Goal: Task Accomplishment & Management: Manage account settings

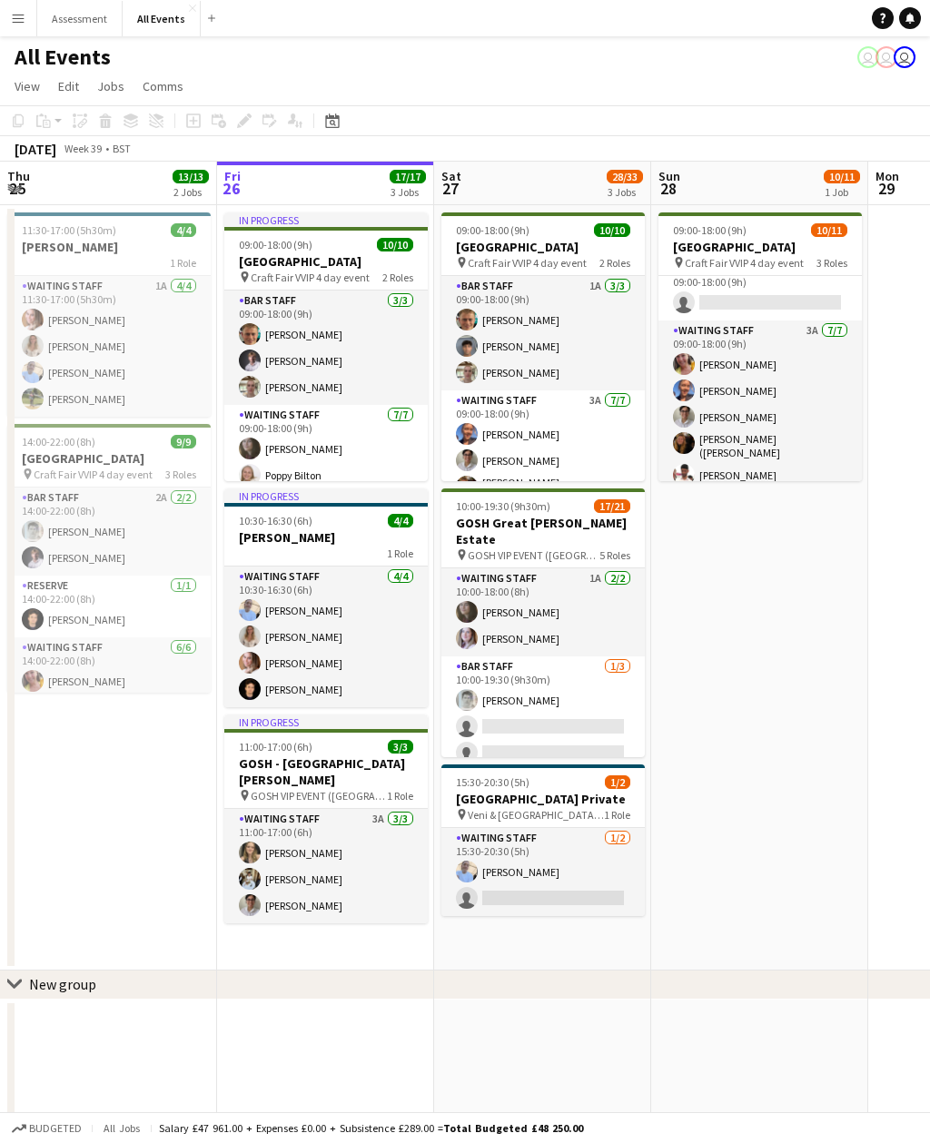
scroll to position [134, 0]
click at [820, 397] on app-card-role "Waiting Staff 3A 7/7 09:00-18:00 (9h) Ruth Danieli Erin Lambourn Emily Reeve Al…" at bounding box center [759, 430] width 203 height 225
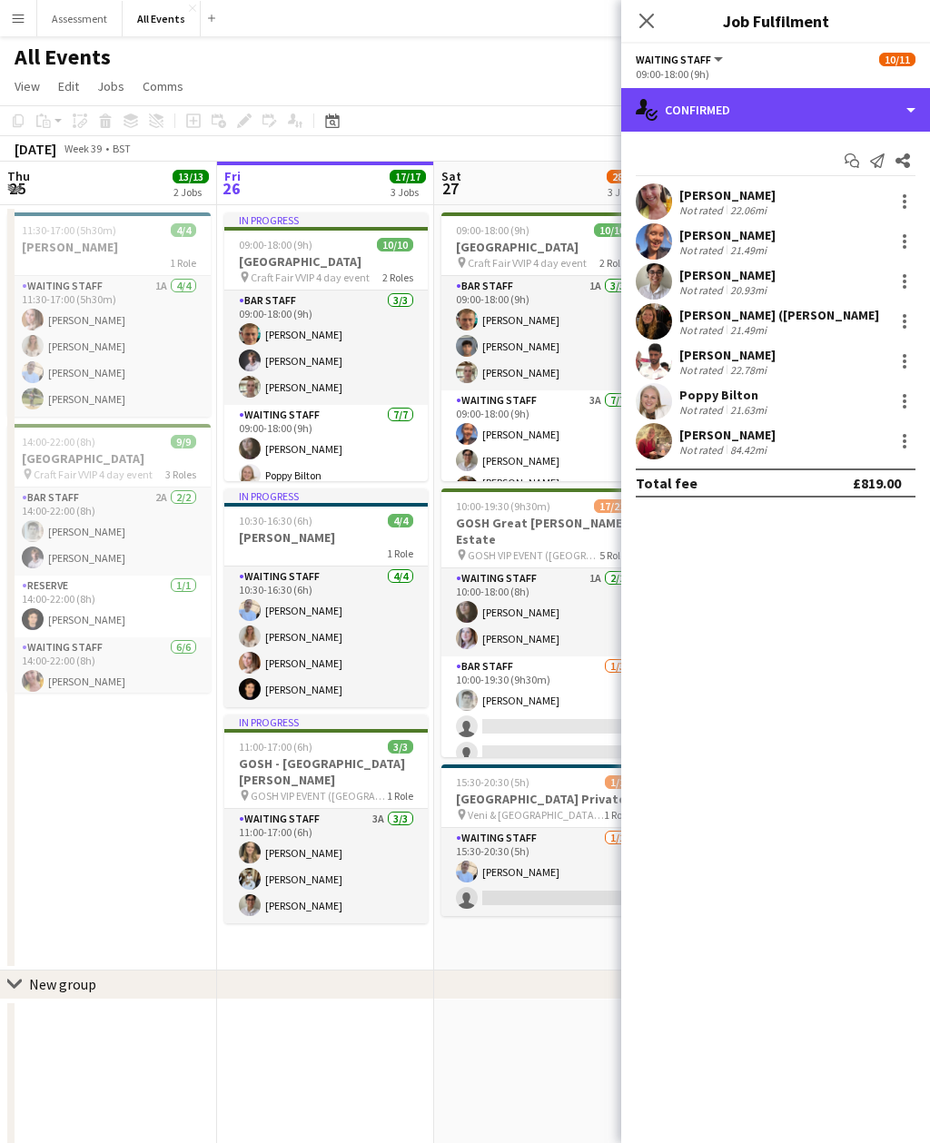
click at [843, 114] on div "single-neutral-actions-check-2 Confirmed" at bounding box center [775, 110] width 309 height 44
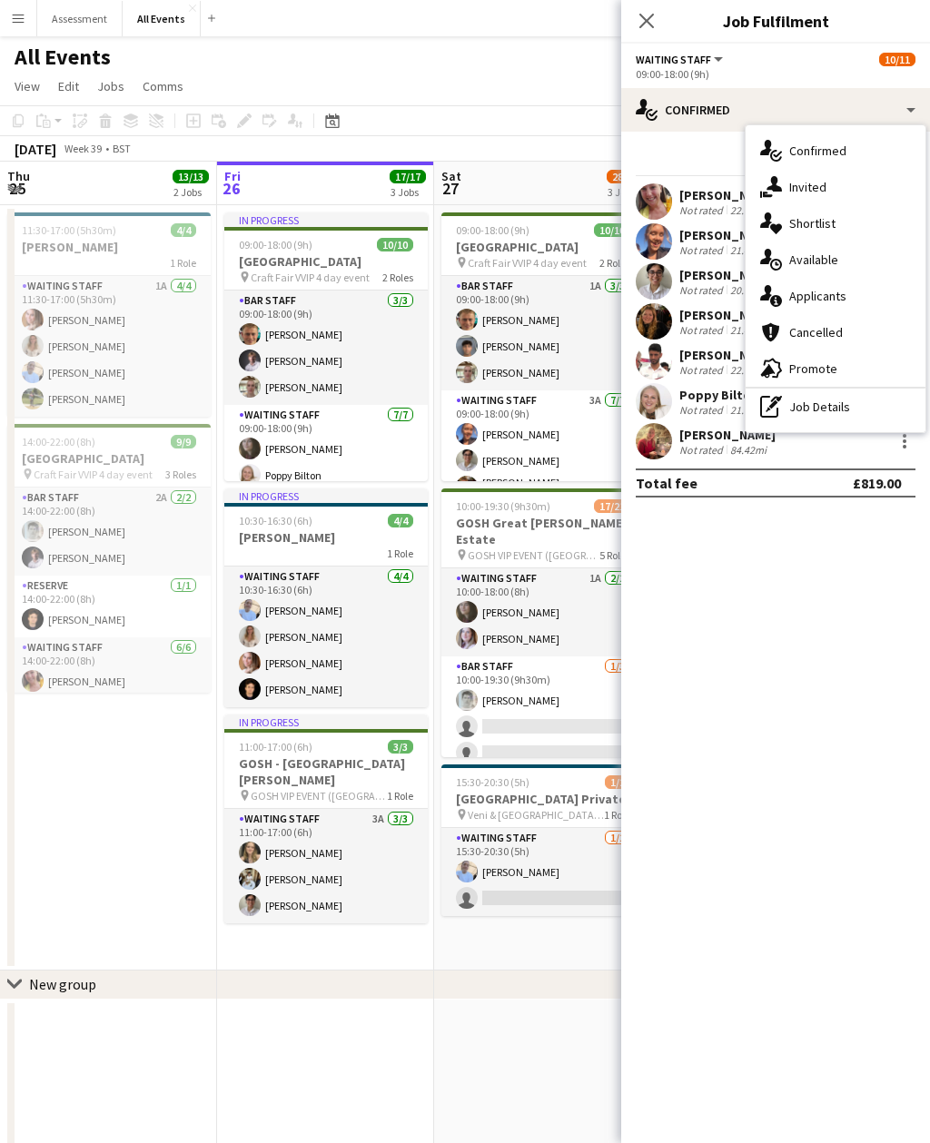
click at [866, 296] on div "single-neutral-actions-information Applicants" at bounding box center [835, 296] width 180 height 36
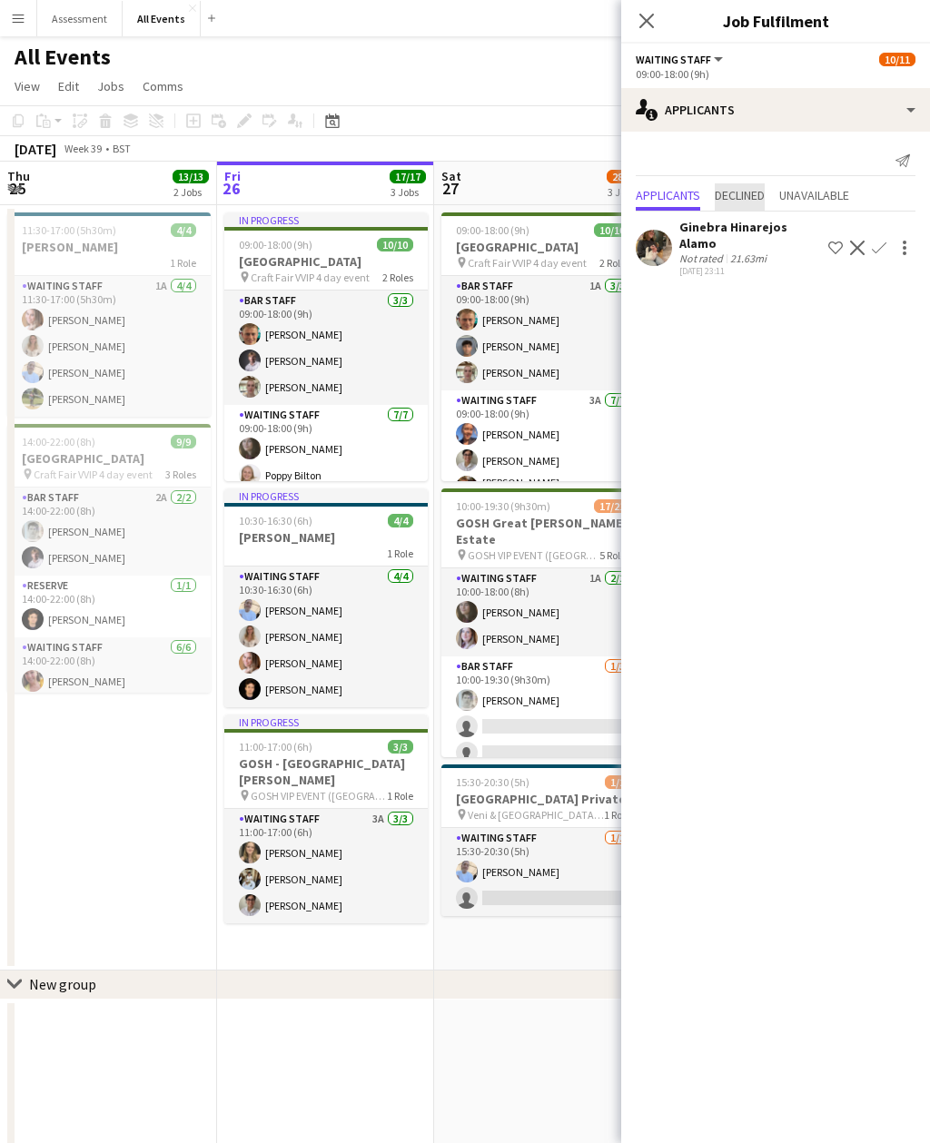
click at [755, 192] on span "Declined" at bounding box center [740, 195] width 50 height 13
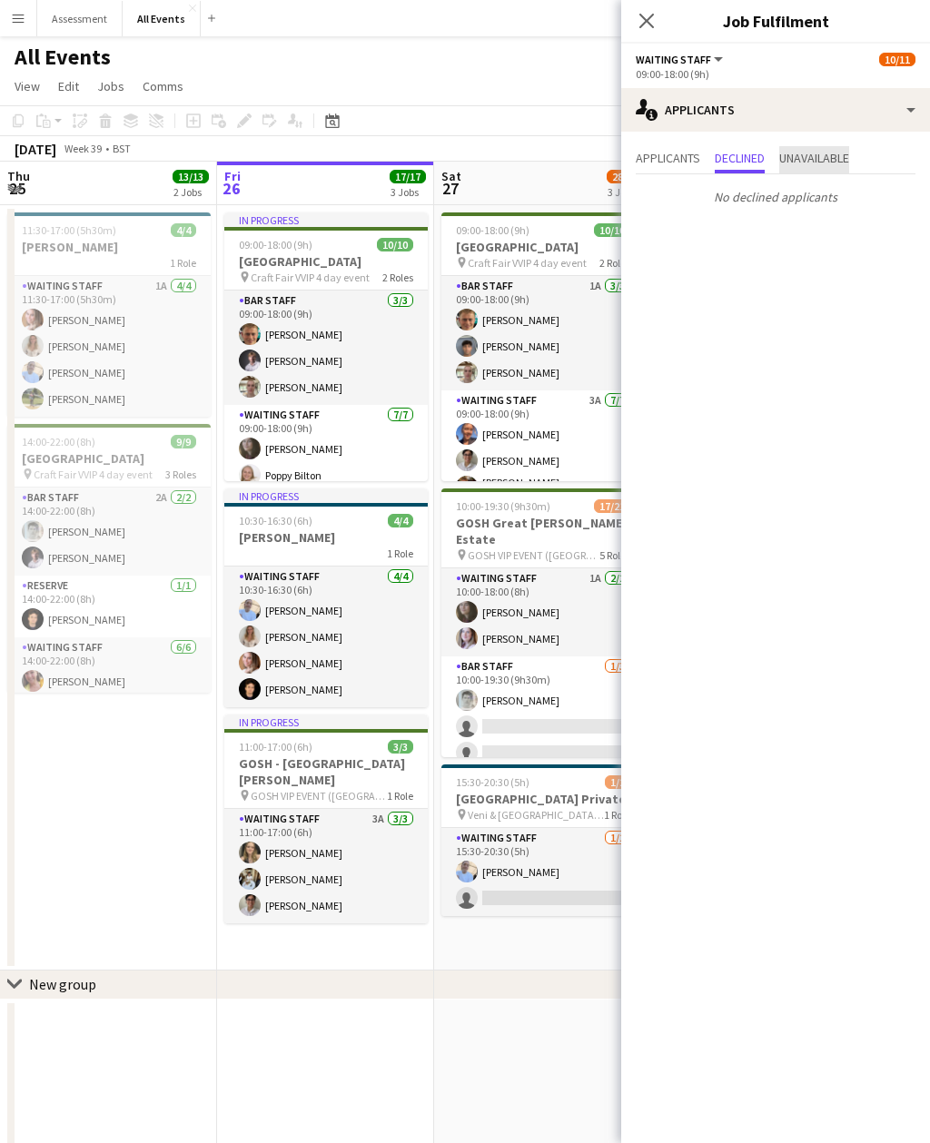
click at [833, 161] on span "Unavailable" at bounding box center [814, 158] width 70 height 13
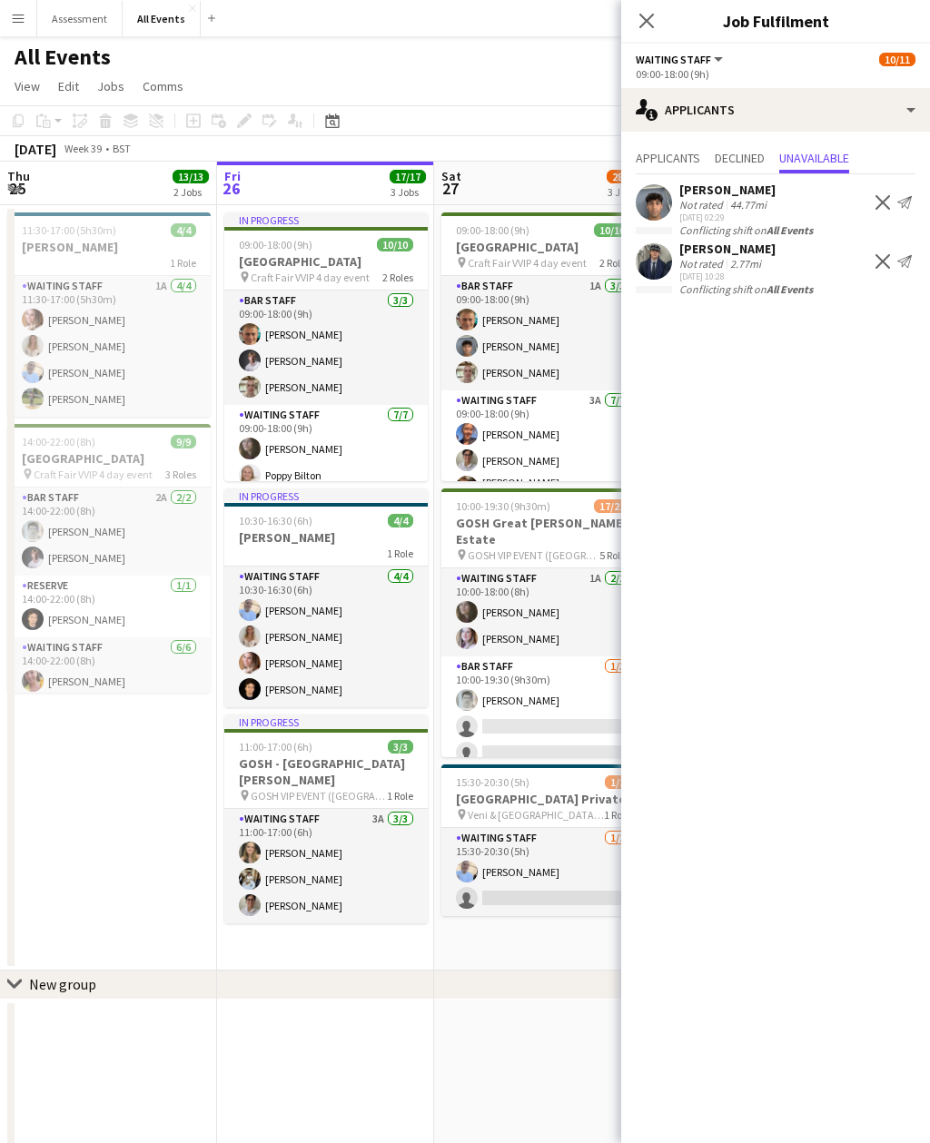
click at [562, 107] on app-toolbar "Copy Paste Paste Command V Paste with crew Command Shift V Paste linked Job Del…" at bounding box center [465, 120] width 930 height 31
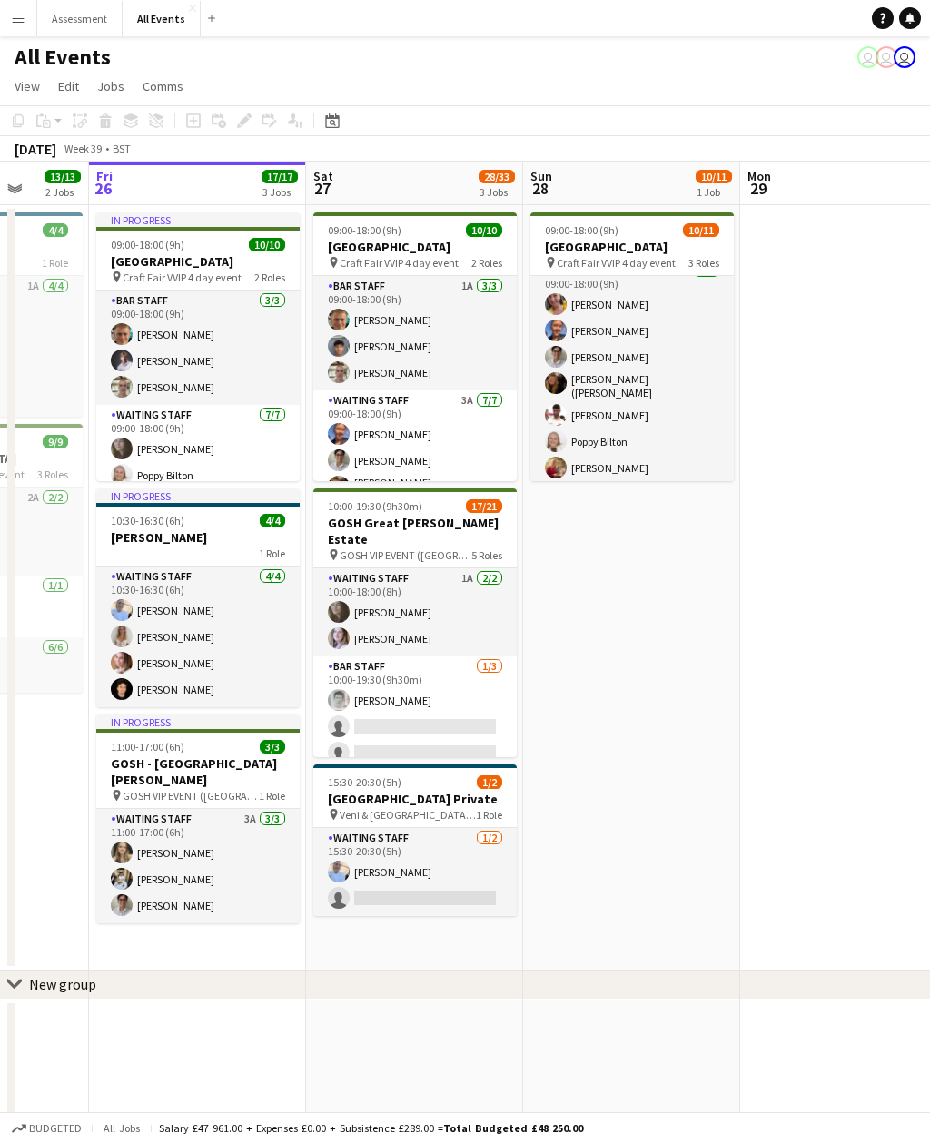
scroll to position [191, 0]
click at [458, 419] on app-card-role "Waiting Staff 3A 7/7 09:00-18:00 (9h) Erin Lambourn Emily Reeve Alexandra (Ali)…" at bounding box center [414, 502] width 203 height 225
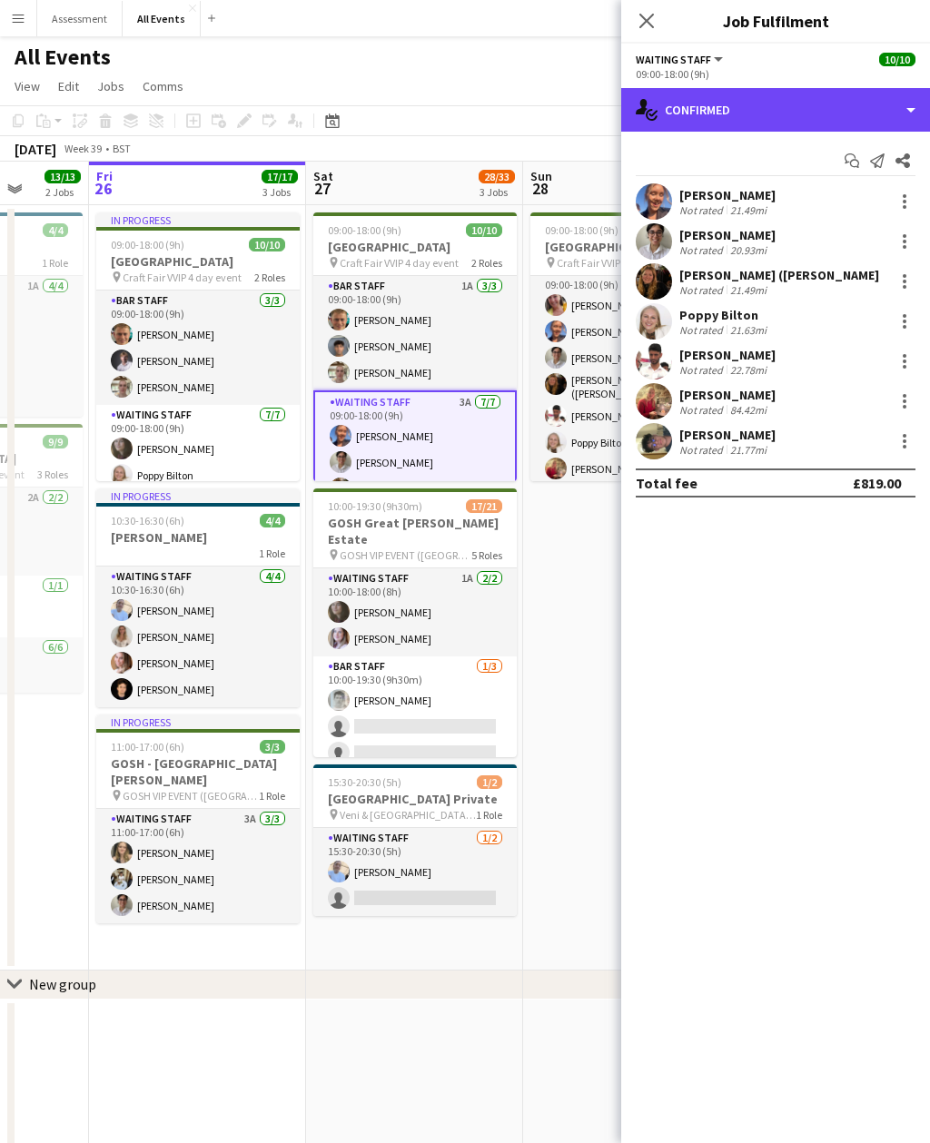
click at [845, 96] on div "single-neutral-actions-check-2 Confirmed" at bounding box center [775, 110] width 309 height 44
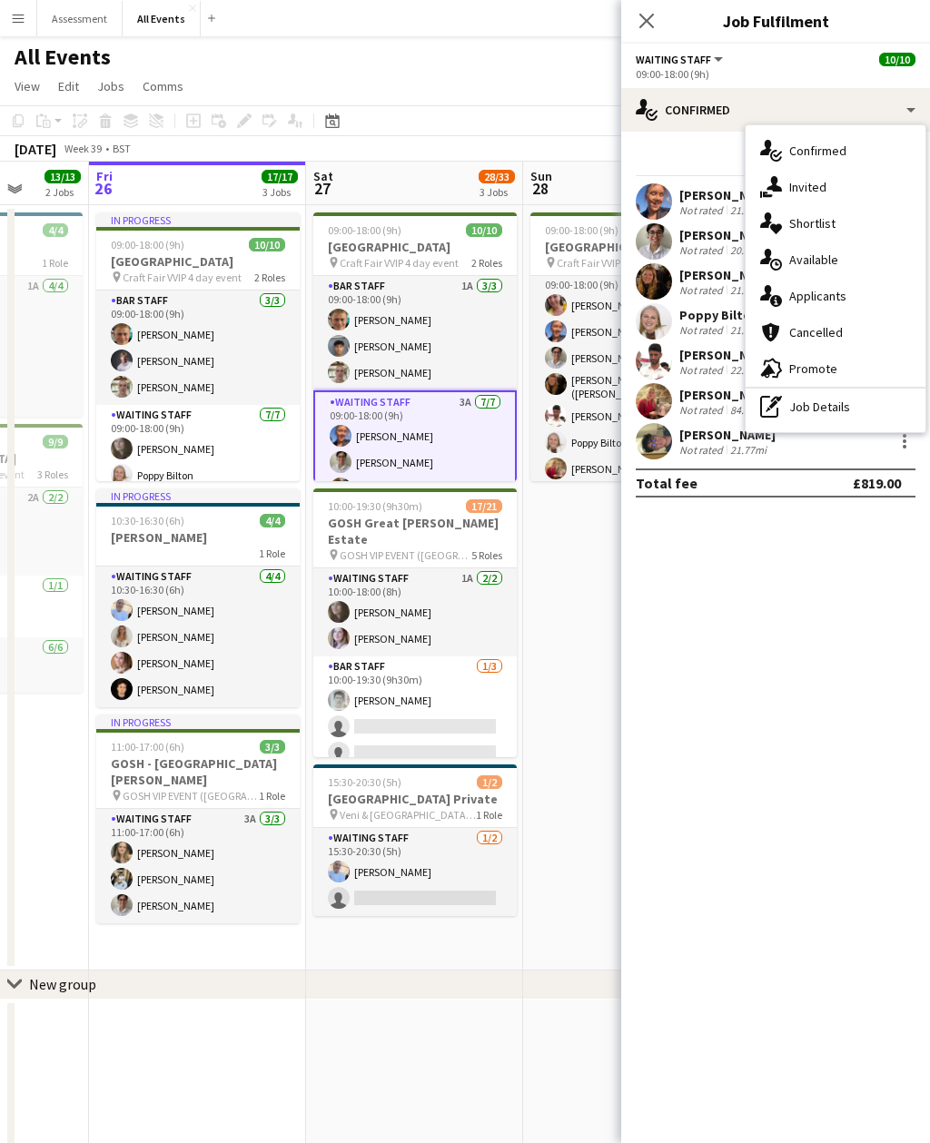
click at [880, 298] on div "single-neutral-actions-information Applicants" at bounding box center [835, 296] width 180 height 36
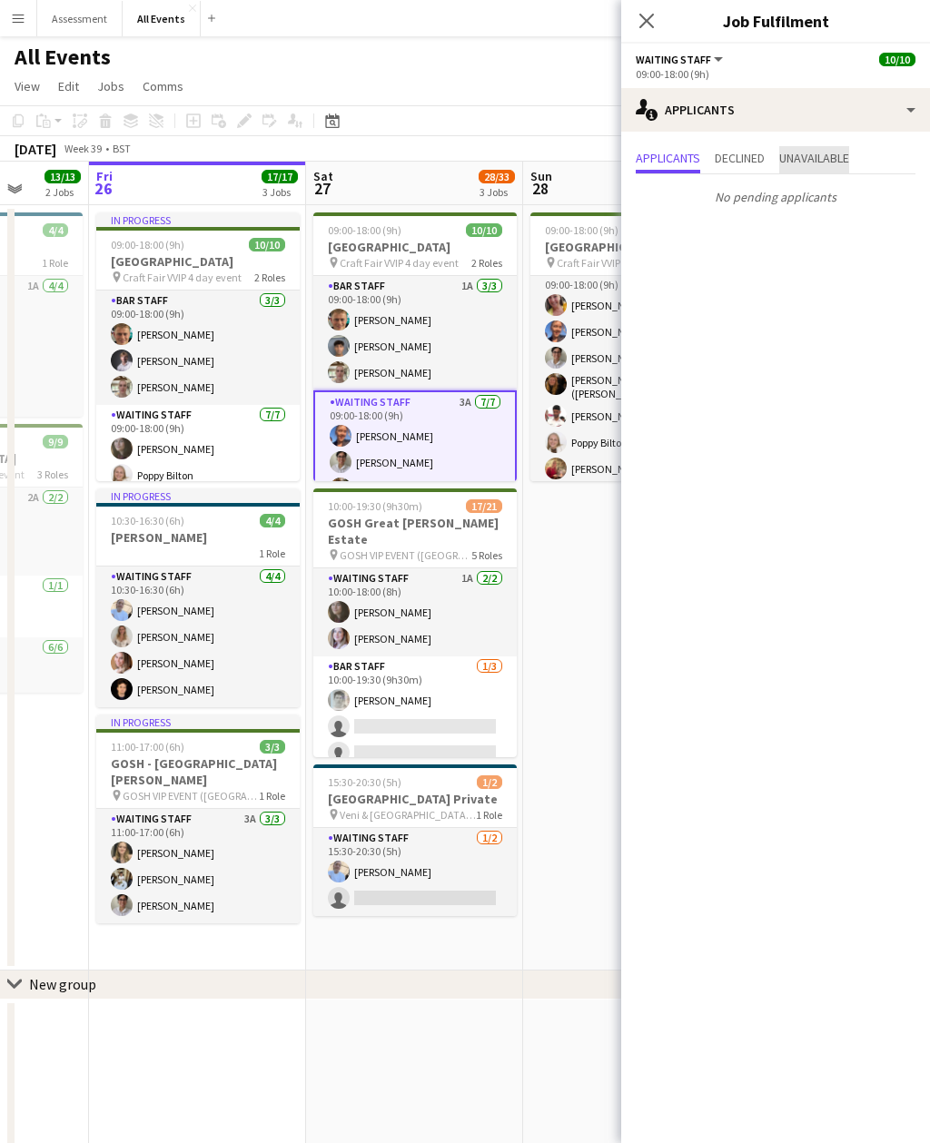
click at [837, 157] on span "Unavailable" at bounding box center [814, 158] width 70 height 13
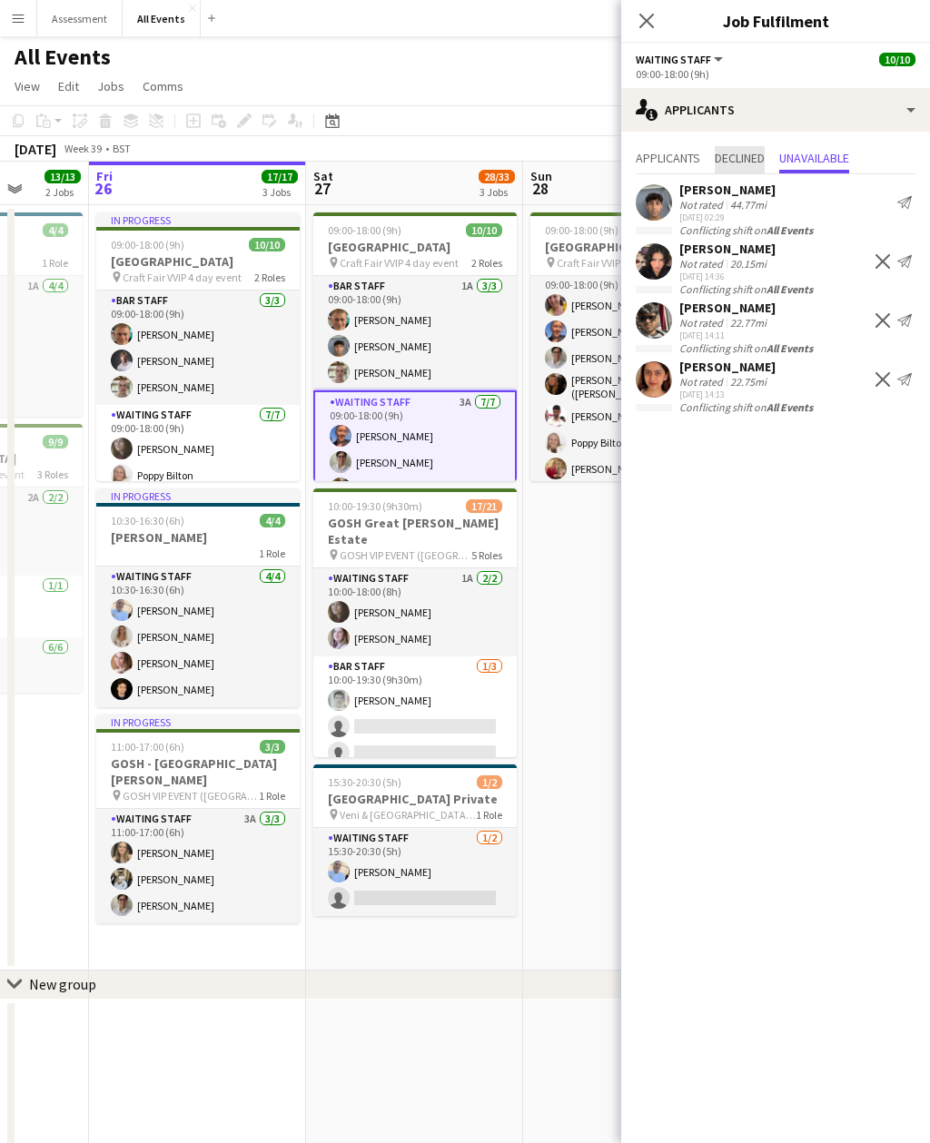
click at [764, 168] on span "Declined" at bounding box center [740, 159] width 50 height 27
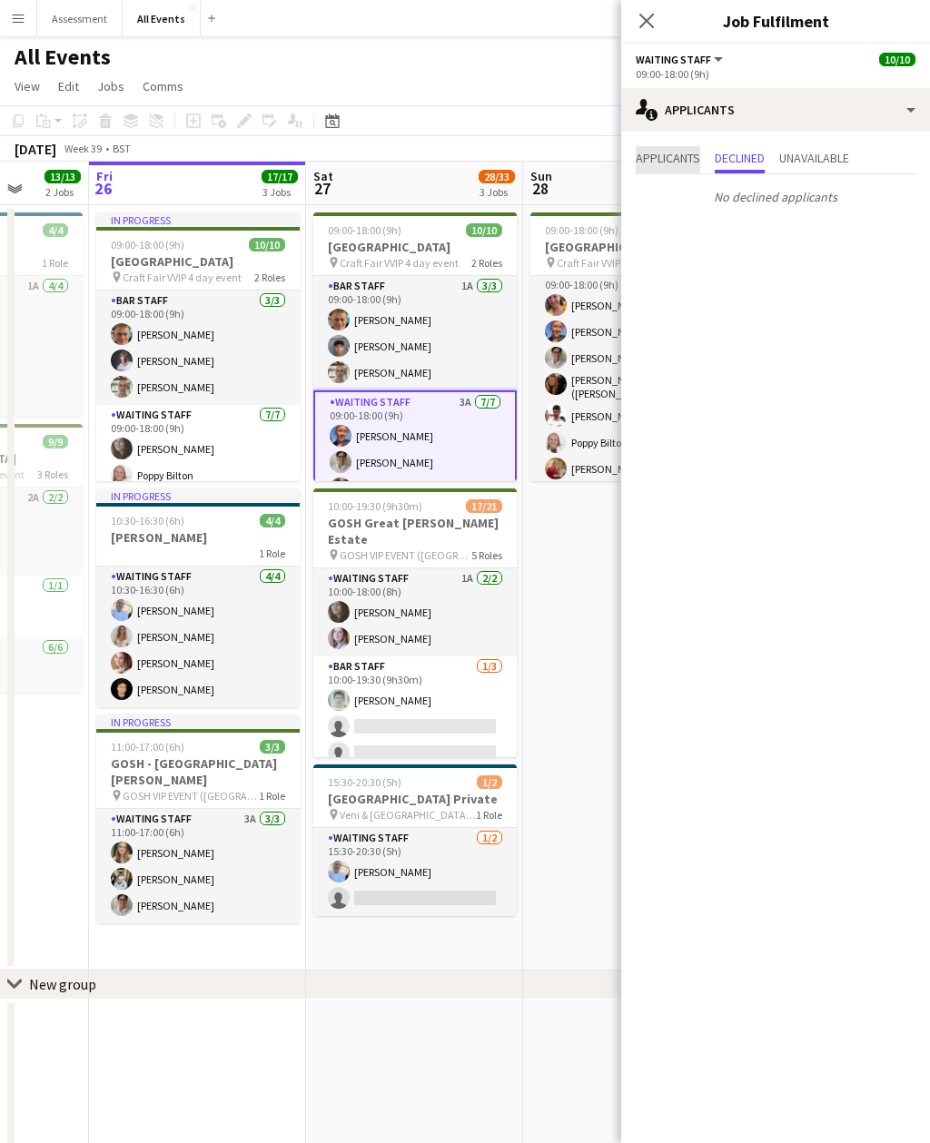
click at [690, 158] on span "Applicants" at bounding box center [668, 158] width 64 height 13
click at [558, 622] on app-date-cell "09:00-18:00 (9h) 10/11 Heritage House pin Craft Fair VVIP 4 day event 3 Roles B…" at bounding box center [631, 587] width 217 height 765
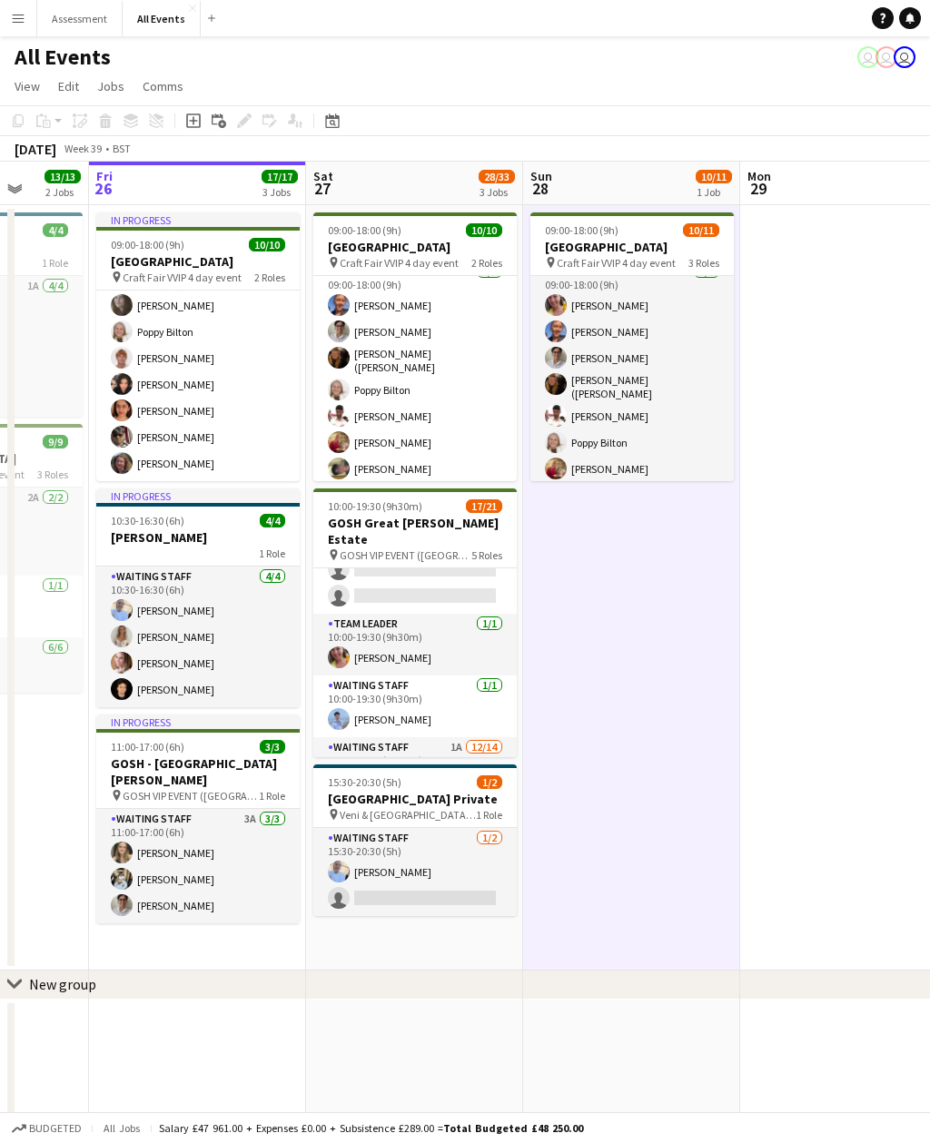
scroll to position [169, 0]
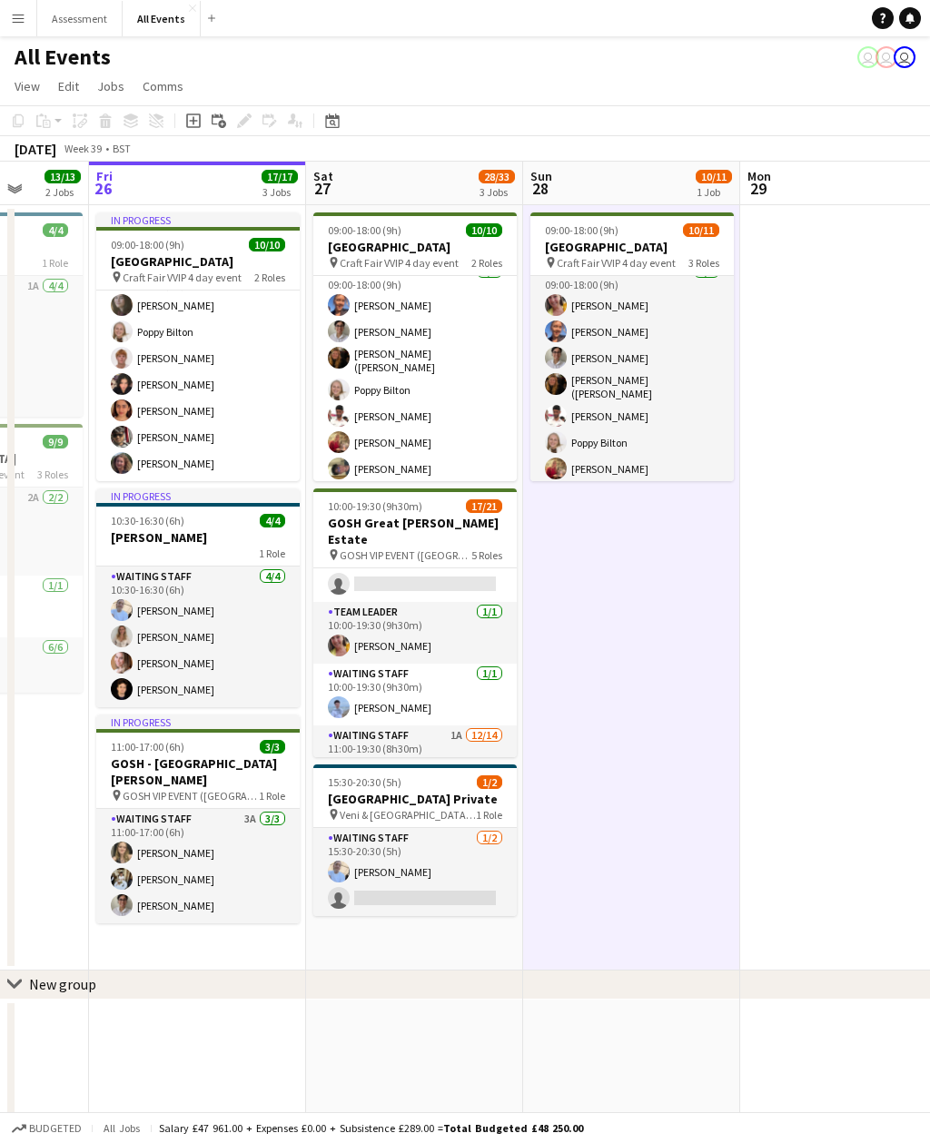
click at [923, 15] on div "Help Notifications" at bounding box center [901, 18] width 58 height 22
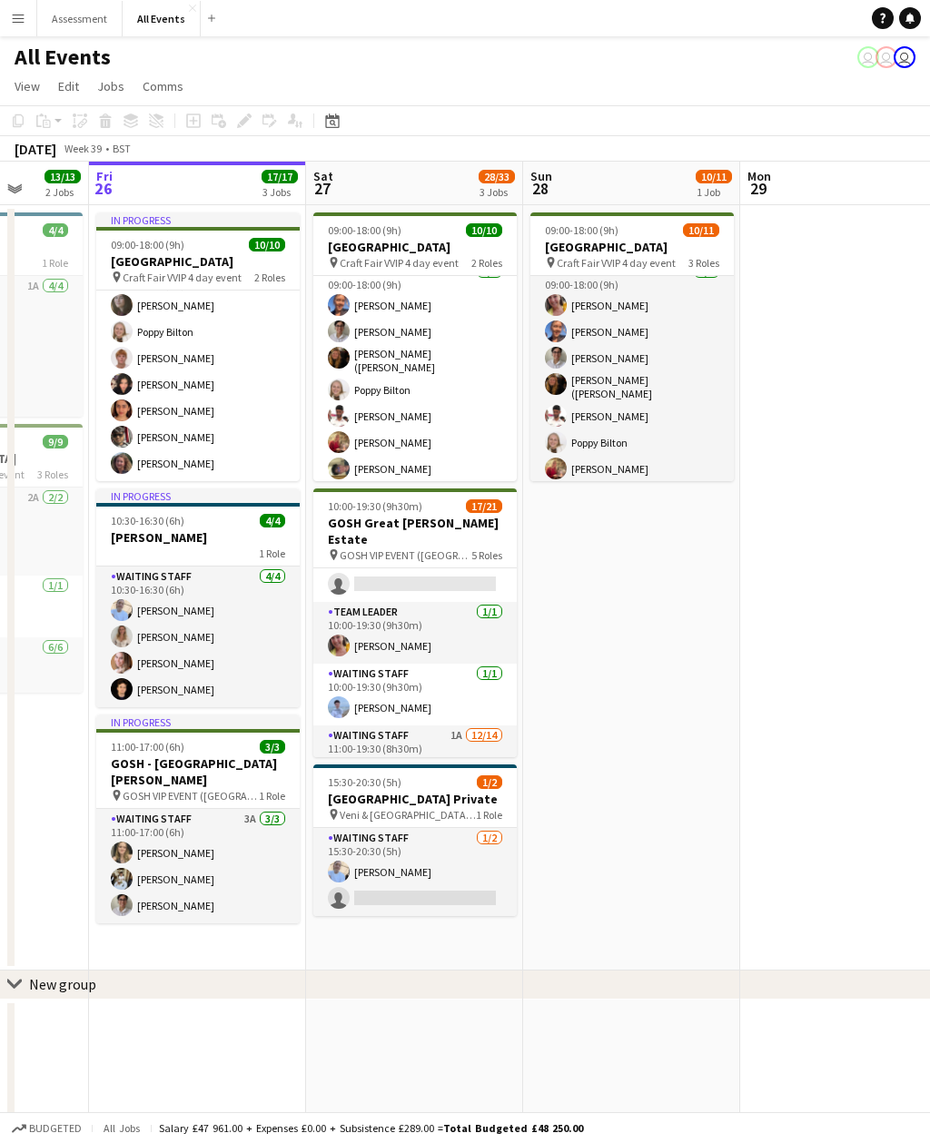
click at [919, 16] on link "Notifications" at bounding box center [910, 18] width 22 height 22
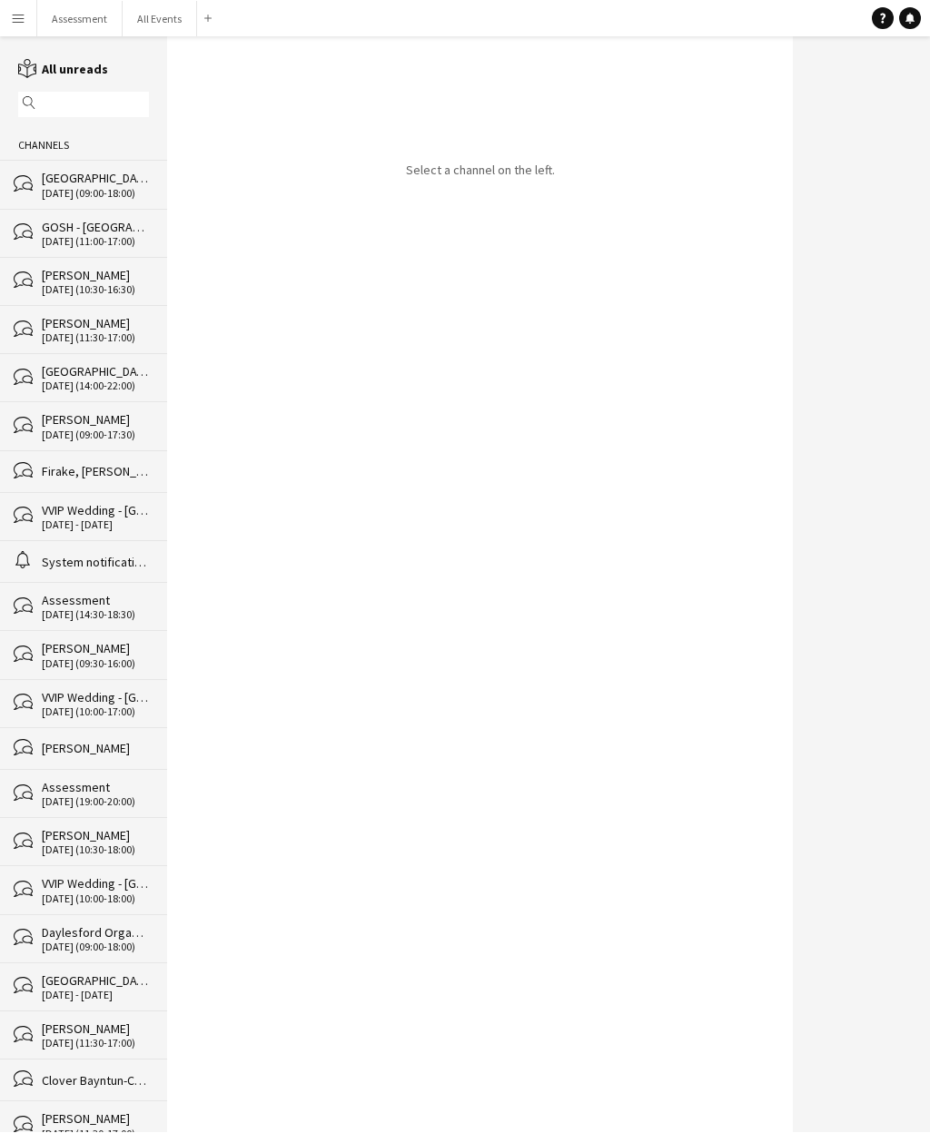
click at [25, 18] on button "Menu" at bounding box center [18, 18] width 36 height 36
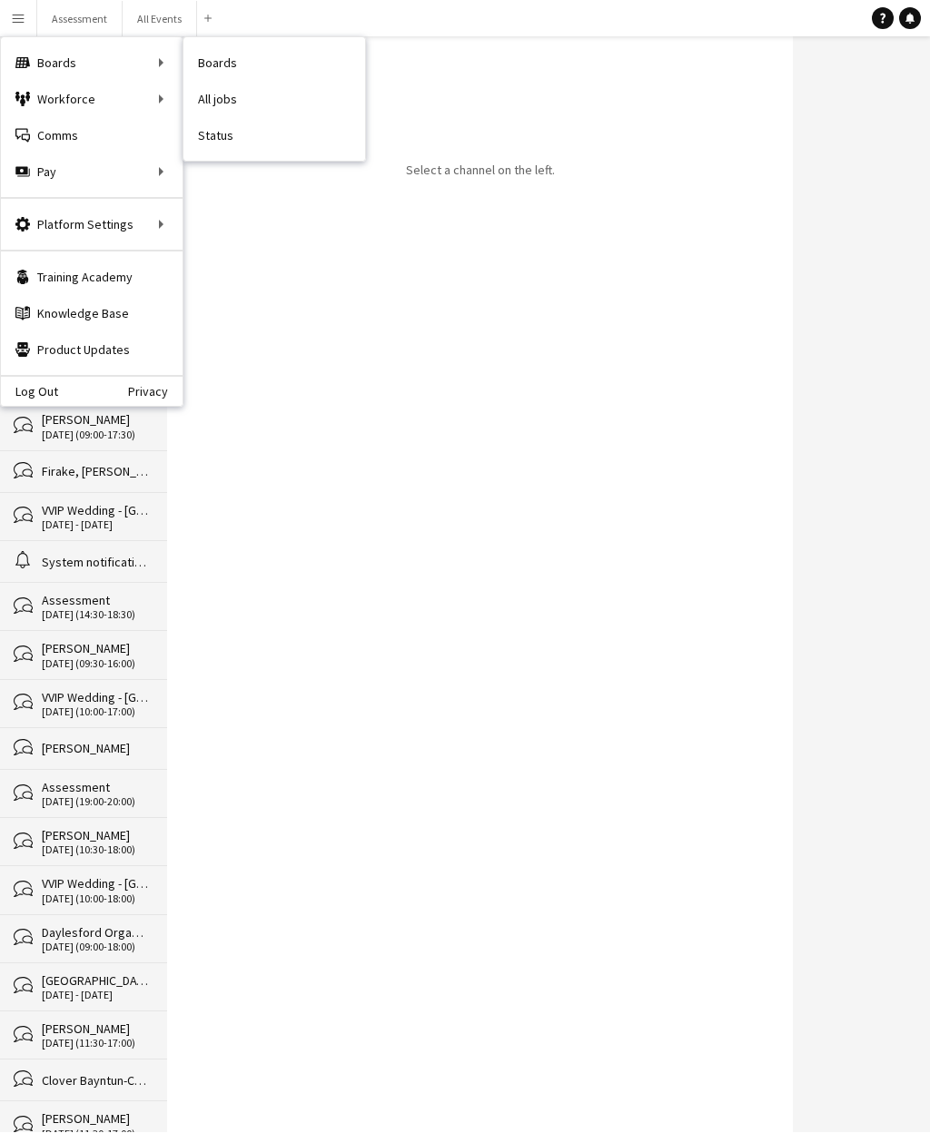
click at [254, 135] on link "Status" at bounding box center [274, 135] width 182 height 36
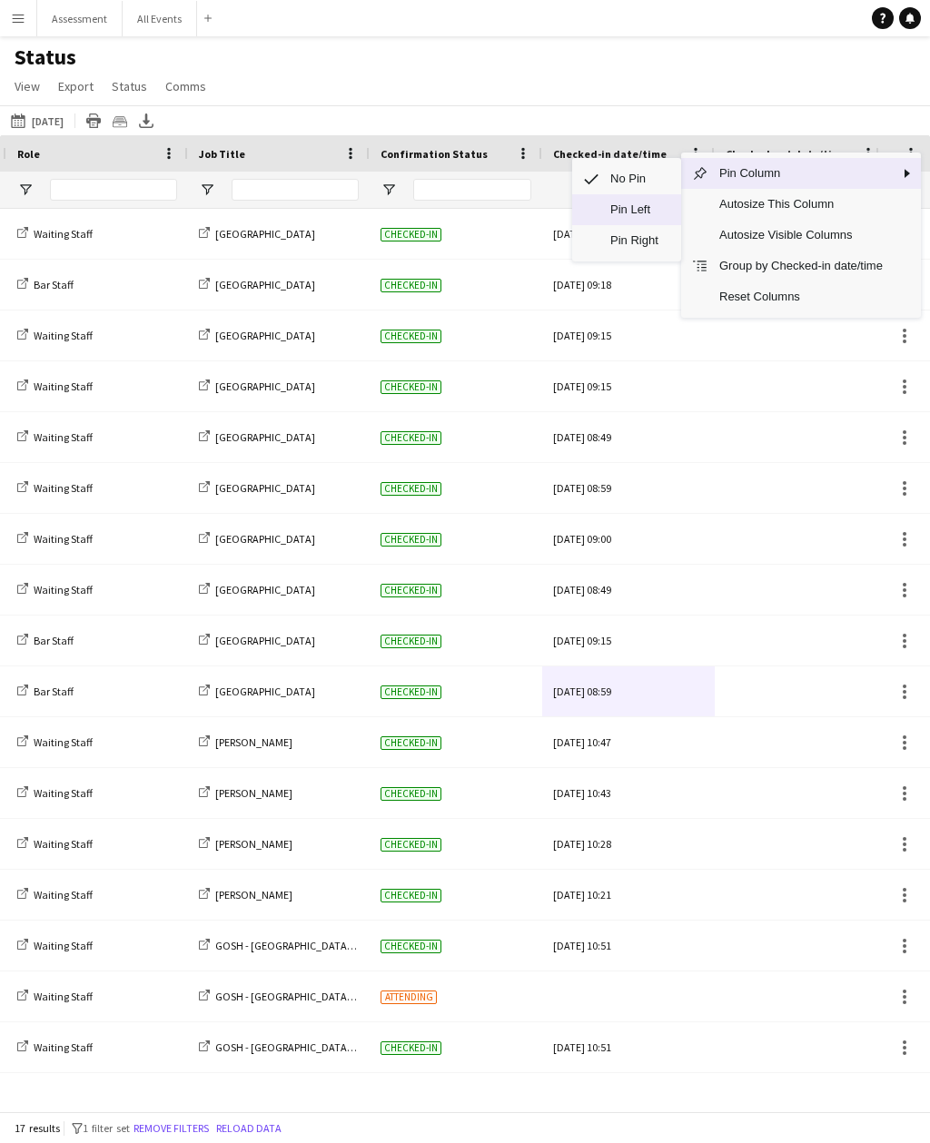
click at [656, 194] on span "Pin Left" at bounding box center [634, 209] width 71 height 31
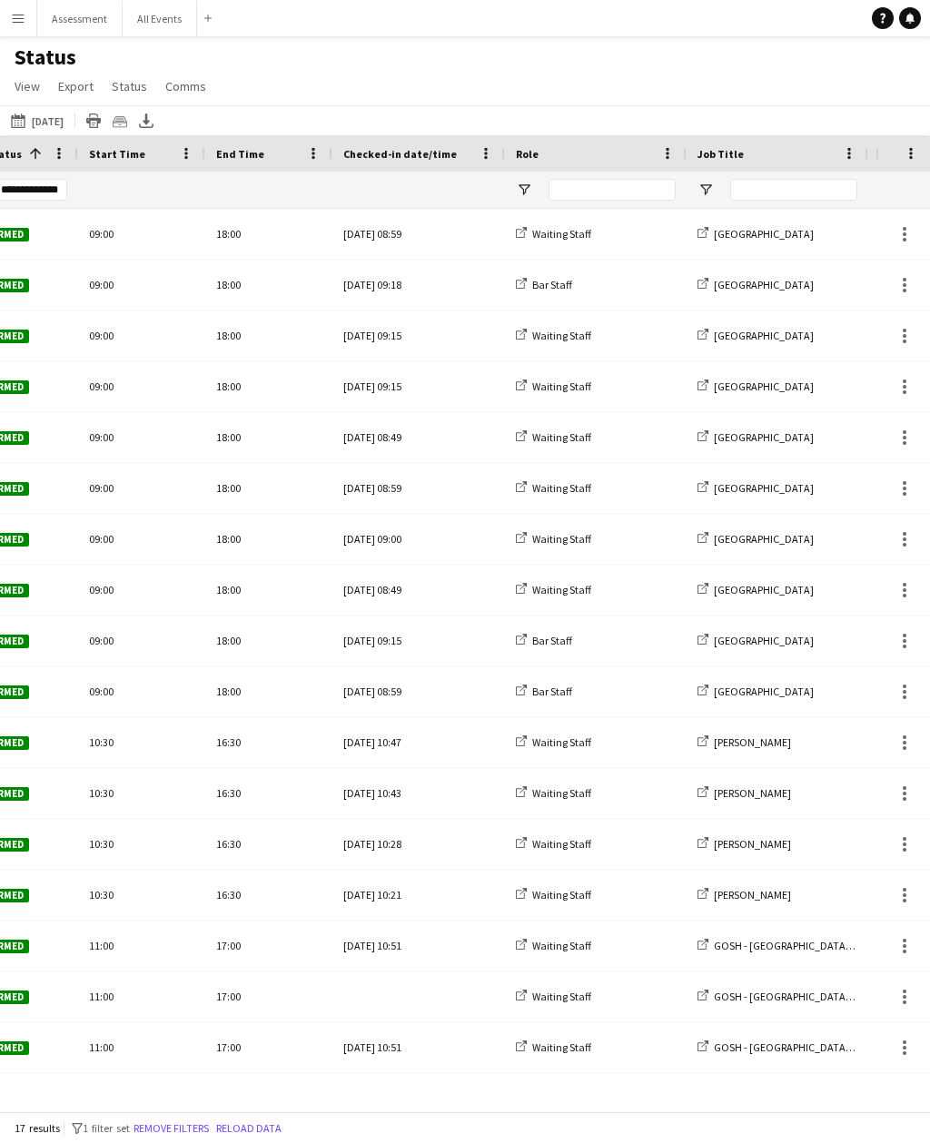
click at [452, 768] on div "Fri, 26 Sep 2025 10:43" at bounding box center [418, 793] width 151 height 50
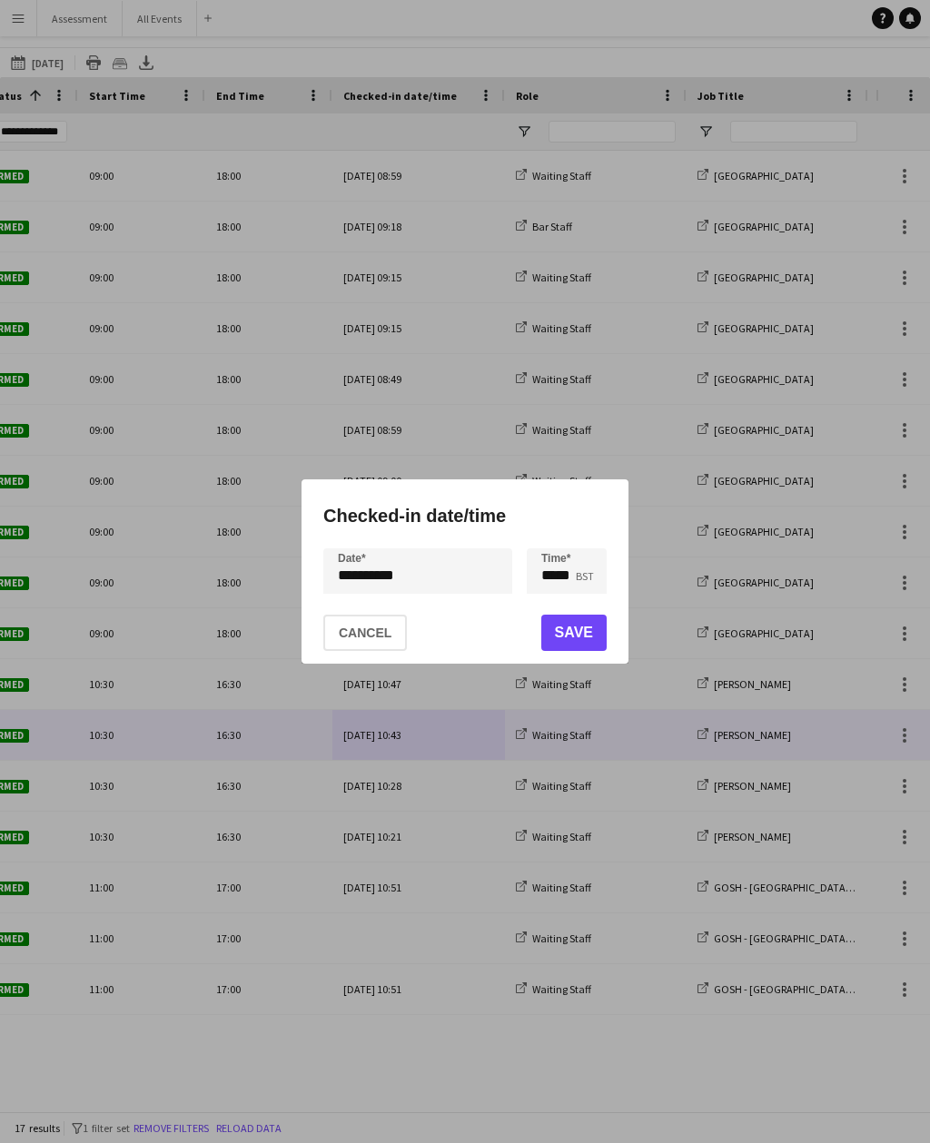
click at [392, 627] on button "Cancel" at bounding box center [365, 633] width 84 height 36
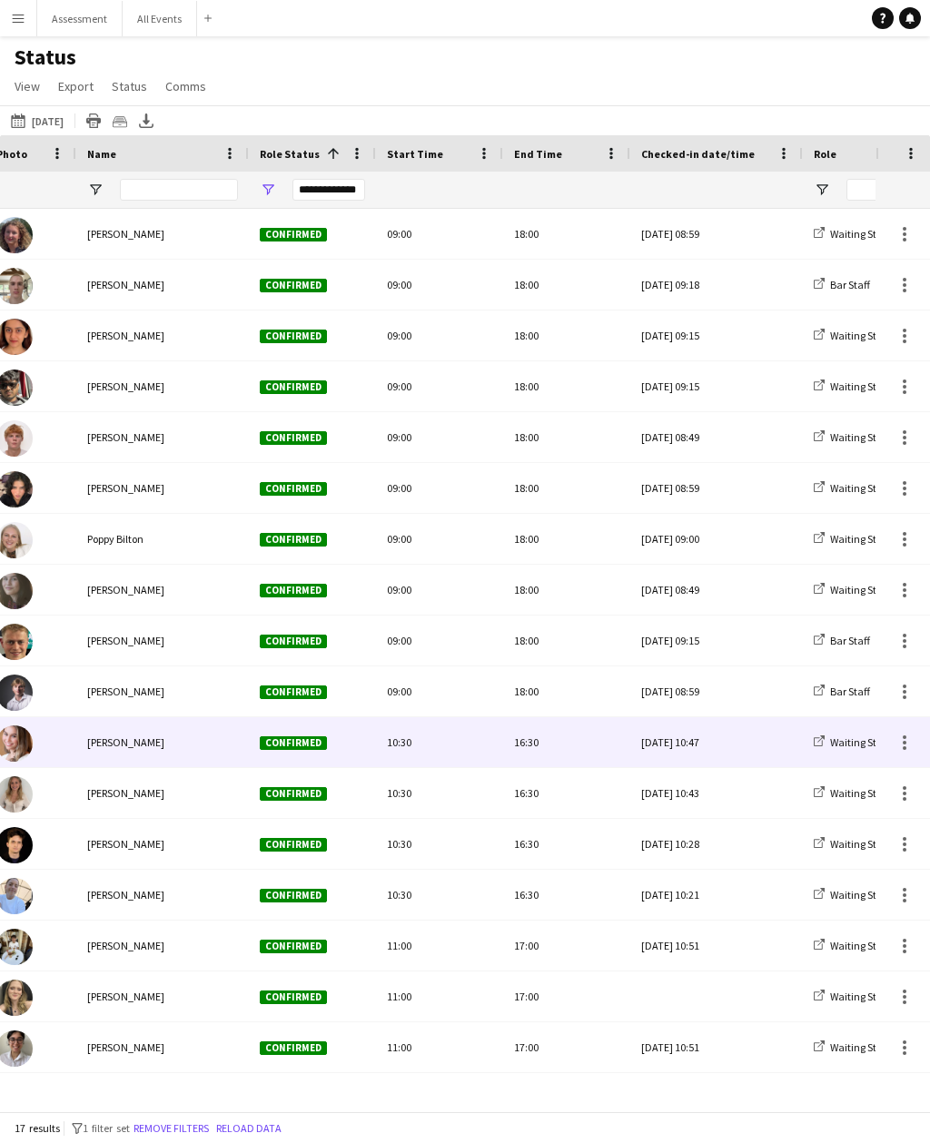
click at [98, 735] on span "Grace Reilly" at bounding box center [125, 742] width 77 height 14
click at [16, 725] on img at bounding box center [14, 743] width 36 height 36
click at [90, 735] on span "Grace Reilly" at bounding box center [125, 742] width 77 height 14
click at [8, 725] on img at bounding box center [14, 743] width 36 height 36
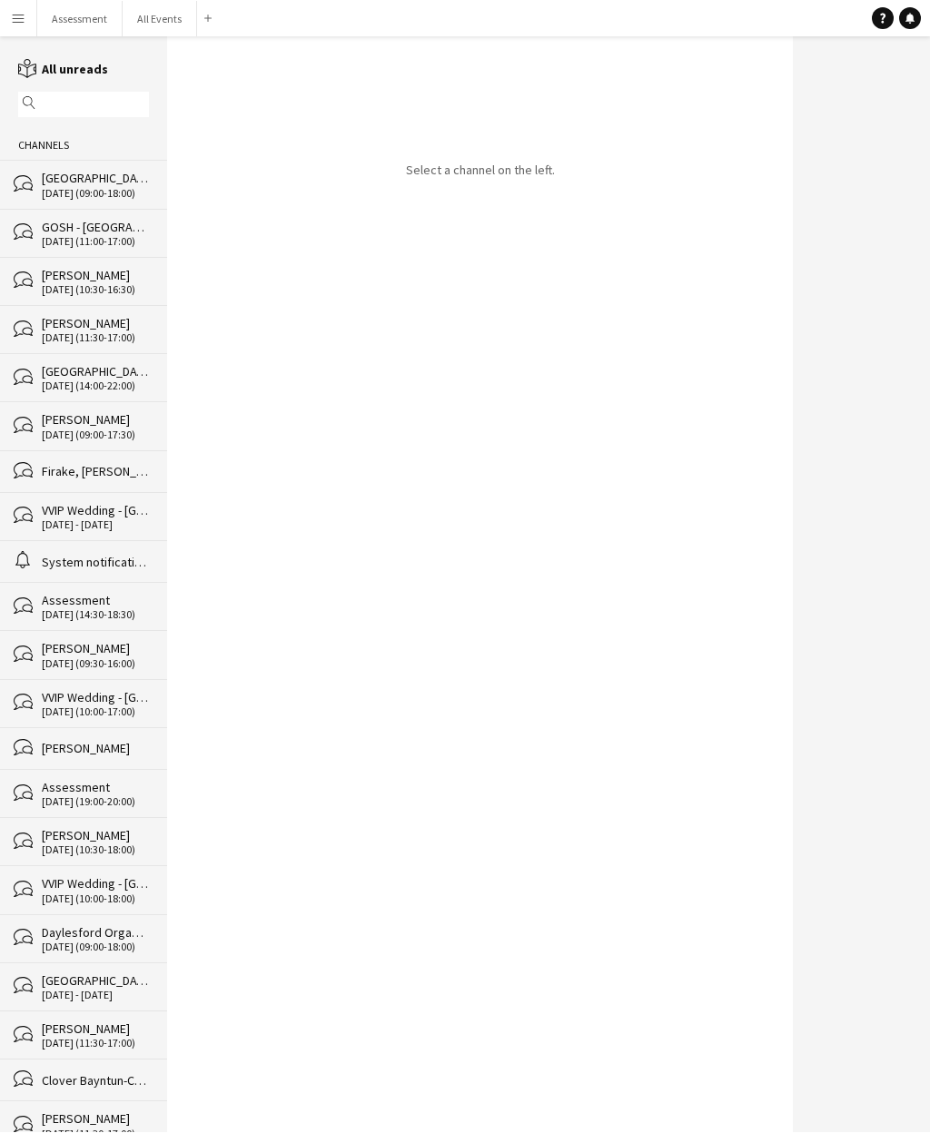
click at [5, 71] on div "reading All unreads" at bounding box center [83, 68] width 167 height 19
click at [25, 76] on icon at bounding box center [27, 71] width 18 height 15
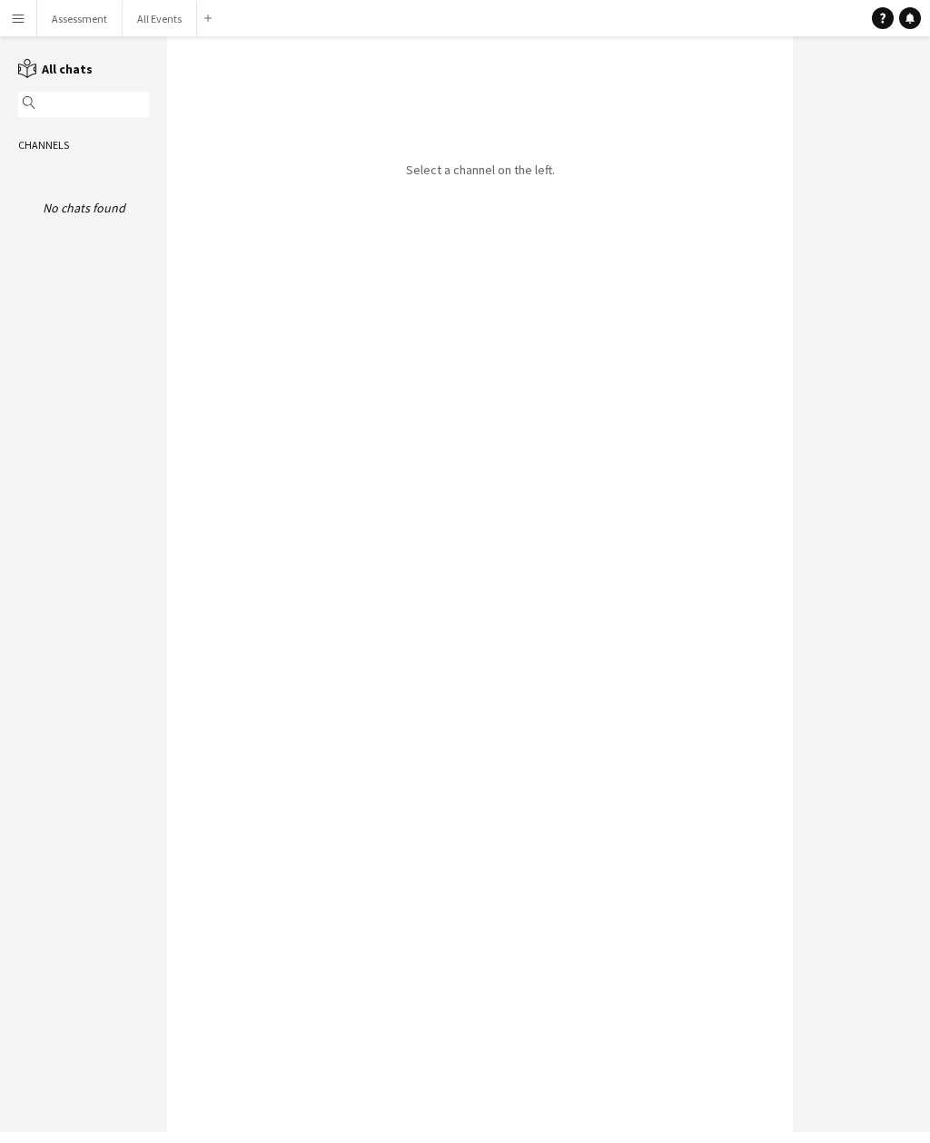
click at [27, 72] on icon at bounding box center [27, 71] width 18 height 15
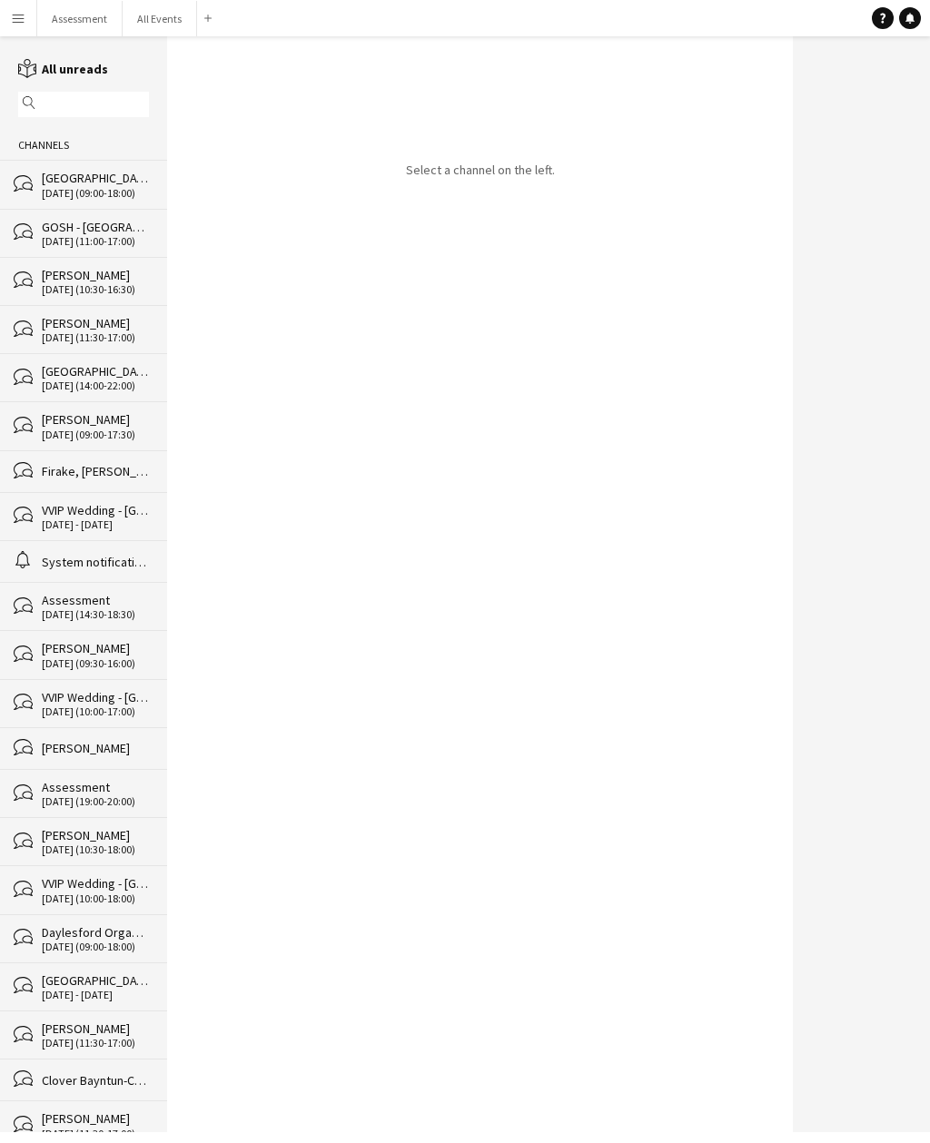
click at [23, 75] on icon "reading" at bounding box center [27, 68] width 19 height 19
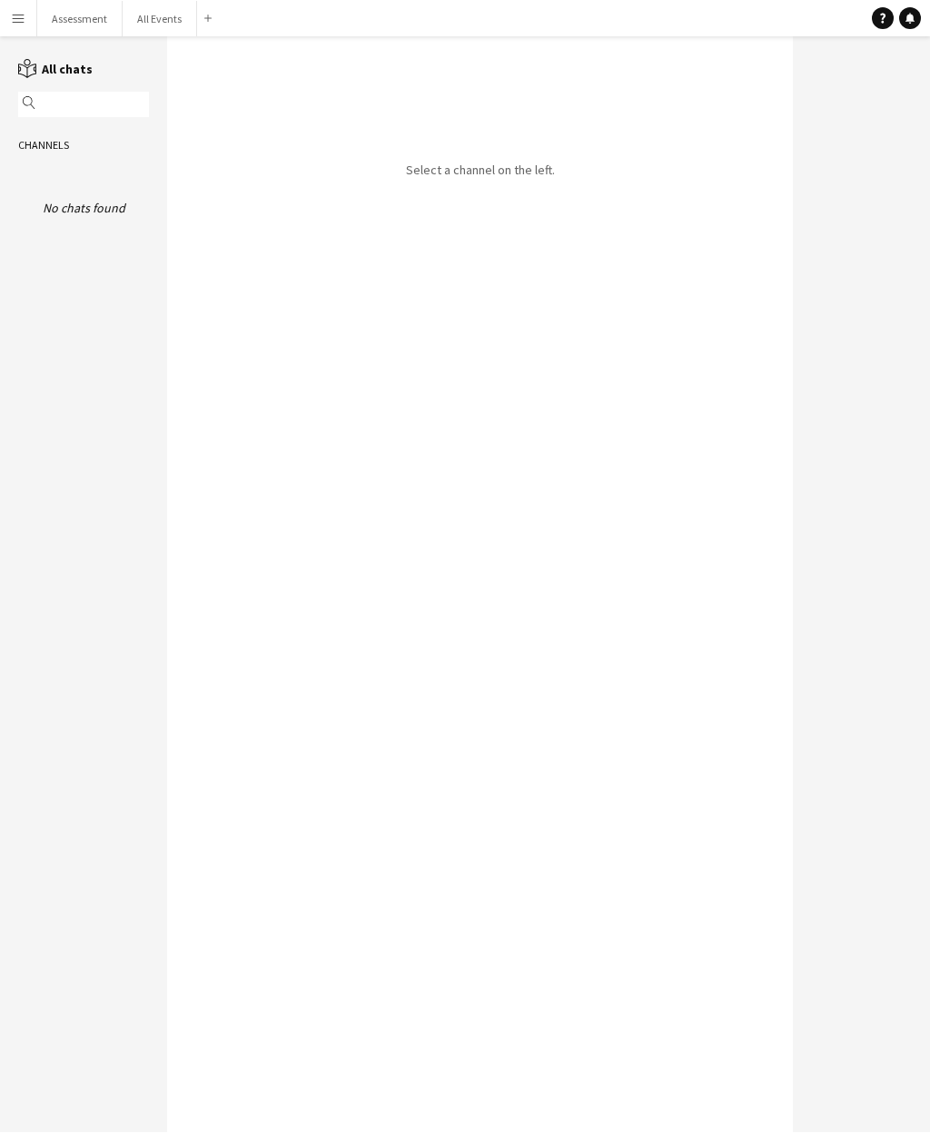
click at [306, 249] on div "Select a channel on the left." at bounding box center [480, 584] width 626 height 1096
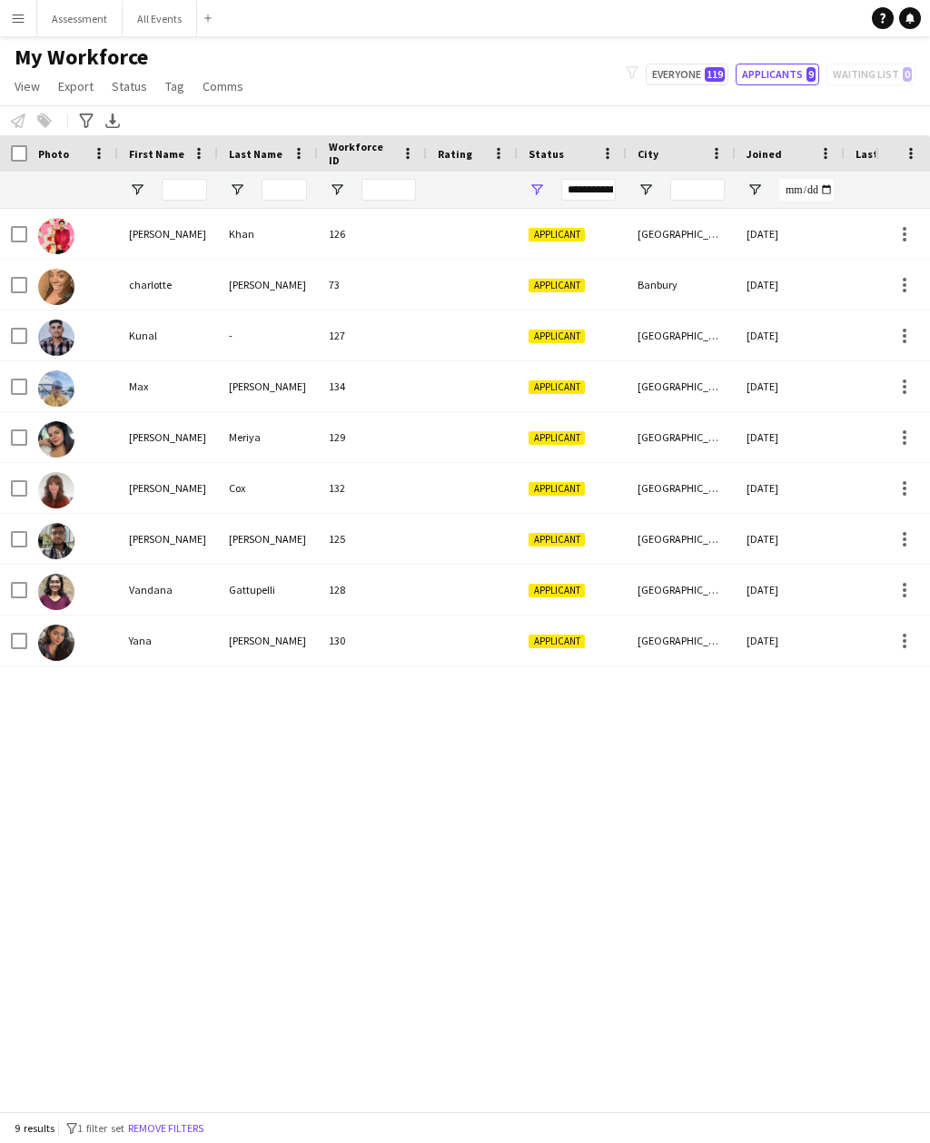
click at [163, 32] on button "All Events Close" at bounding box center [160, 18] width 74 height 35
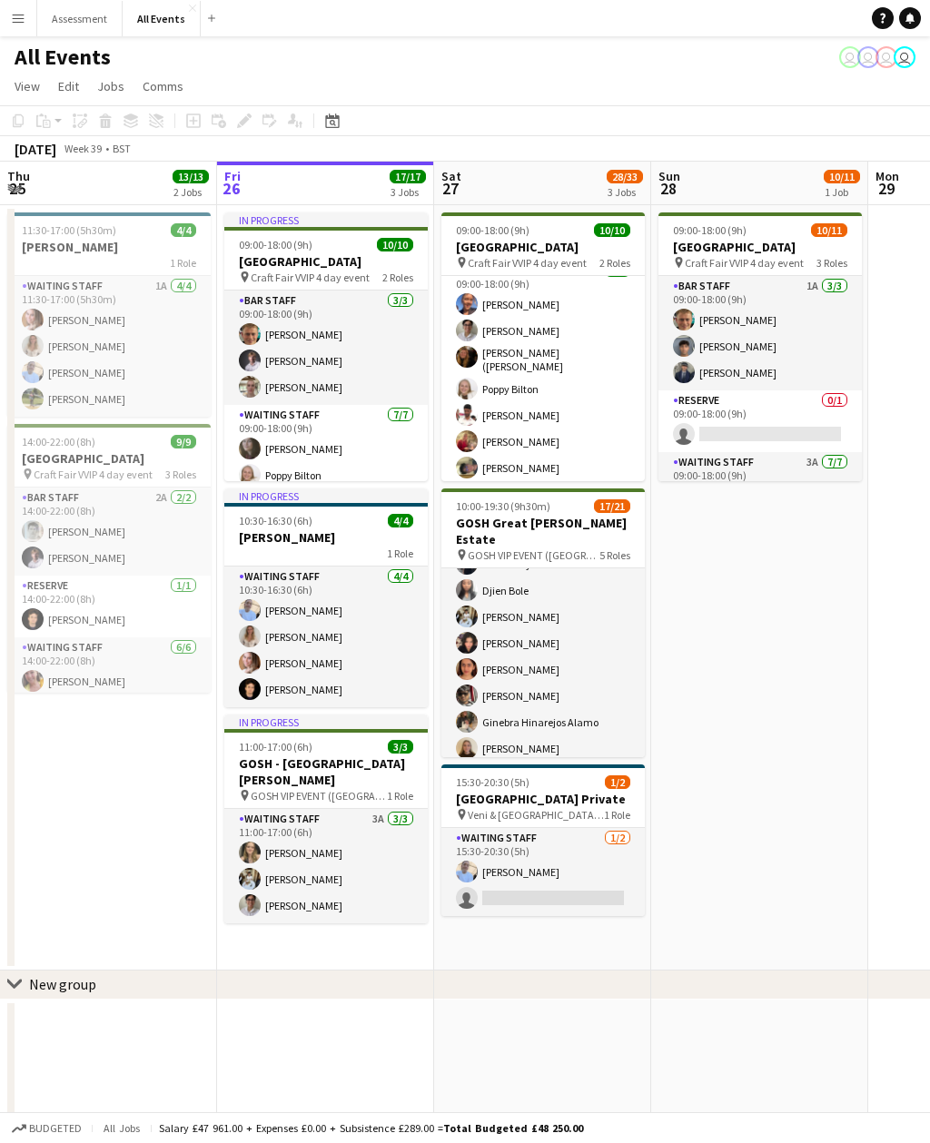
scroll to position [129, 0]
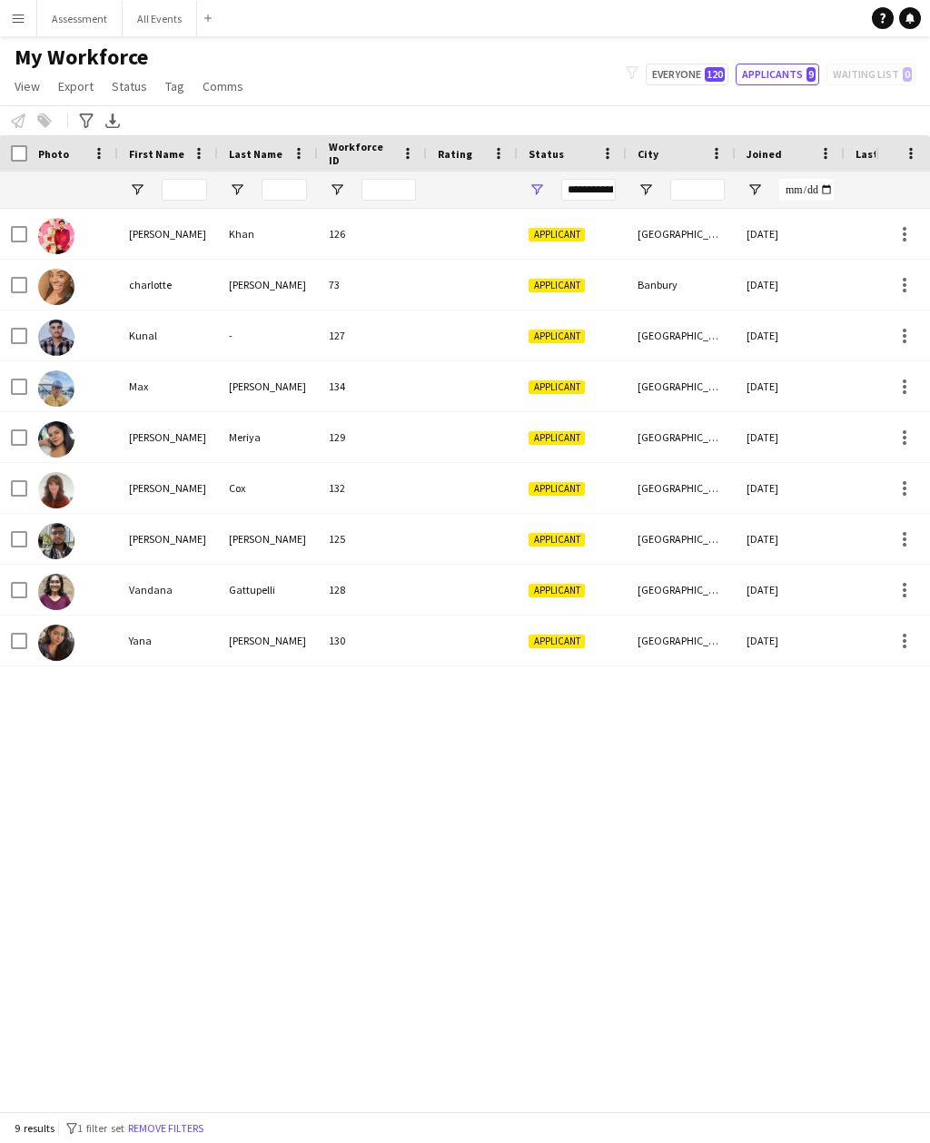
click at [37, 14] on button "Assessment Close" at bounding box center [79, 18] width 85 height 35
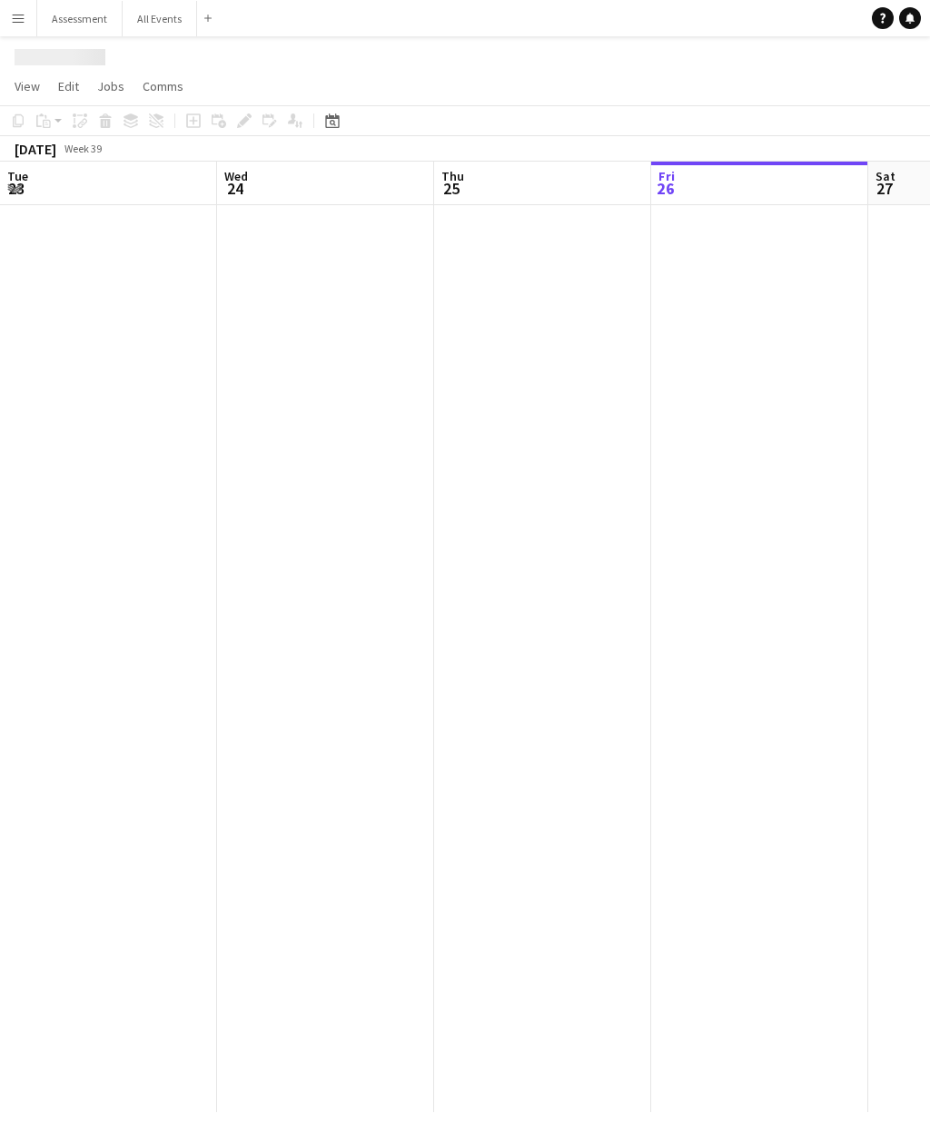
scroll to position [0, 434]
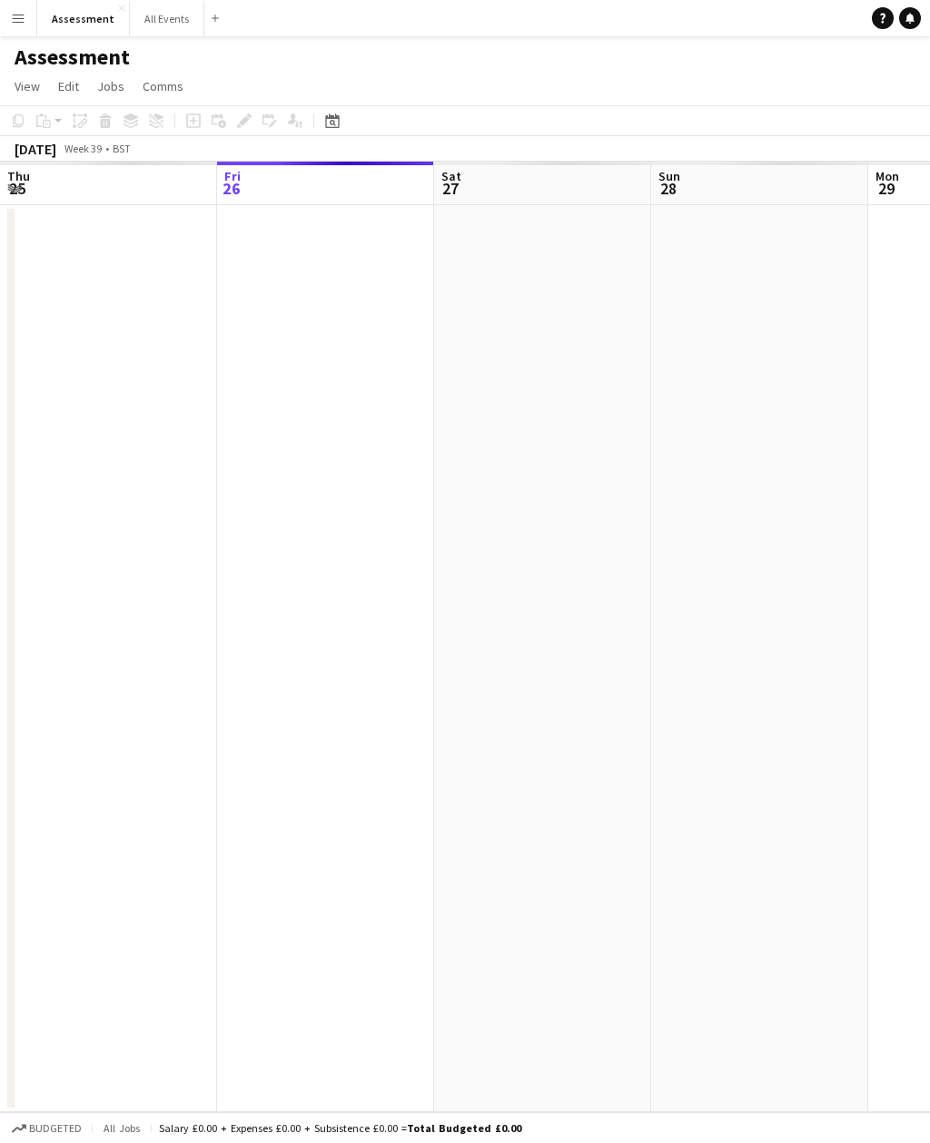
click at [27, 23] on button "Menu" at bounding box center [18, 18] width 36 height 36
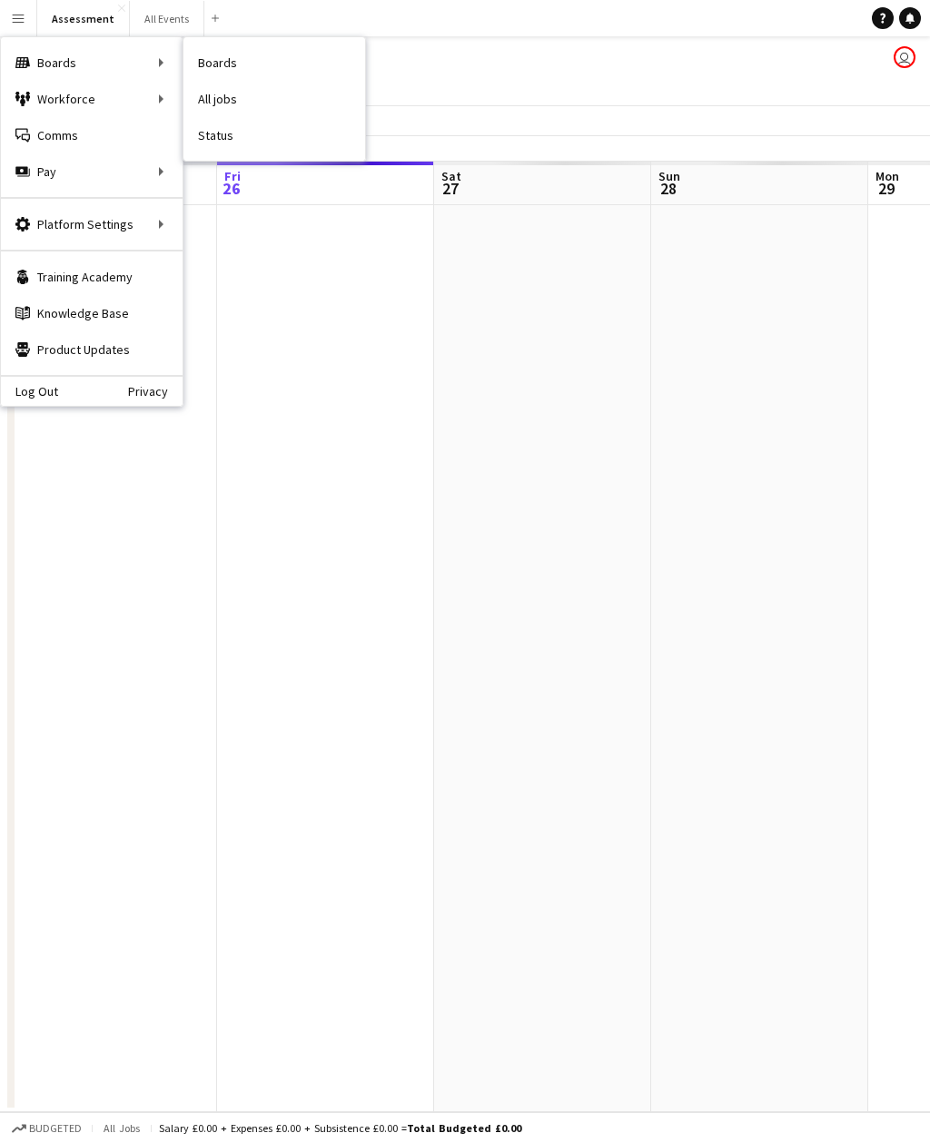
click at [224, 132] on link "Status" at bounding box center [274, 135] width 182 height 36
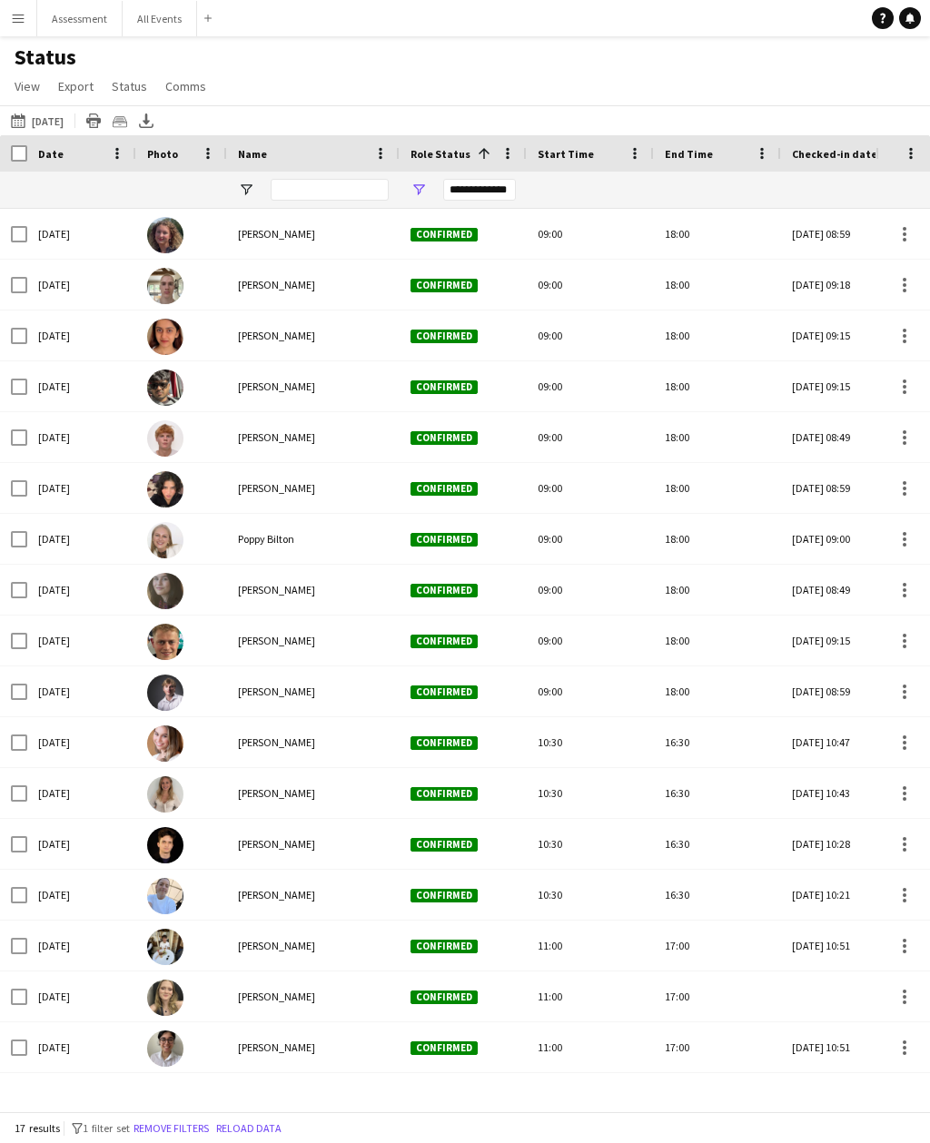
scroll to position [58, 0]
click at [856, 972] on div at bounding box center [867, 997] width 151 height 50
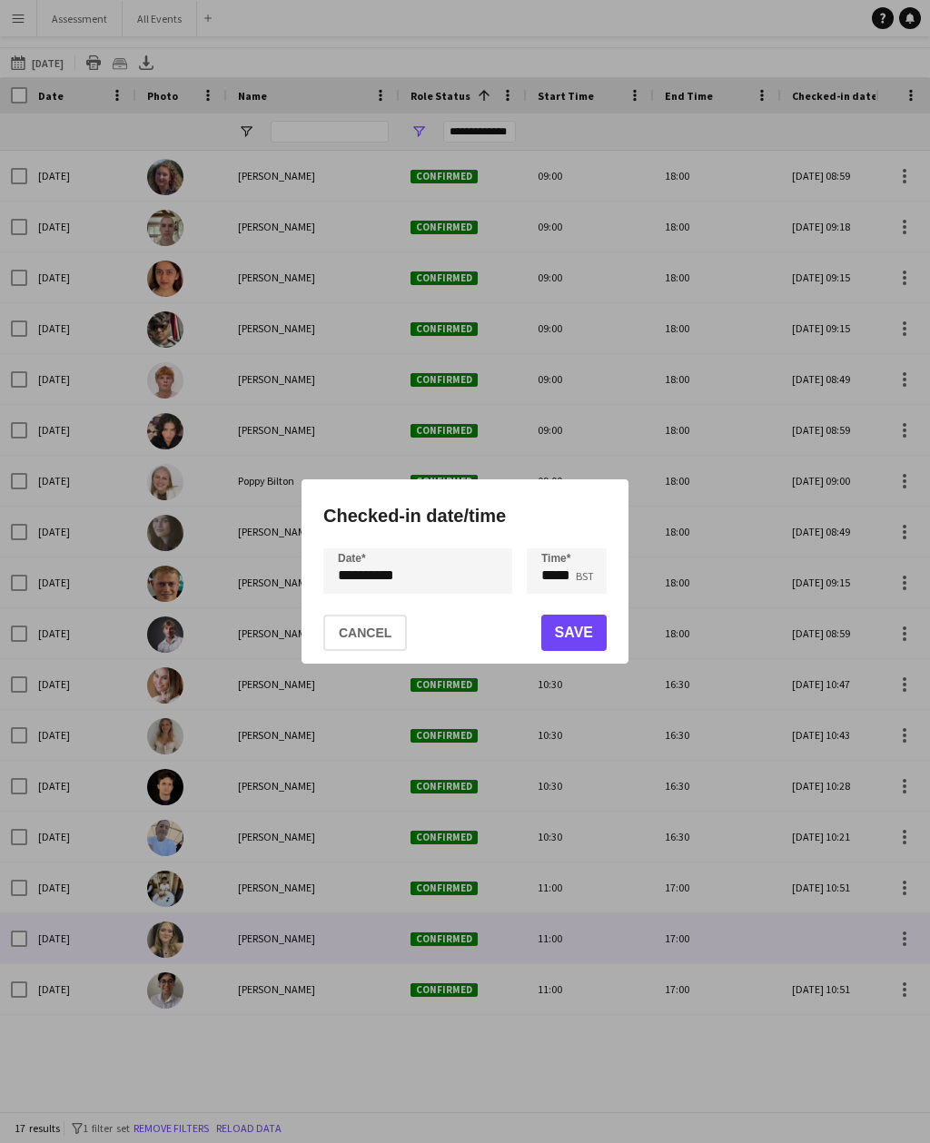
scroll to position [0, 0]
click at [586, 642] on button "Save" at bounding box center [573, 633] width 65 height 36
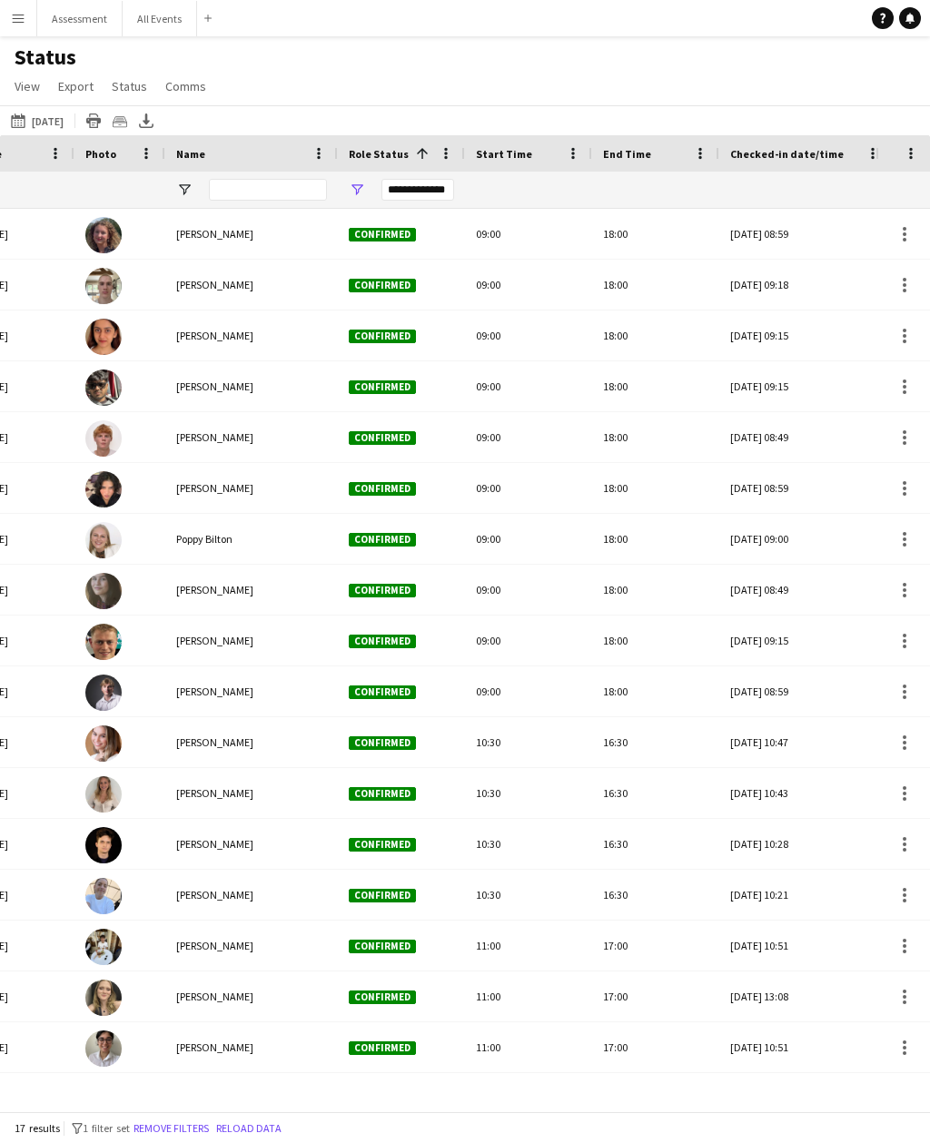
scroll to position [0, 15]
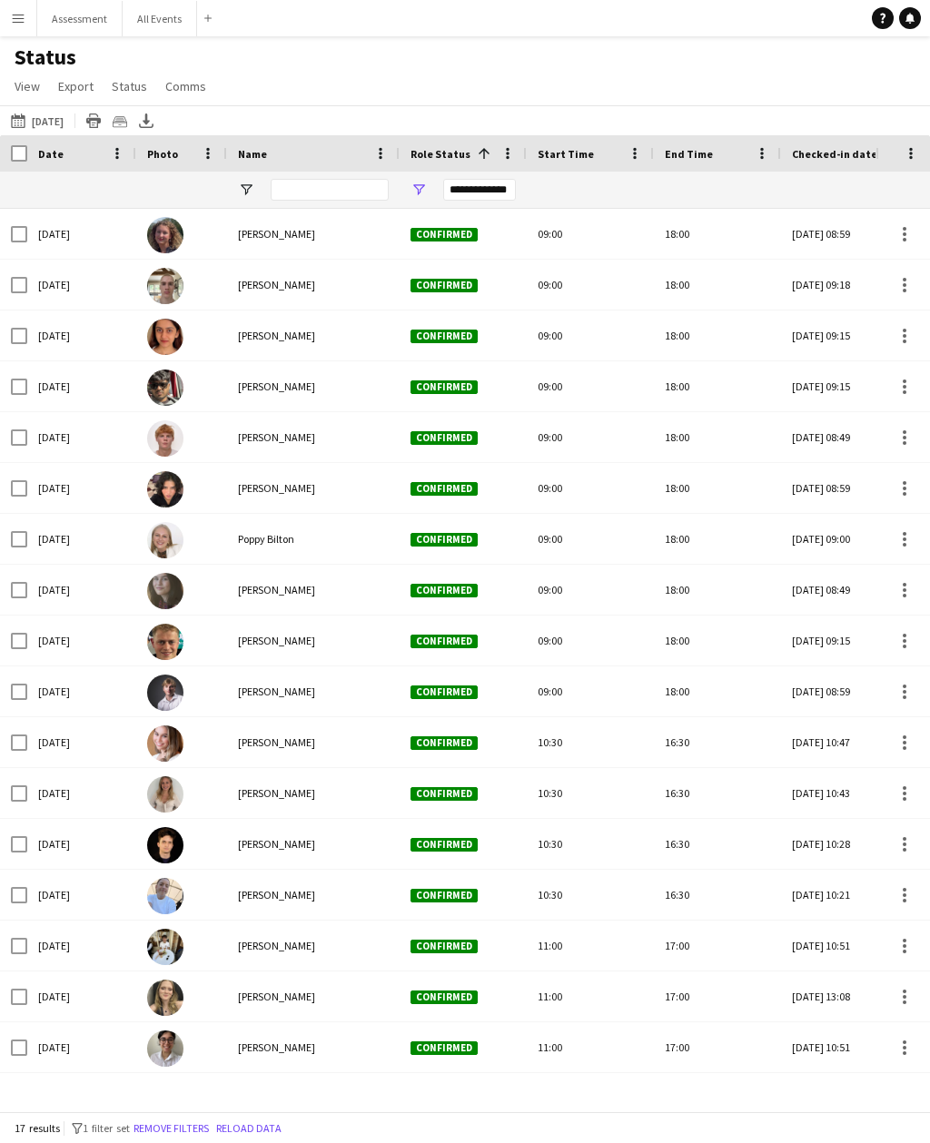
click at [45, 120] on button "26-09-2025 to 02-10-2025 Today" at bounding box center [37, 121] width 60 height 22
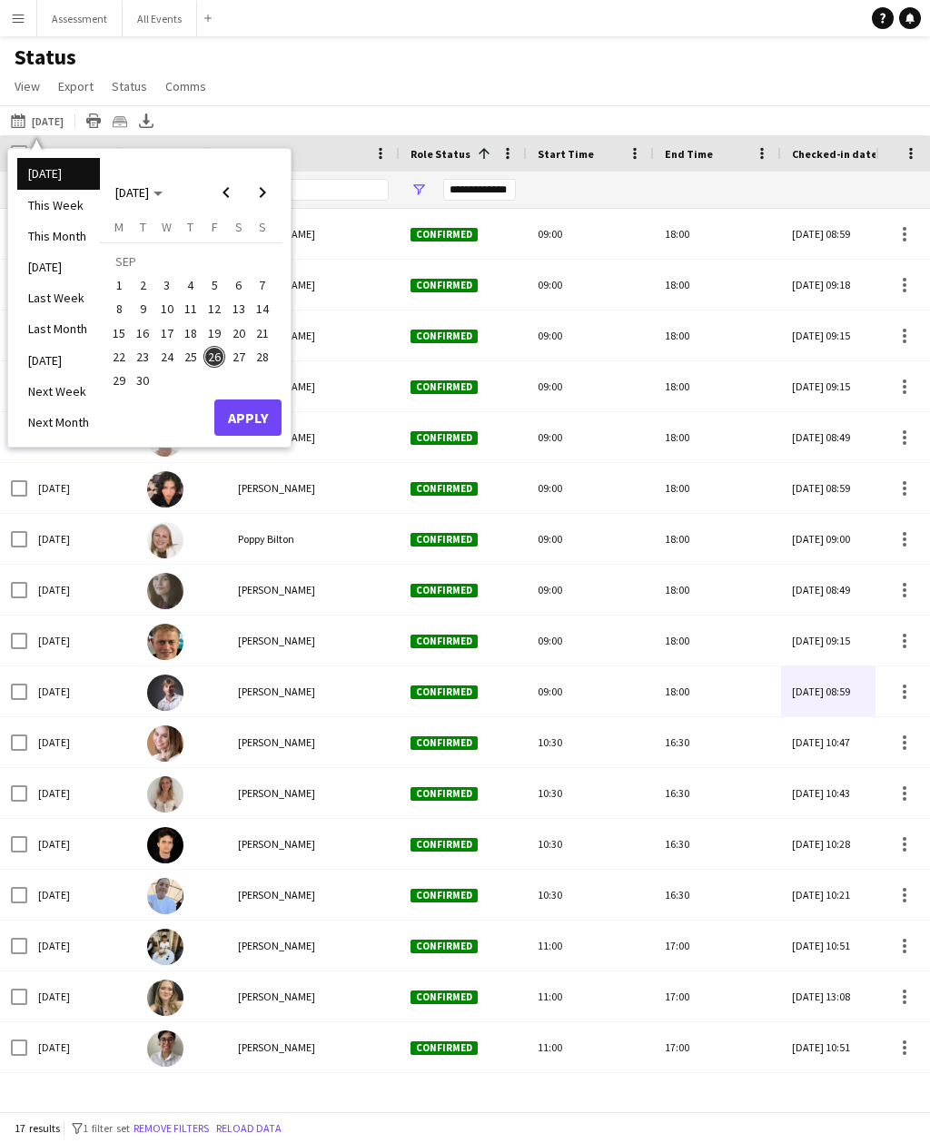
click at [249, 352] on button "27" at bounding box center [238, 357] width 24 height 24
click at [271, 414] on button "Apply" at bounding box center [247, 418] width 67 height 36
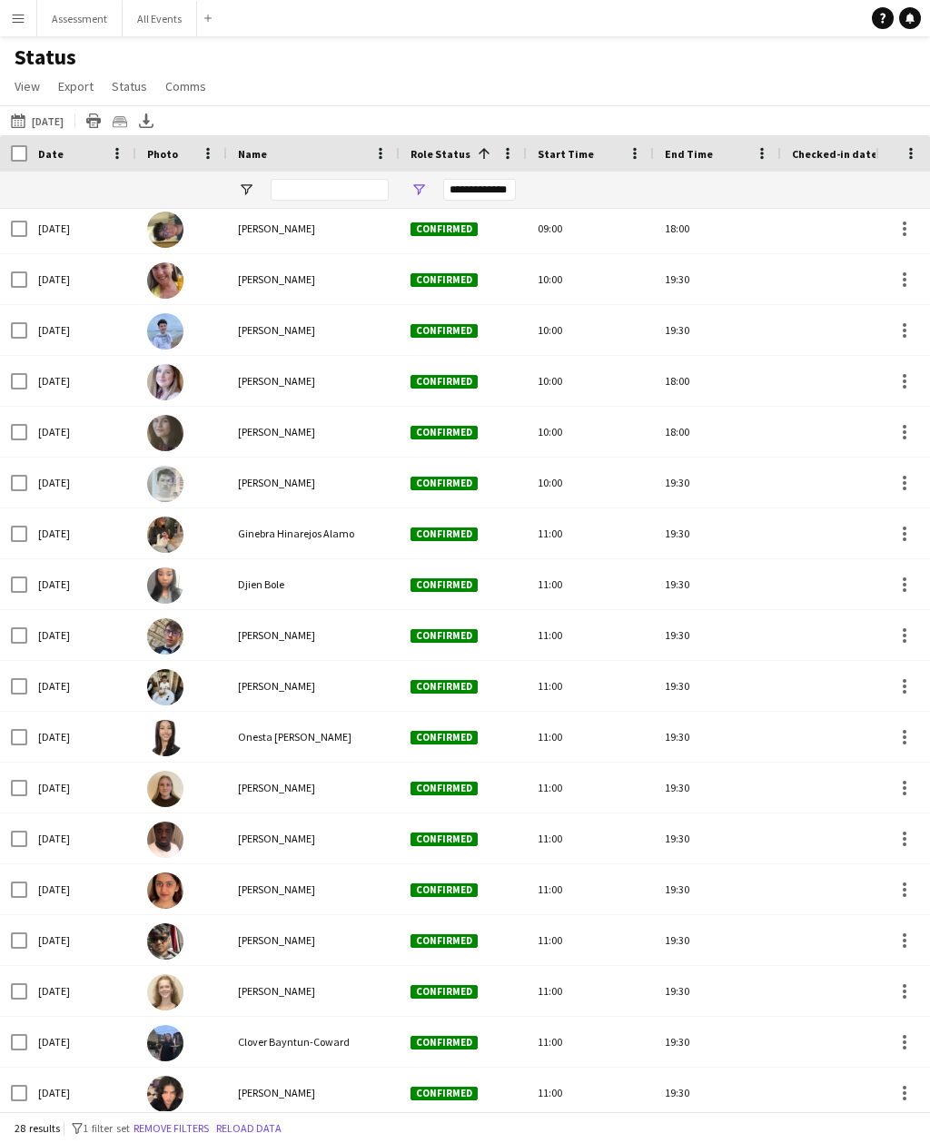
click at [67, 110] on button "26-09-2025 to 02-10-2025 Tomorrow" at bounding box center [37, 121] width 60 height 22
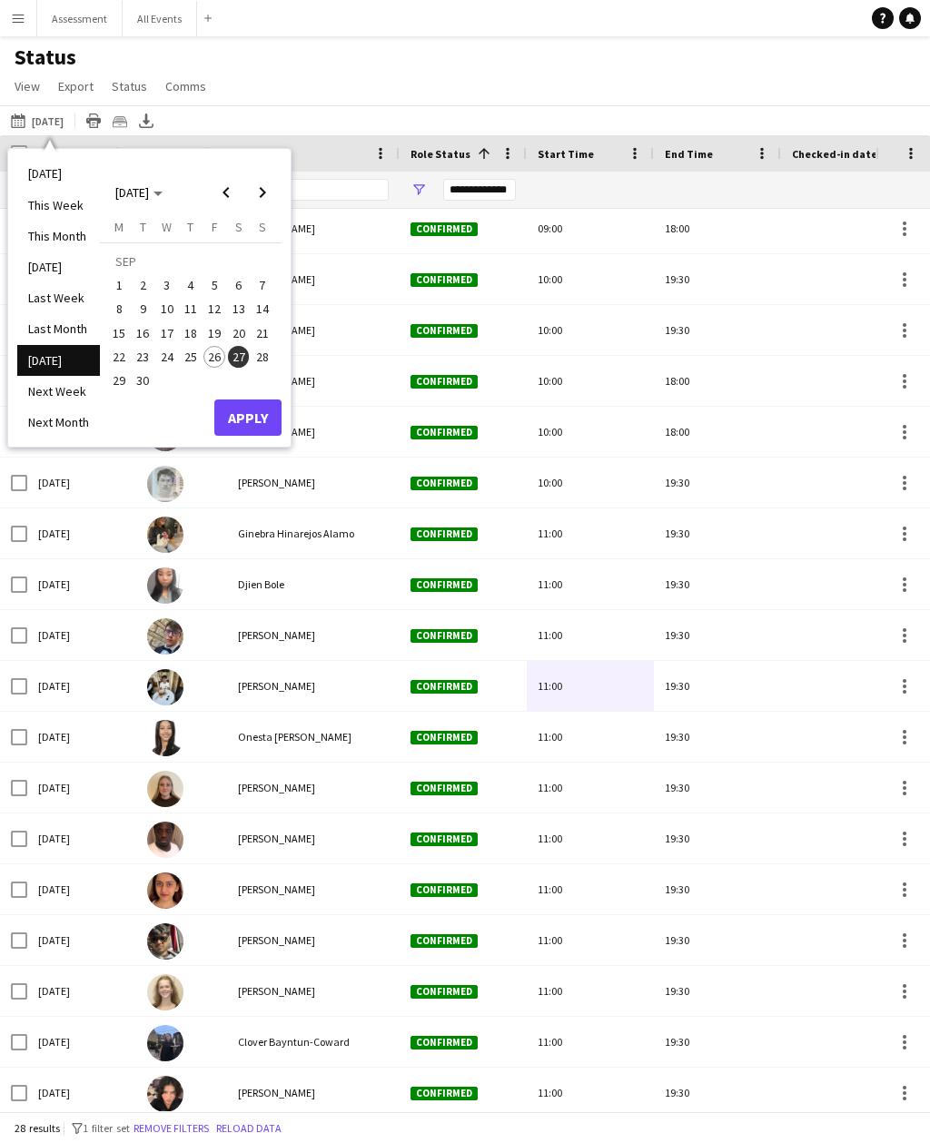
click at [241, 322] on span "20" at bounding box center [239, 333] width 22 height 22
click at [272, 400] on button "Apply" at bounding box center [247, 418] width 67 height 36
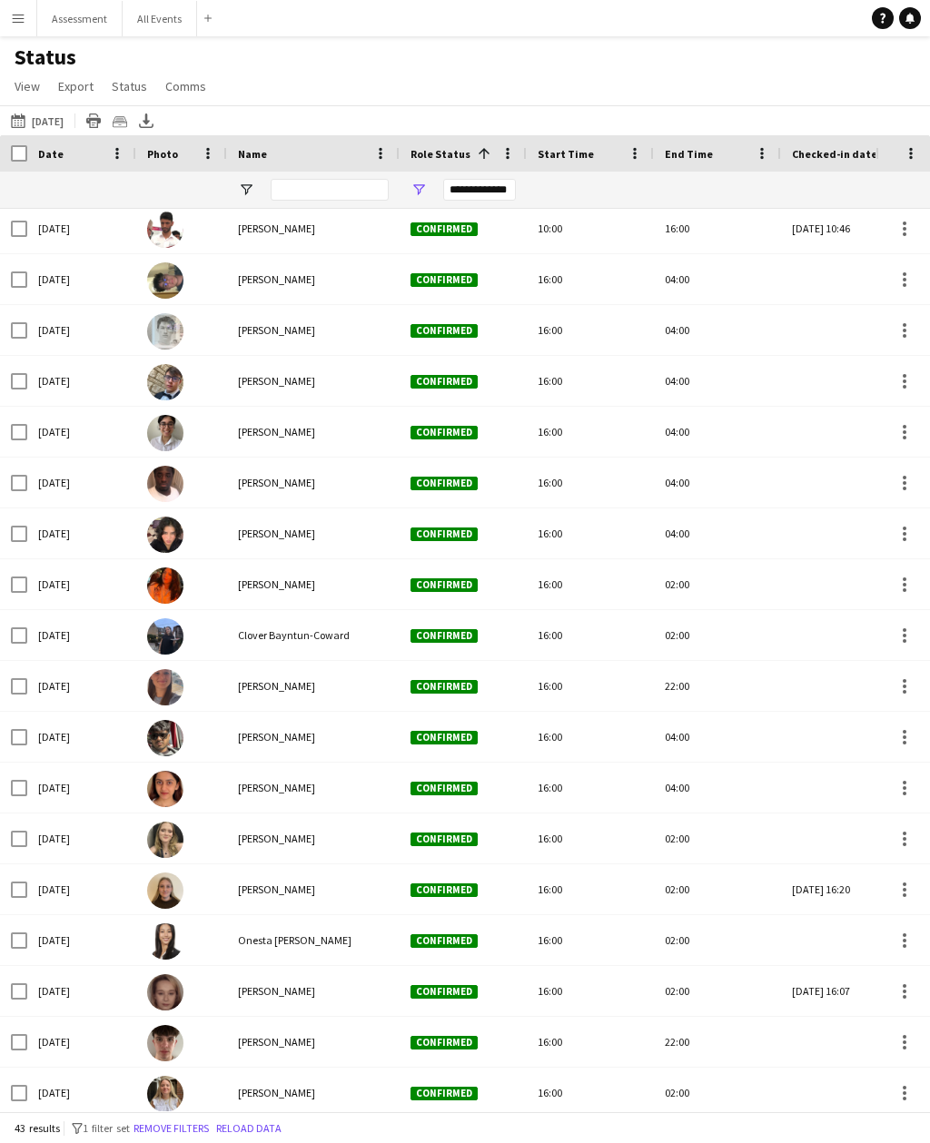
click at [21, 23] on app-icon "Menu" at bounding box center [18, 18] width 15 height 15
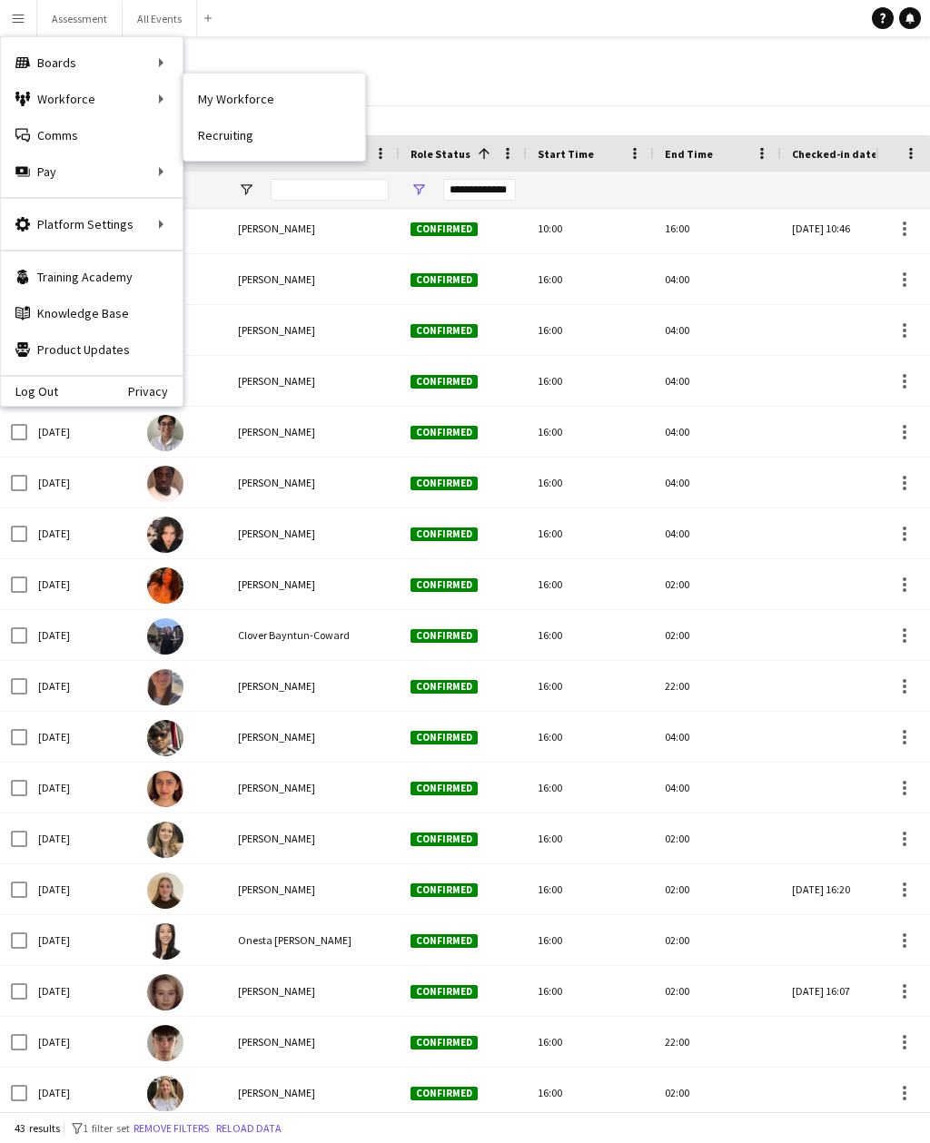
click at [266, 107] on link "My Workforce" at bounding box center [274, 99] width 182 height 36
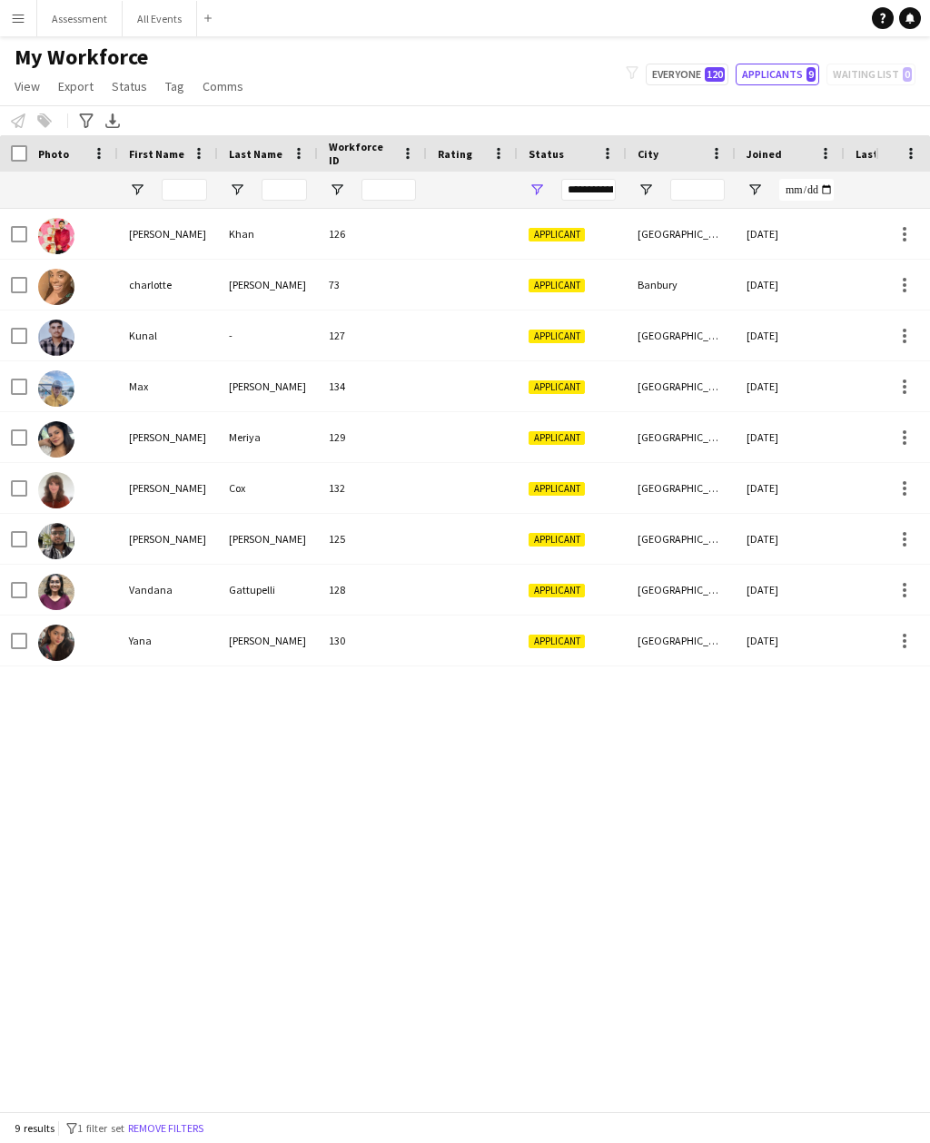
click at [526, 202] on div "**********" at bounding box center [572, 190] width 109 height 36
click at [541, 184] on span "Open Filter Menu" at bounding box center [536, 190] width 16 height 16
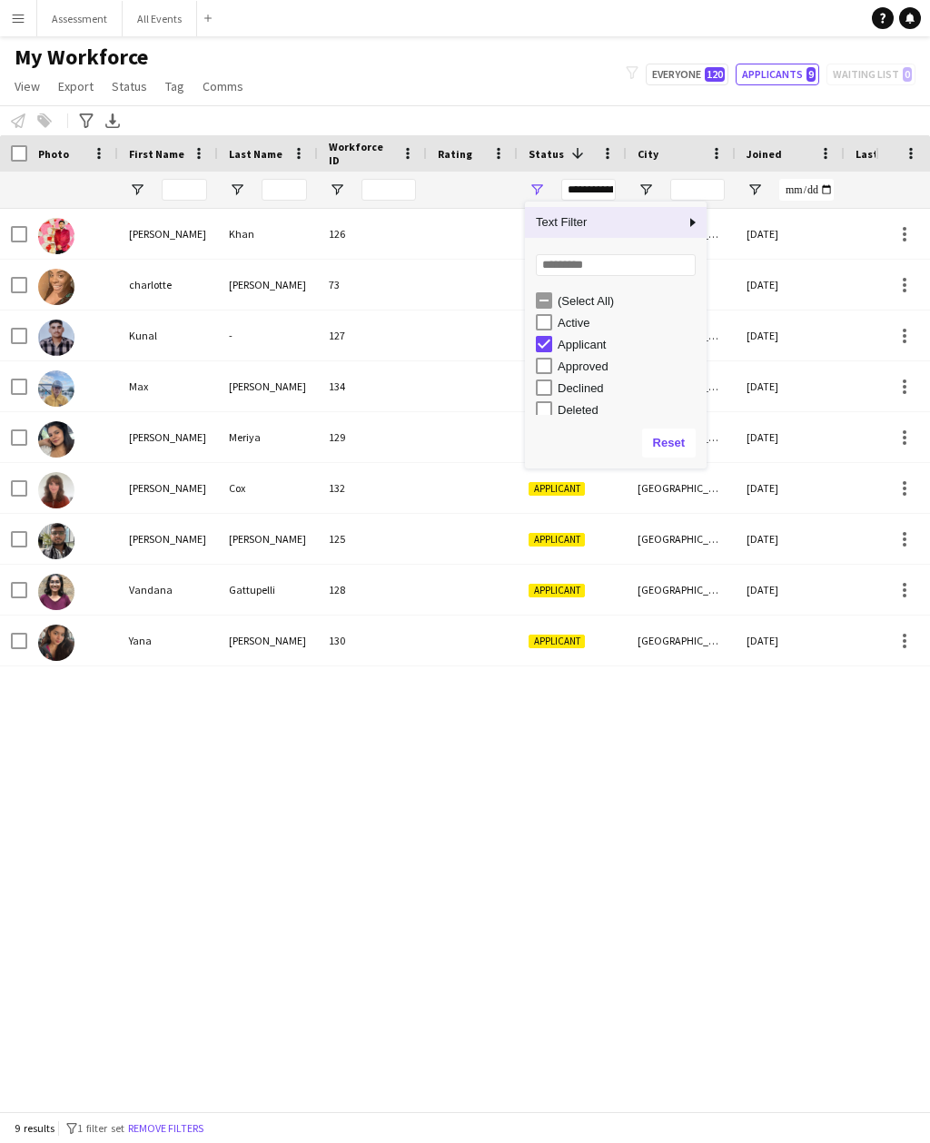
click at [589, 351] on div "Applicant" at bounding box center [629, 345] width 143 height 14
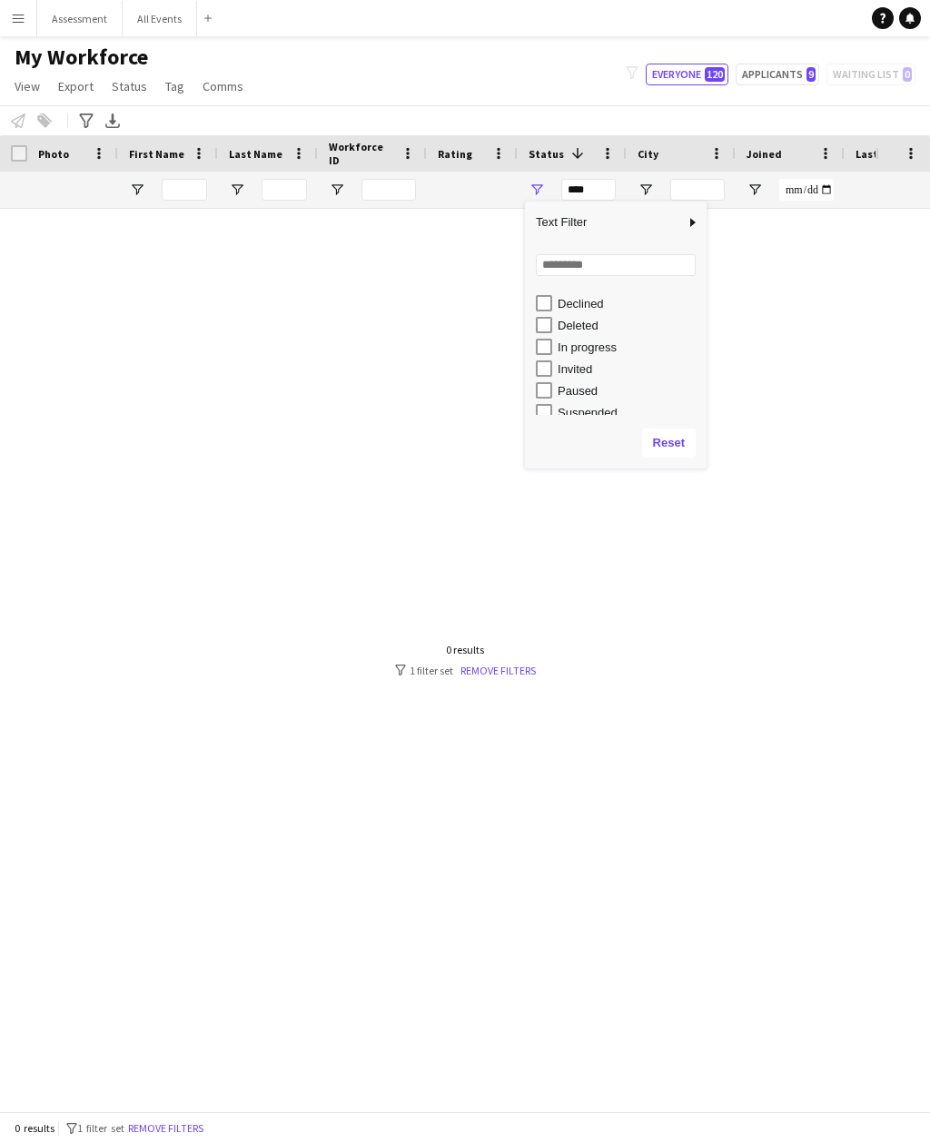
click at [618, 352] on div "In progress" at bounding box center [629, 348] width 143 height 14
type input "**********"
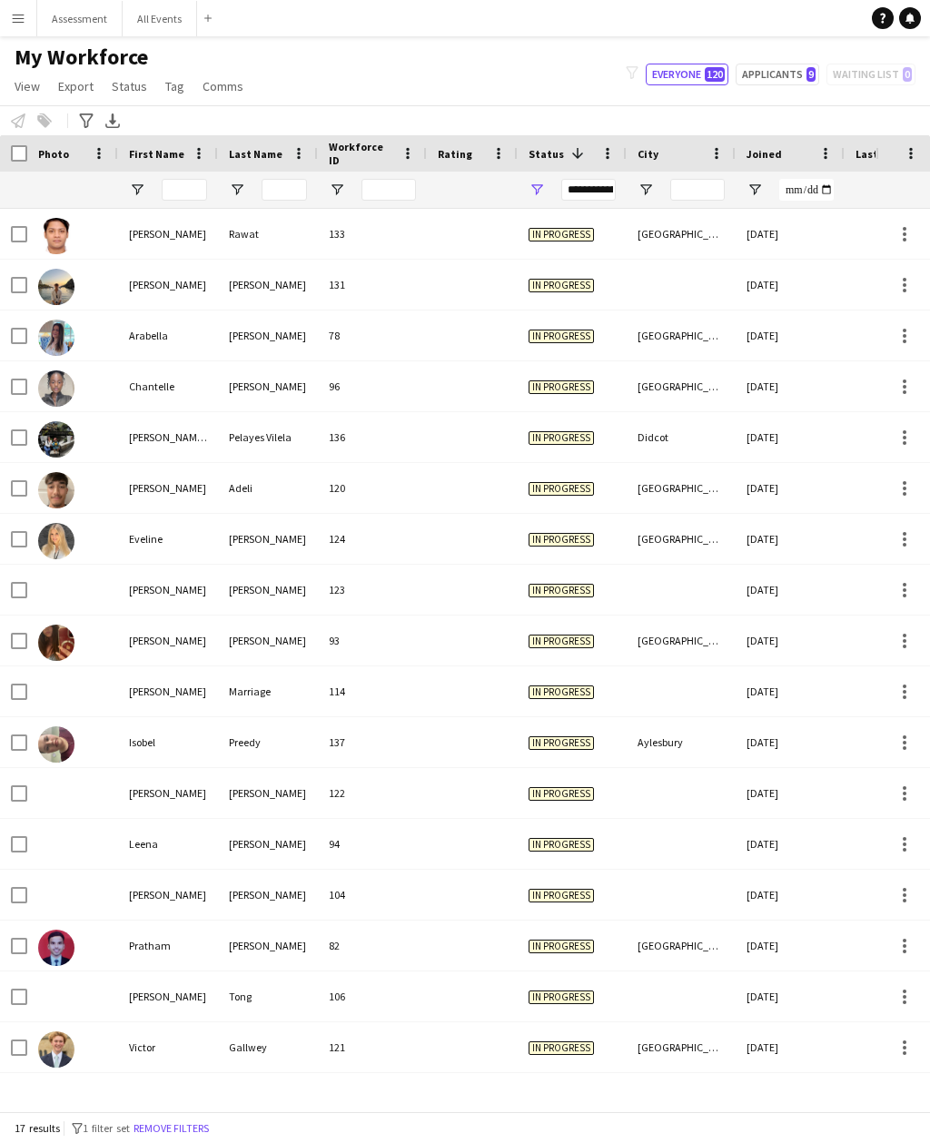
click at [701, 104] on div "My Workforce View Views Default view New view Update view Delete view Edit name…" at bounding box center [465, 75] width 930 height 62
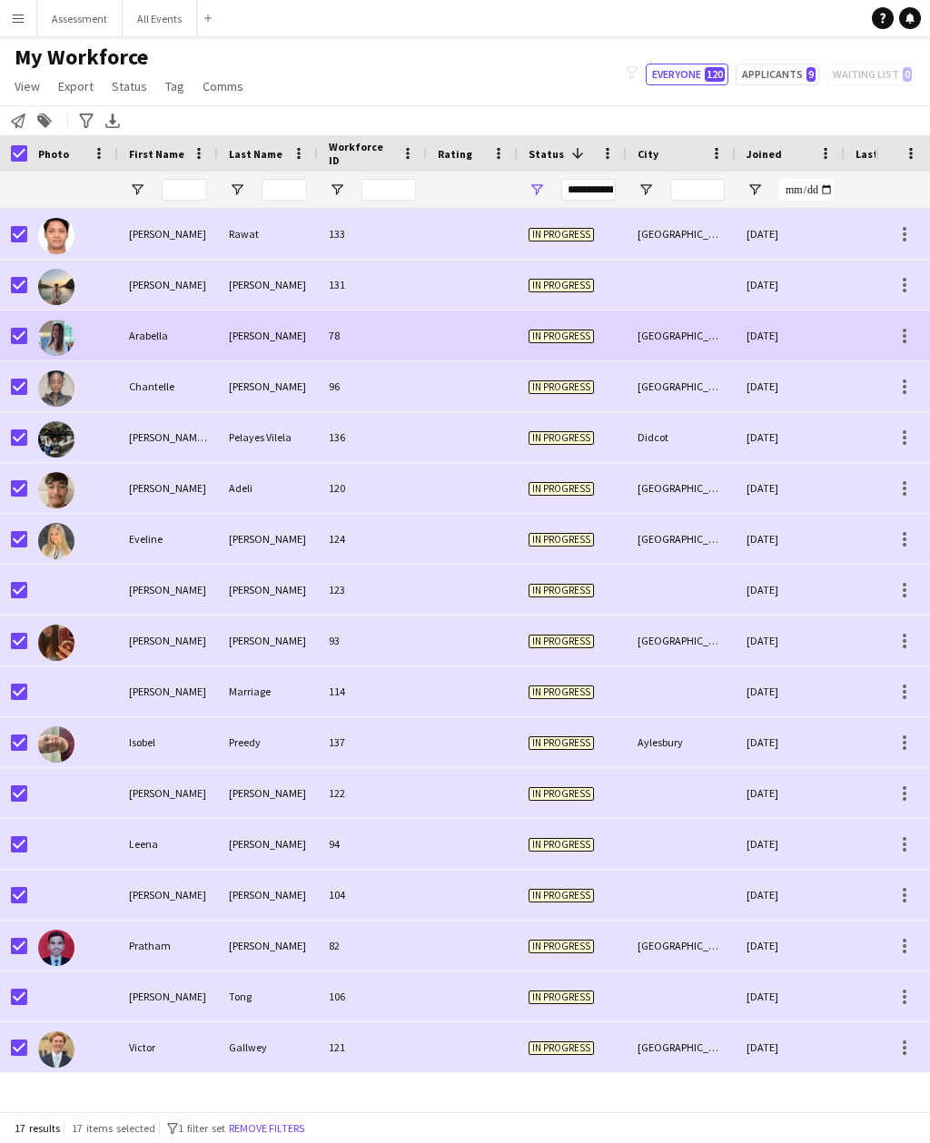
click at [28, 332] on div at bounding box center [72, 336] width 91 height 50
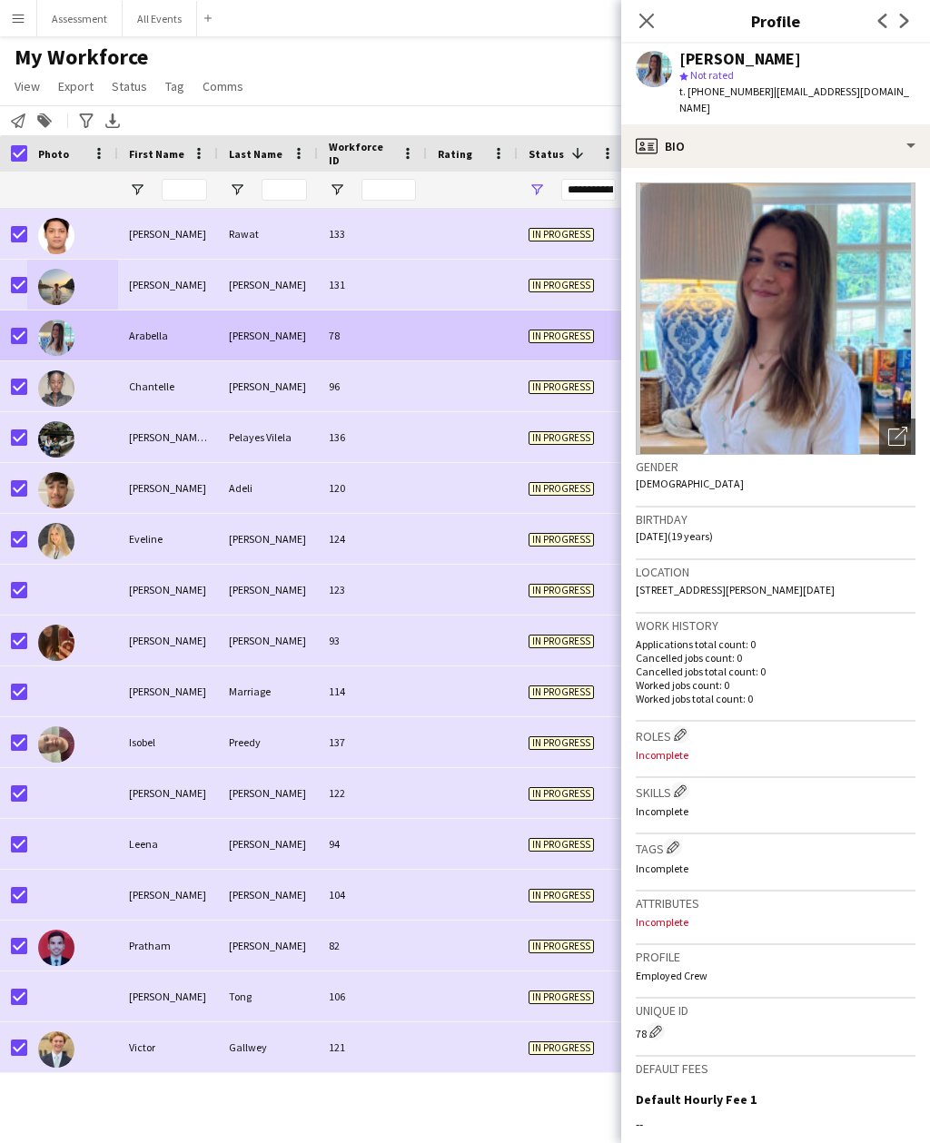
click at [657, 79] on app-user-avatar at bounding box center [654, 69] width 36 height 36
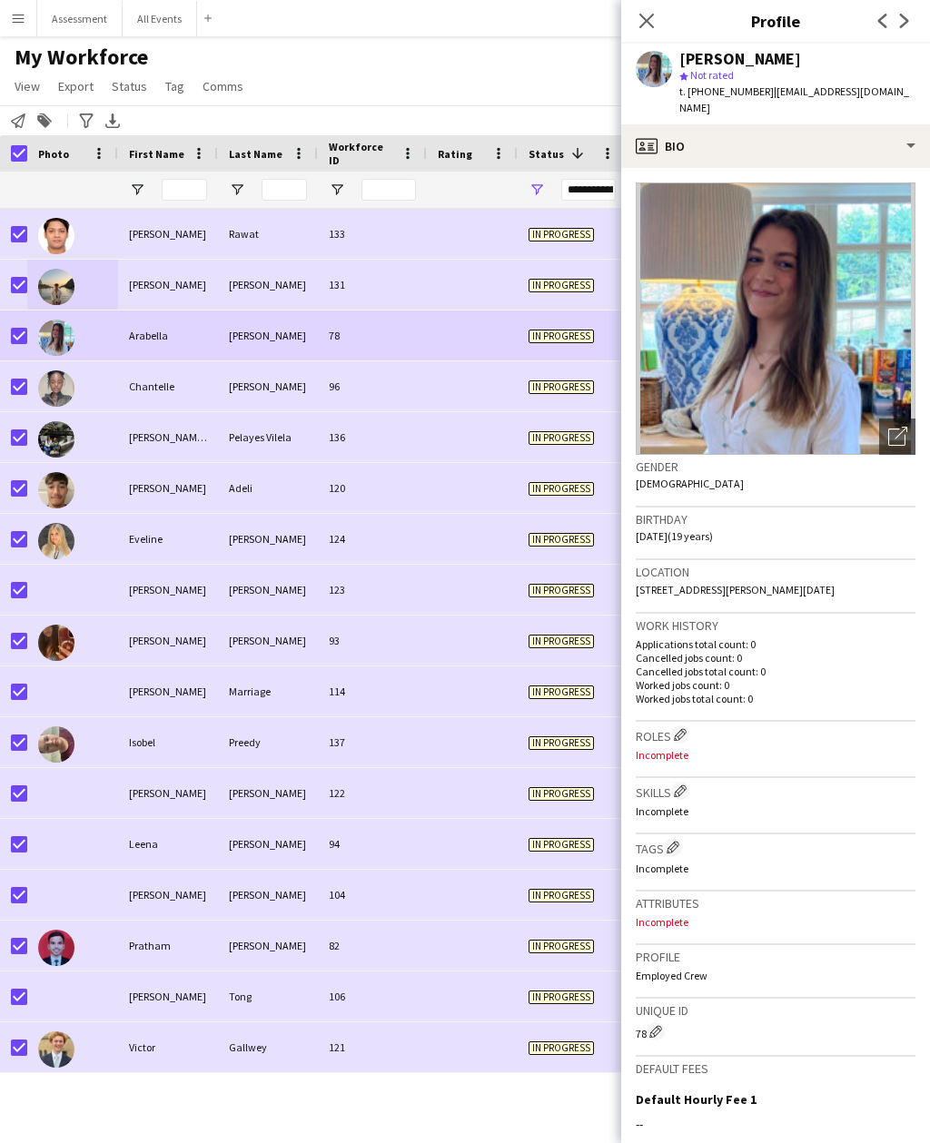
click at [648, 68] on app-user-avatar at bounding box center [654, 69] width 36 height 36
click at [646, 85] on app-user-avatar at bounding box center [654, 69] width 36 height 36
click at [650, 84] on app-user-avatar at bounding box center [654, 69] width 36 height 36
click at [587, 105] on div "Notify workforce Add to tag Search tags magnifier Add tag Advanced filters Adva…" at bounding box center [465, 120] width 930 height 30
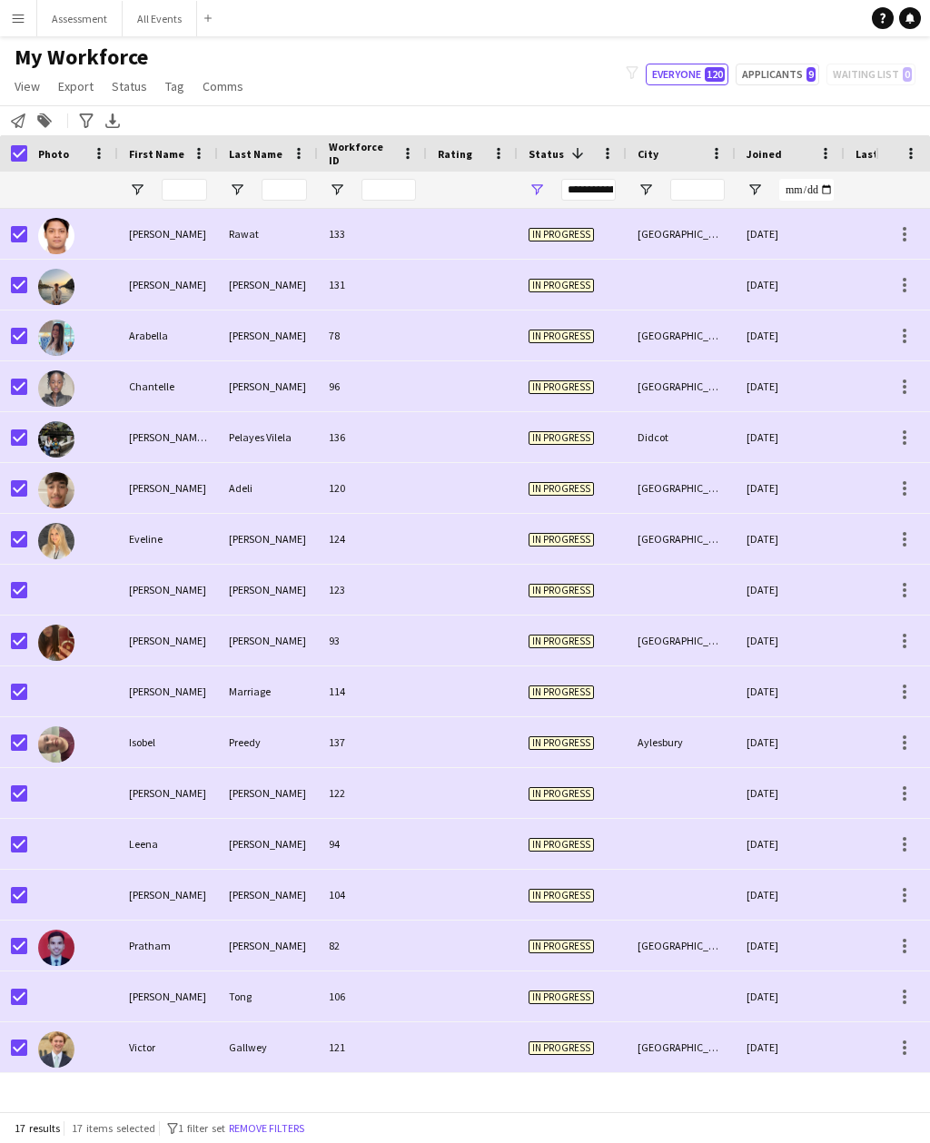
click at [396, 749] on div "137" at bounding box center [372, 742] width 109 height 50
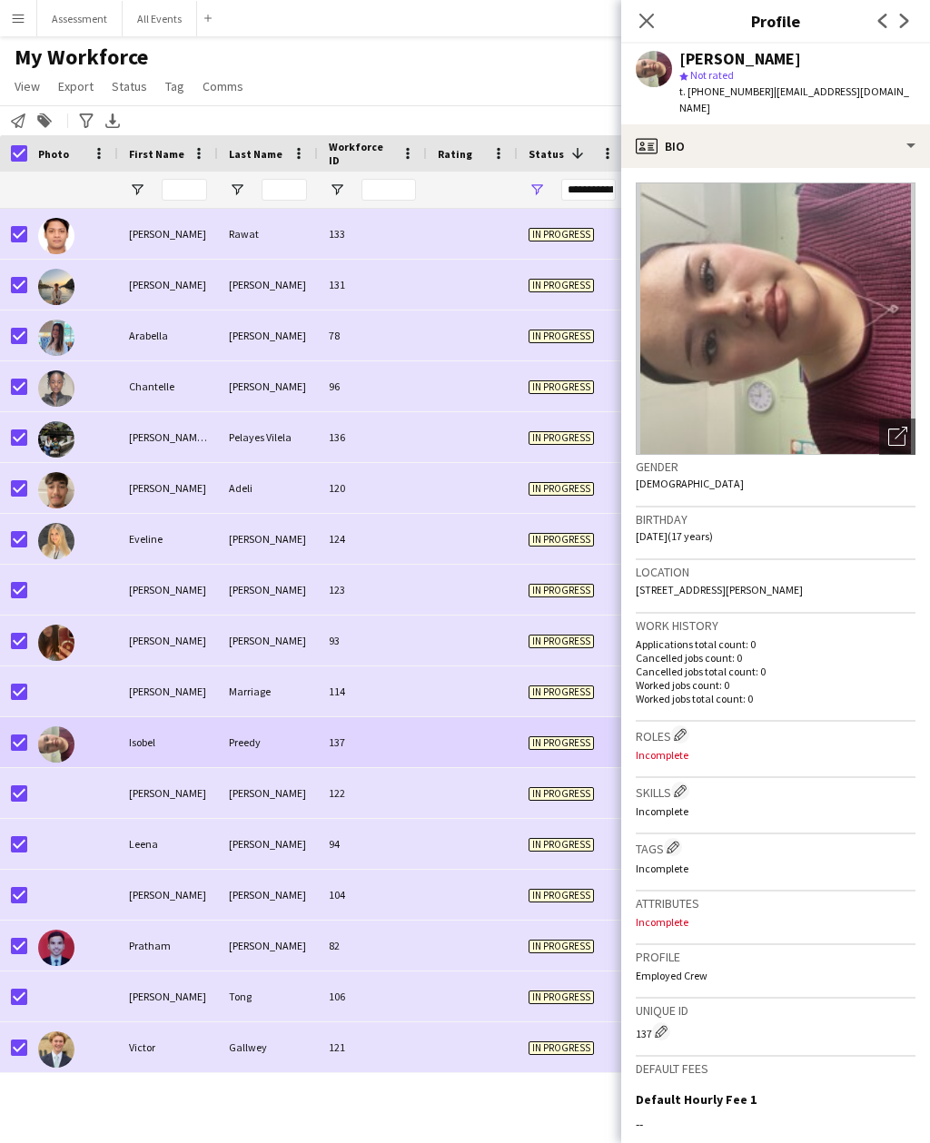
click at [831, 184] on img at bounding box center [776, 319] width 280 height 272
click at [883, 196] on img at bounding box center [776, 319] width 280 height 272
click at [913, 185] on img at bounding box center [776, 319] width 280 height 272
click at [911, 187] on img at bounding box center [776, 319] width 280 height 272
click at [914, 183] on img at bounding box center [776, 319] width 280 height 272
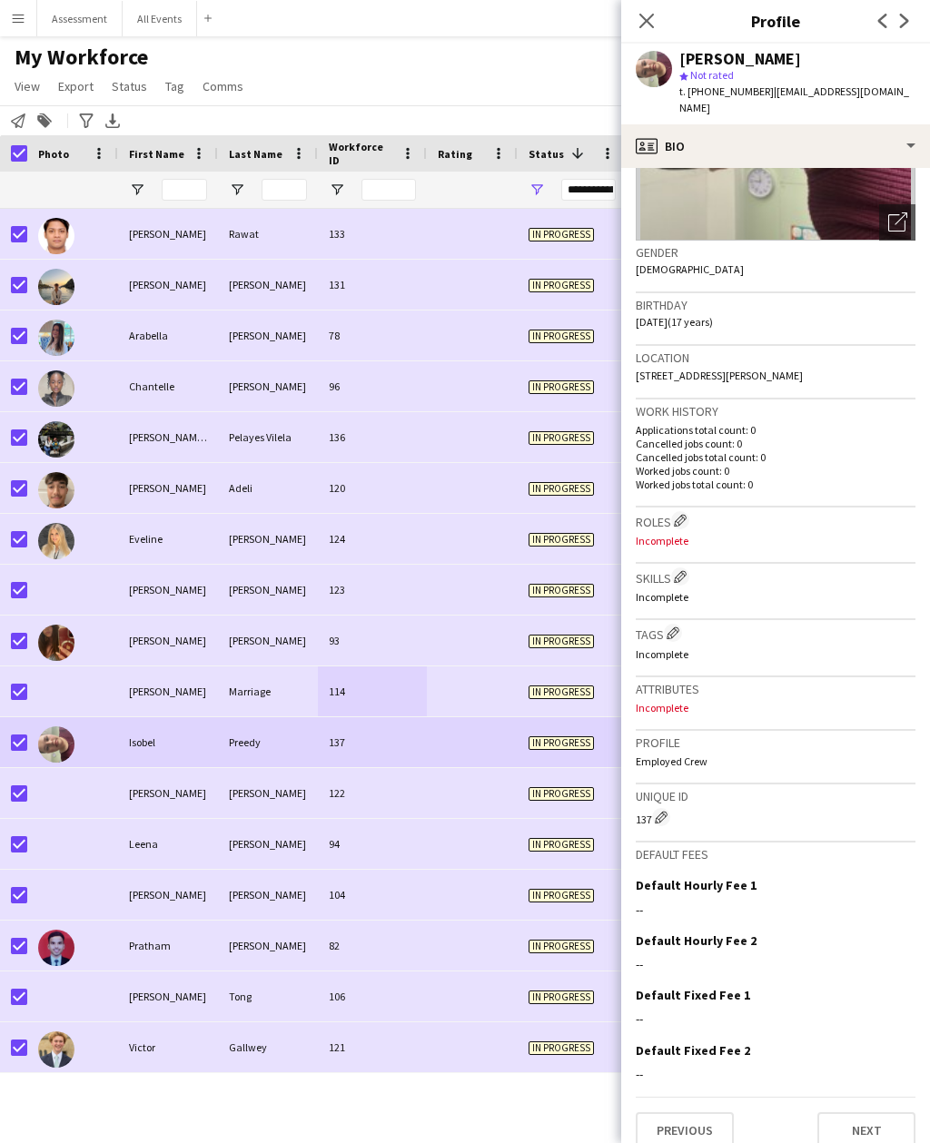
click at [888, 1142] on html "Menu Boards Boards Boards All jobs Status Workforce Workforce My Workforce Recr…" at bounding box center [465, 571] width 930 height 1143
click at [887, 1142] on html "Menu Boards Boards Boards All jobs Status Workforce Workforce My Workforce Recr…" at bounding box center [465, 571] width 930 height 1143
click at [883, 1142] on html "Menu Boards Boards Boards All jobs Status Workforce Workforce My Workforce Recr…" at bounding box center [465, 571] width 930 height 1143
click at [891, 1142] on html "Menu Boards Boards Boards All jobs Status Workforce Workforce My Workforce Recr…" at bounding box center [465, 571] width 930 height 1143
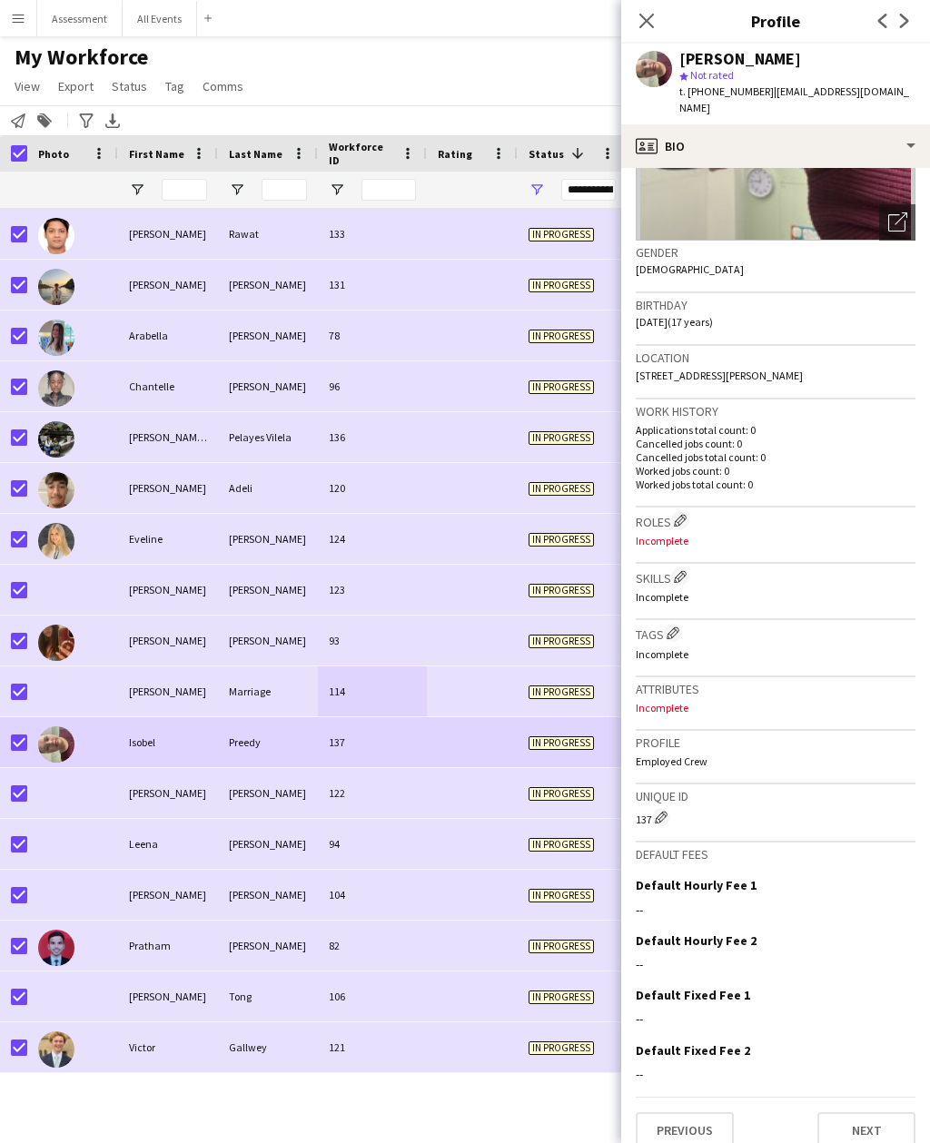
click at [534, 1111] on div "Aaditya Rawat 133 In progress Oxford 23-09-2025 0 Alex Evans 131 In progress 23…" at bounding box center [437, 660] width 875 height 903
click at [532, 1111] on div "Aaditya Rawat 133 In progress Oxford 23-09-2025 0 Alex Evans 131 In progress 23…" at bounding box center [437, 660] width 875 height 903
click at [654, 68] on app-user-avatar at bounding box center [654, 69] width 36 height 36
click at [656, 81] on app-user-avatar at bounding box center [654, 69] width 36 height 36
click at [373, 1111] on div "Aaditya Rawat 133 In progress Oxford 23-09-2025 0 Alex Evans 131 In progress 23…" at bounding box center [437, 660] width 875 height 903
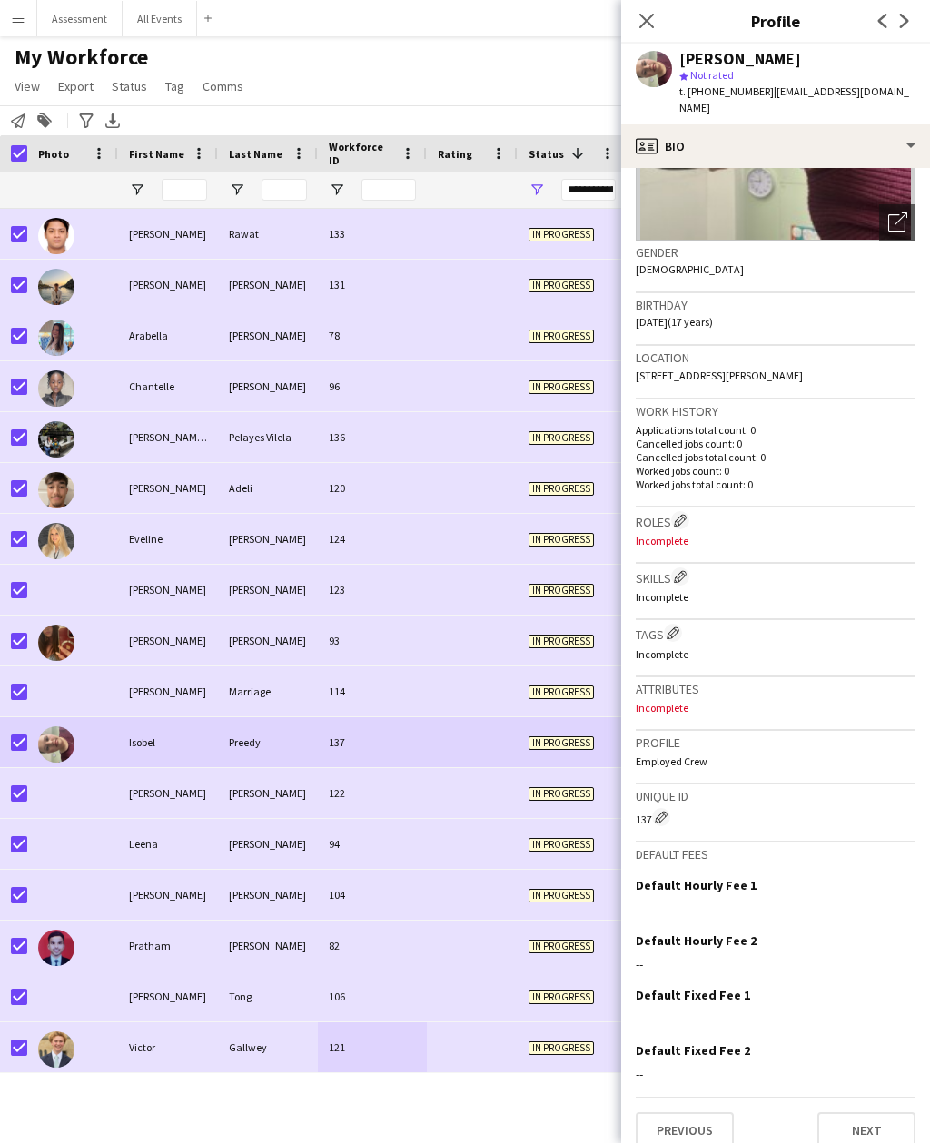
click at [651, 71] on app-user-avatar at bounding box center [654, 69] width 36 height 36
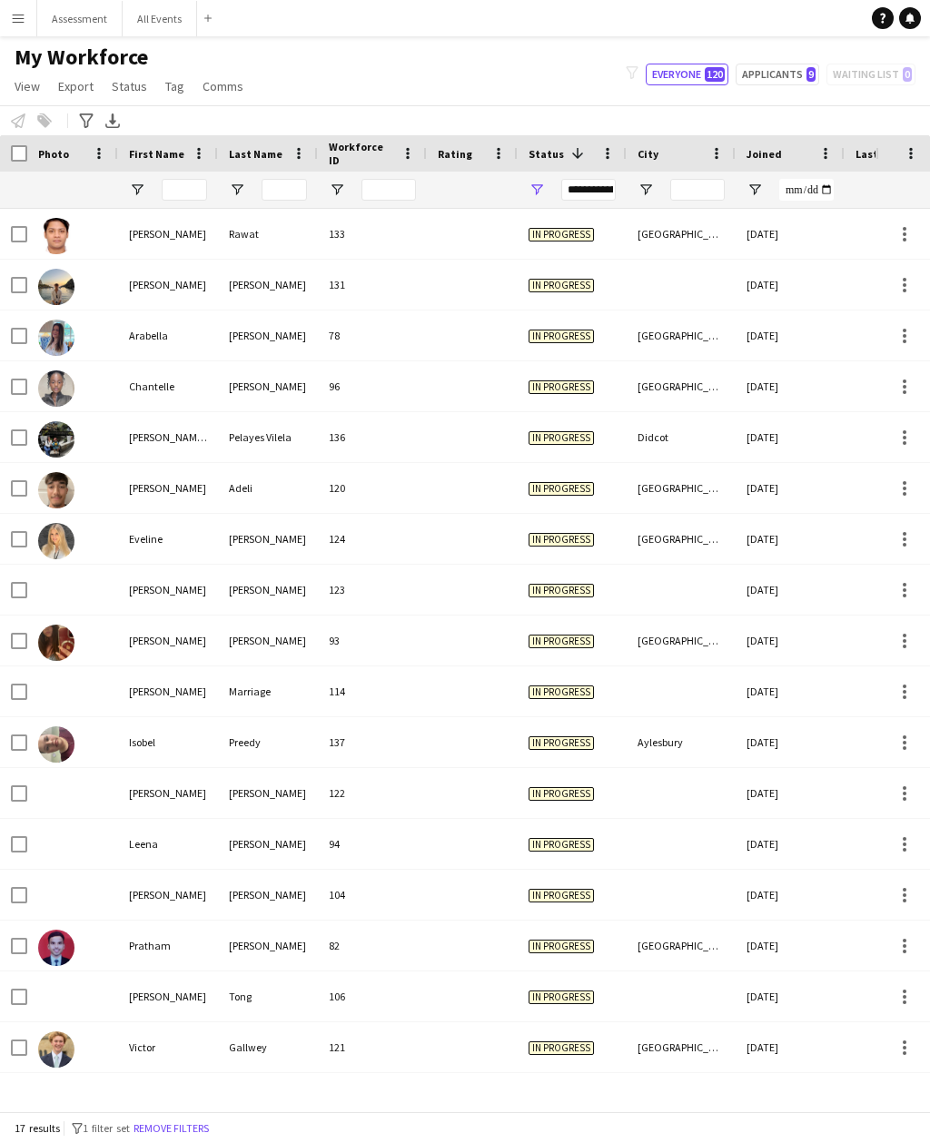
click at [156, 1107] on div "Aaditya Rawat 133 In progress Oxford 23-09-2025 0 Alex Evans 131 In progress 23…" at bounding box center [437, 660] width 875 height 903
click at [184, 1137] on button "Remove filters" at bounding box center [171, 1129] width 83 height 20
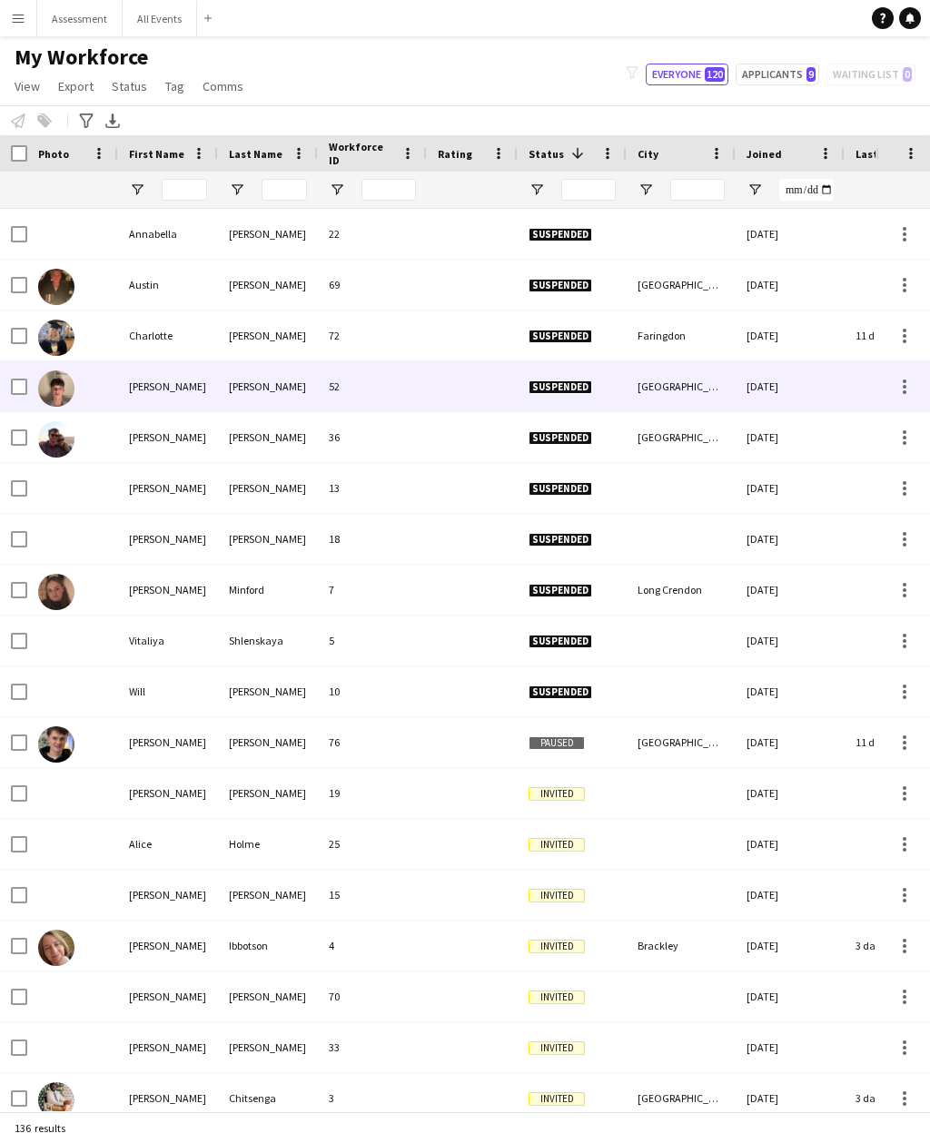
click at [609, 385] on div "Suspended" at bounding box center [572, 386] width 109 height 50
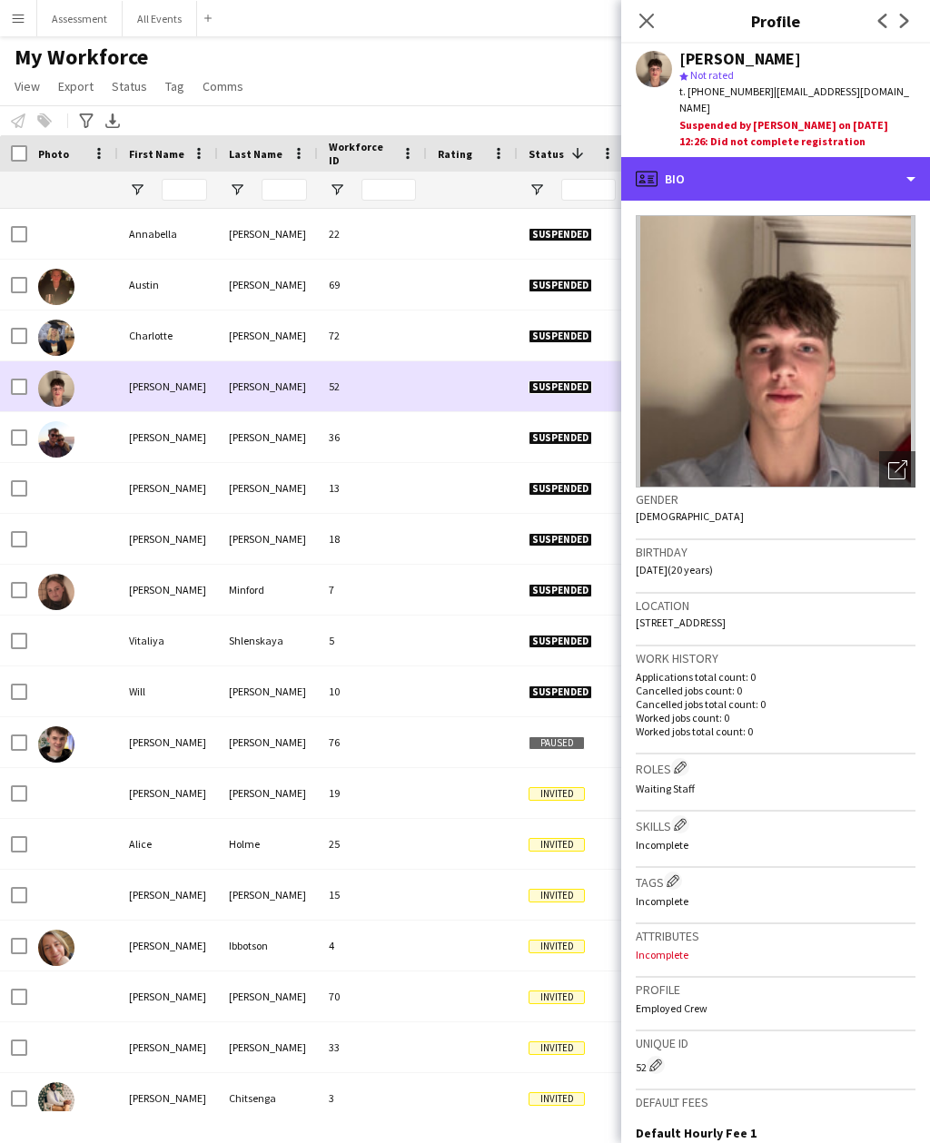
click at [776, 159] on div "profile Bio" at bounding box center [775, 179] width 309 height 44
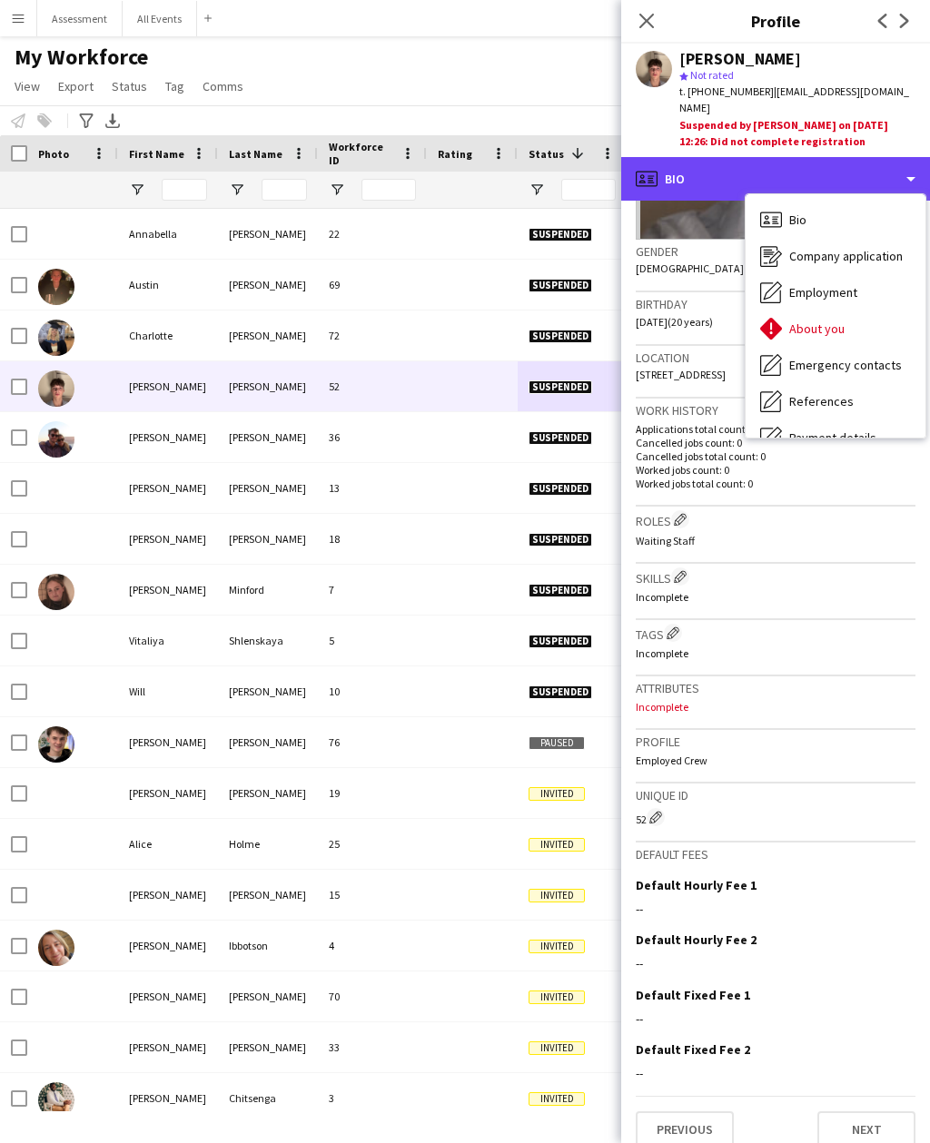
scroll to position [247, 0]
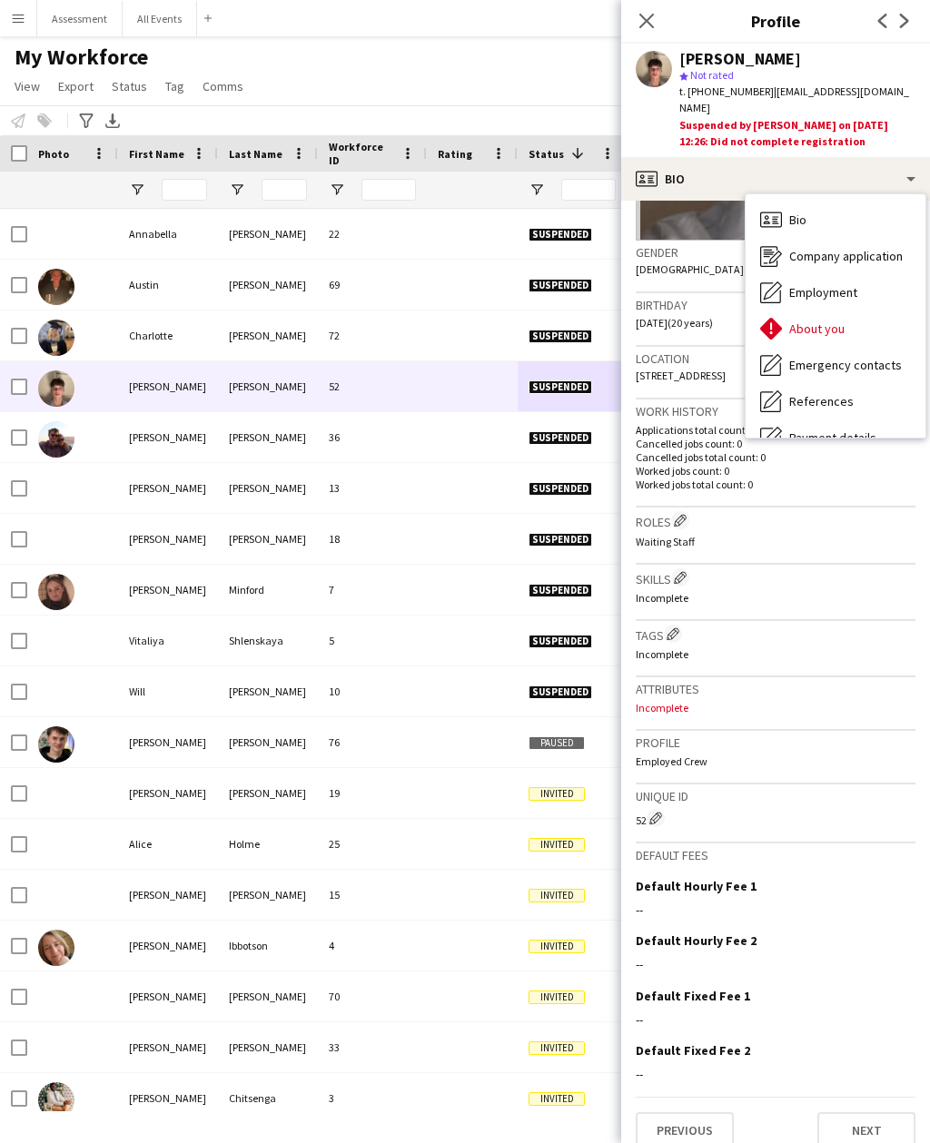
click at [893, 1112] on button "Next" at bounding box center [866, 1130] width 98 height 36
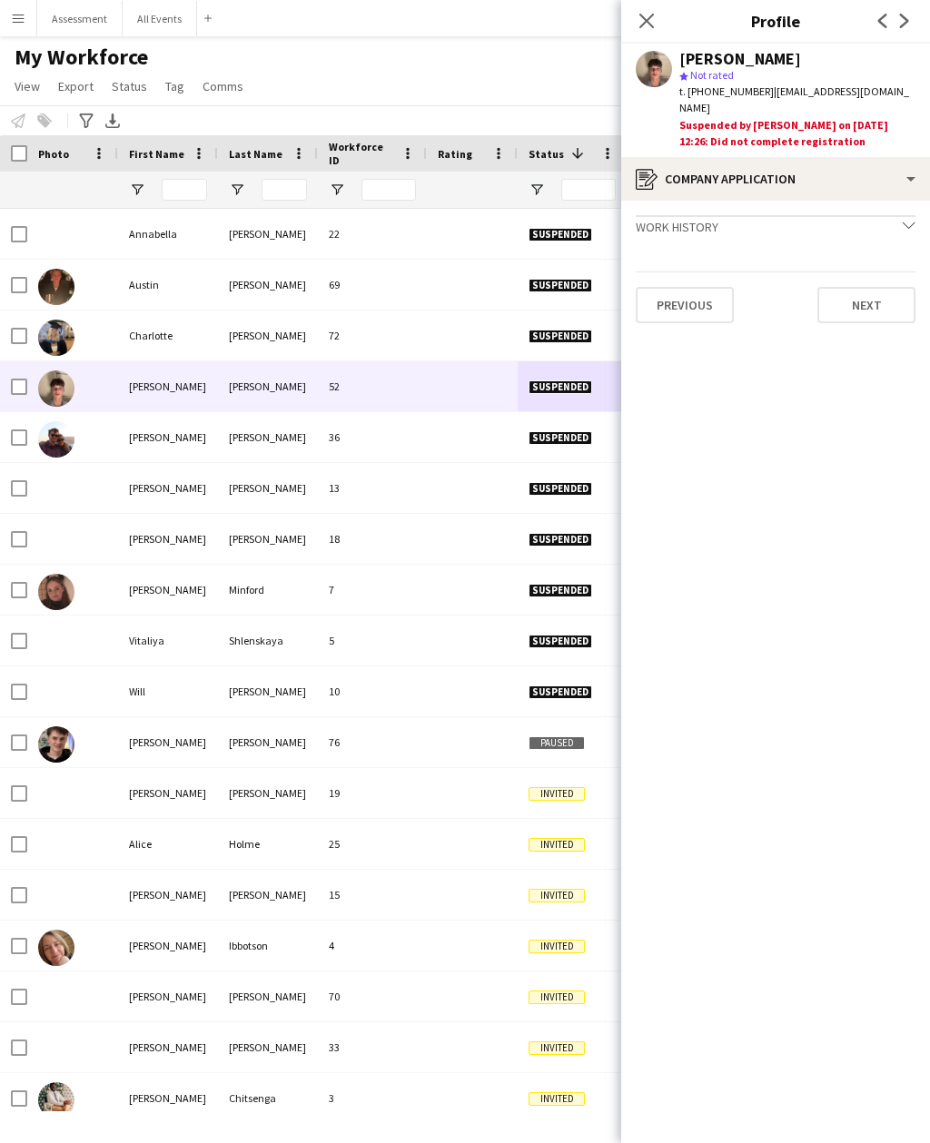
click at [880, 287] on button "Next" at bounding box center [866, 305] width 98 height 36
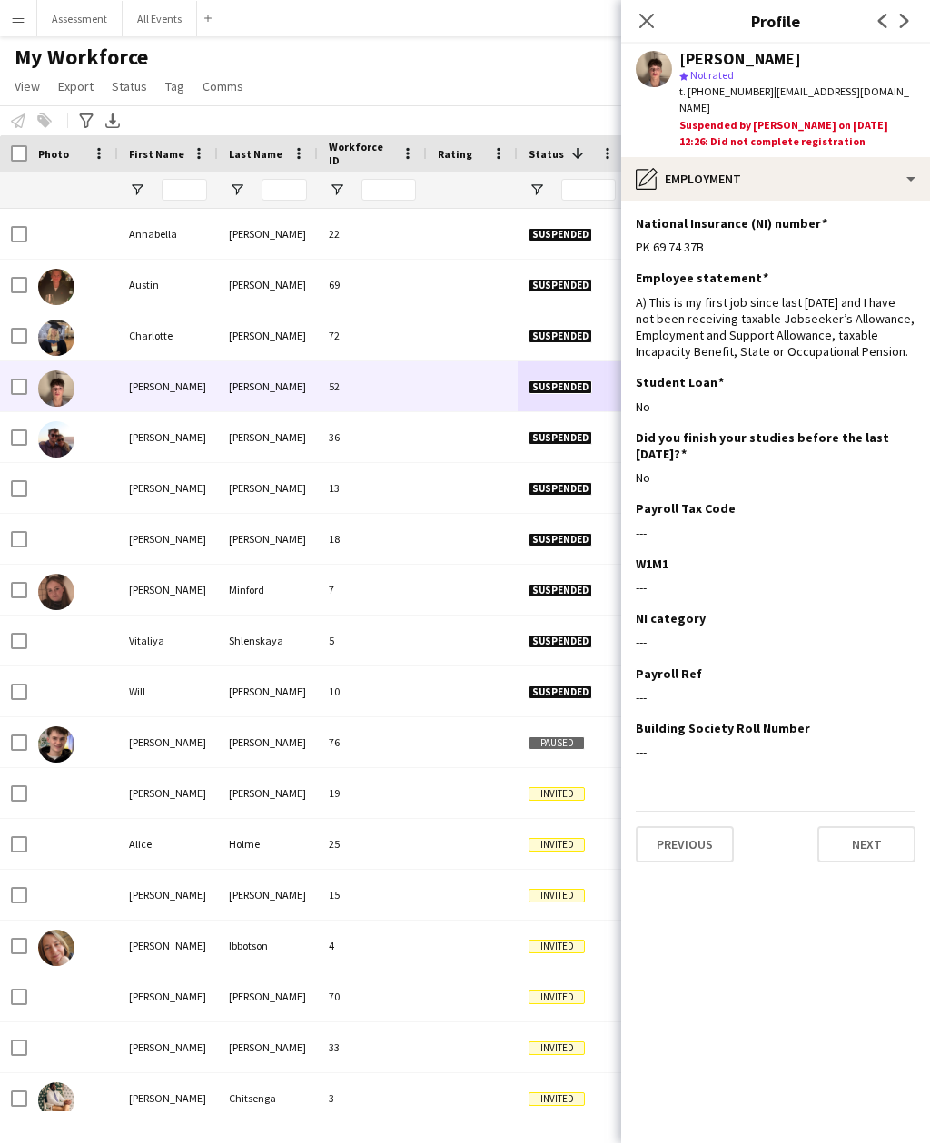
click at [653, 21] on icon "Close pop-in" at bounding box center [646, 21] width 15 height 15
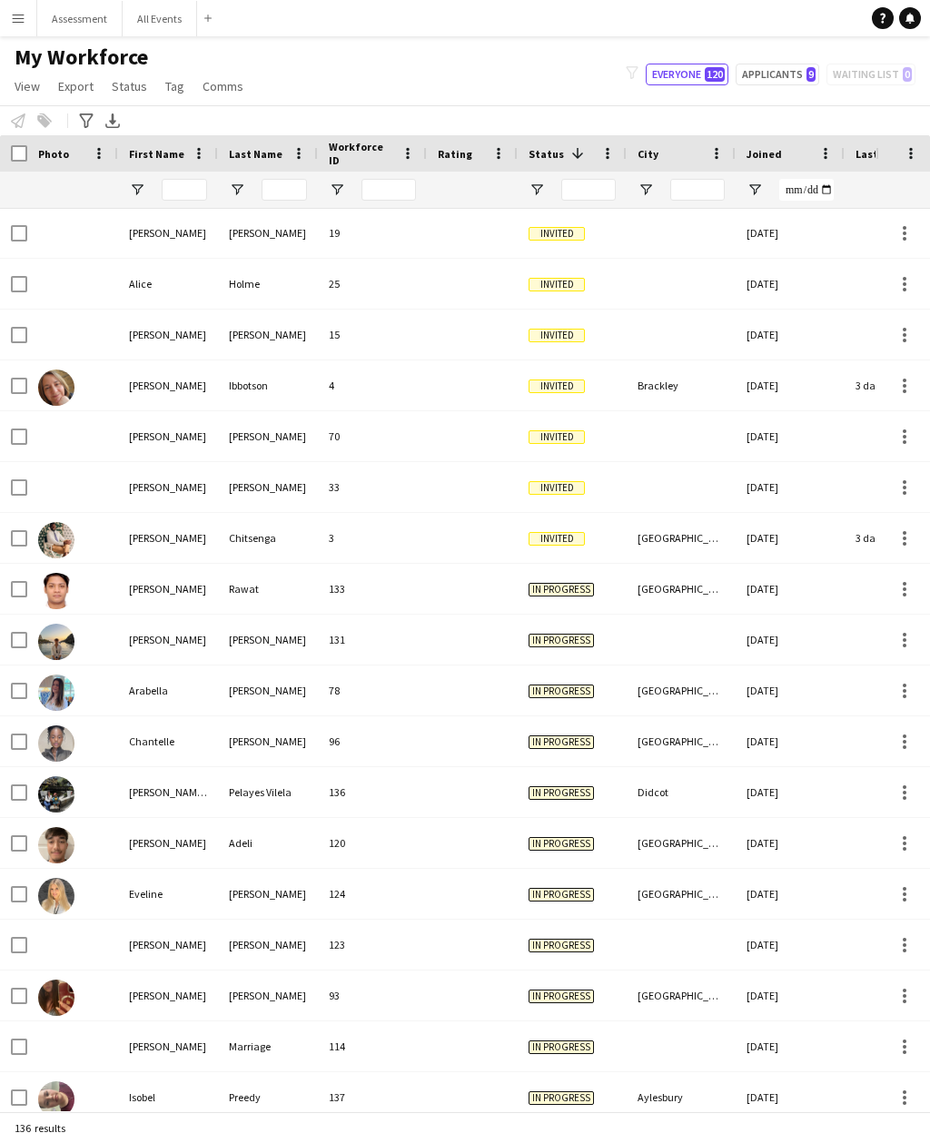
scroll to position [600, 0]
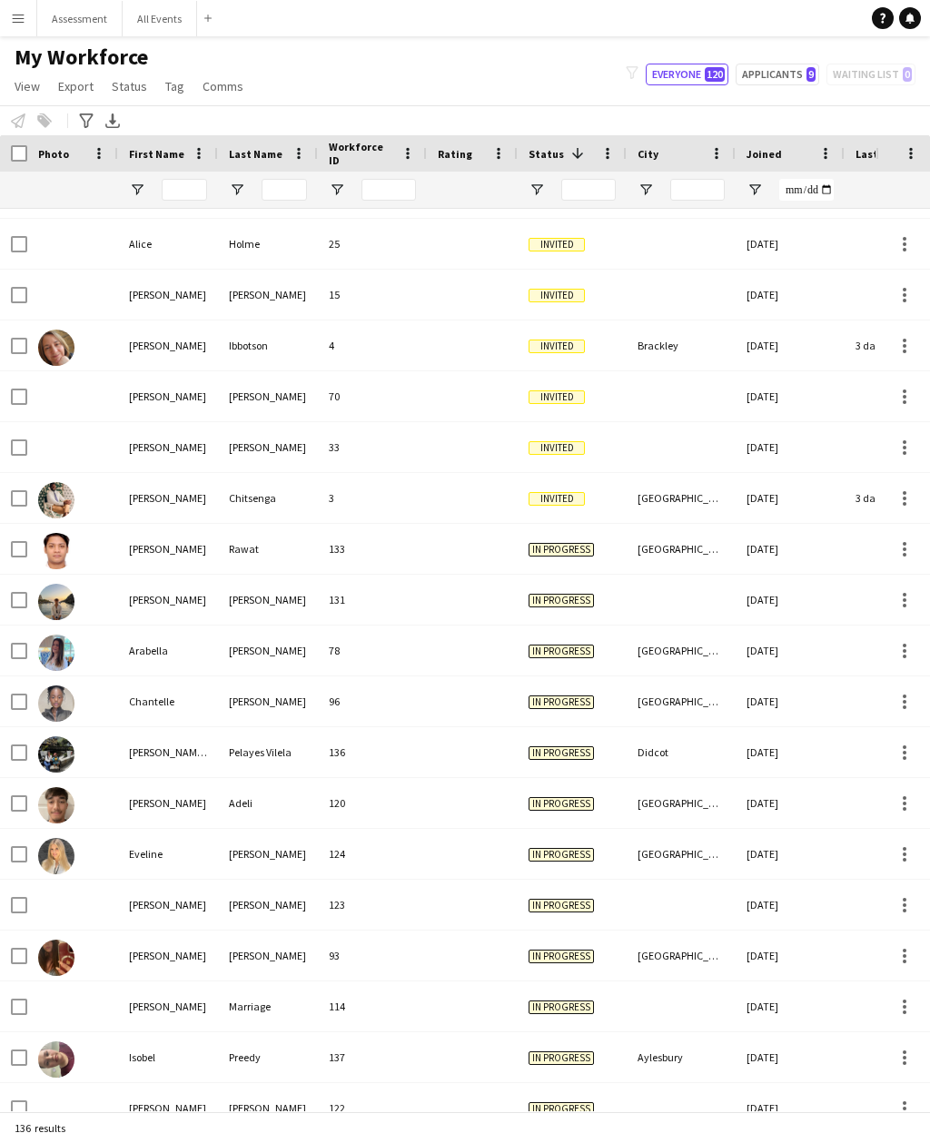
click at [697, 688] on div "[GEOGRAPHIC_DATA]" at bounding box center [681, 701] width 109 height 50
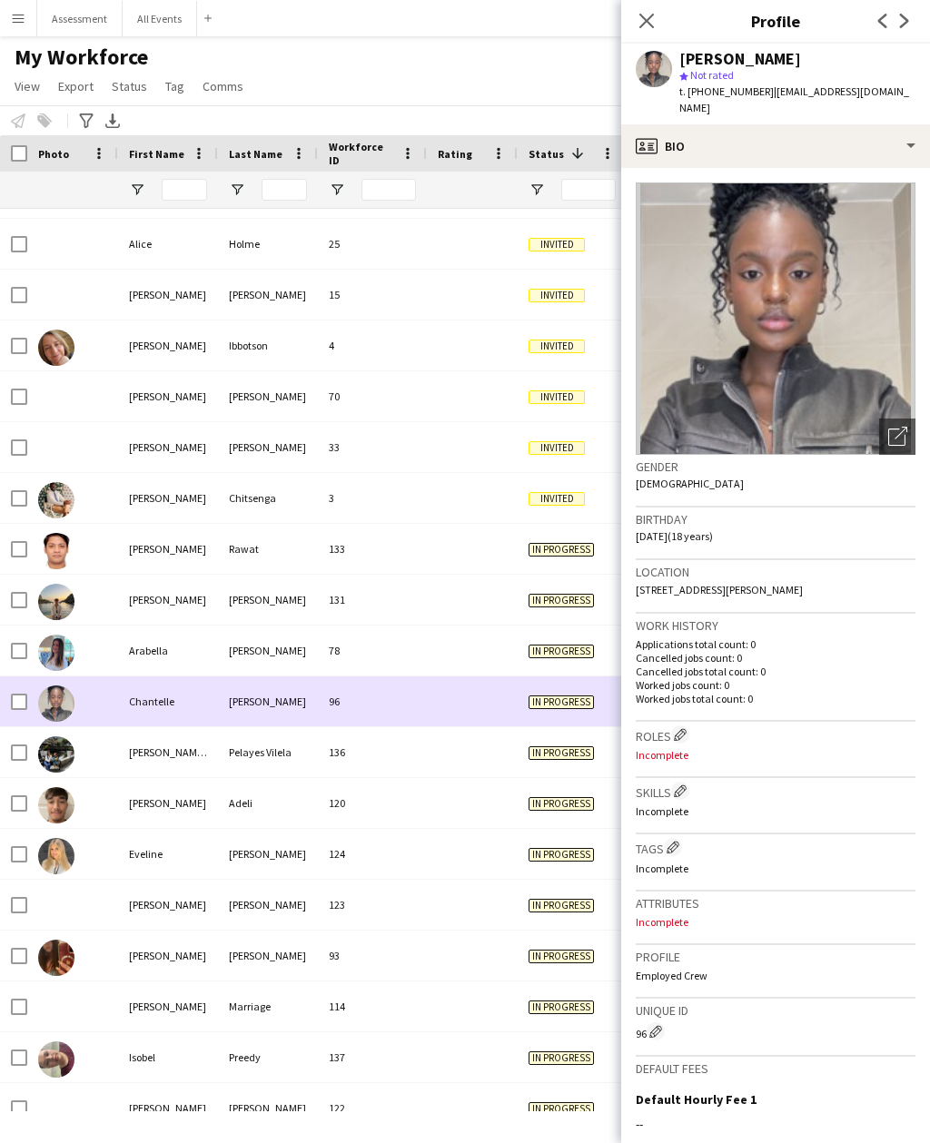
scroll to position [602, 0]
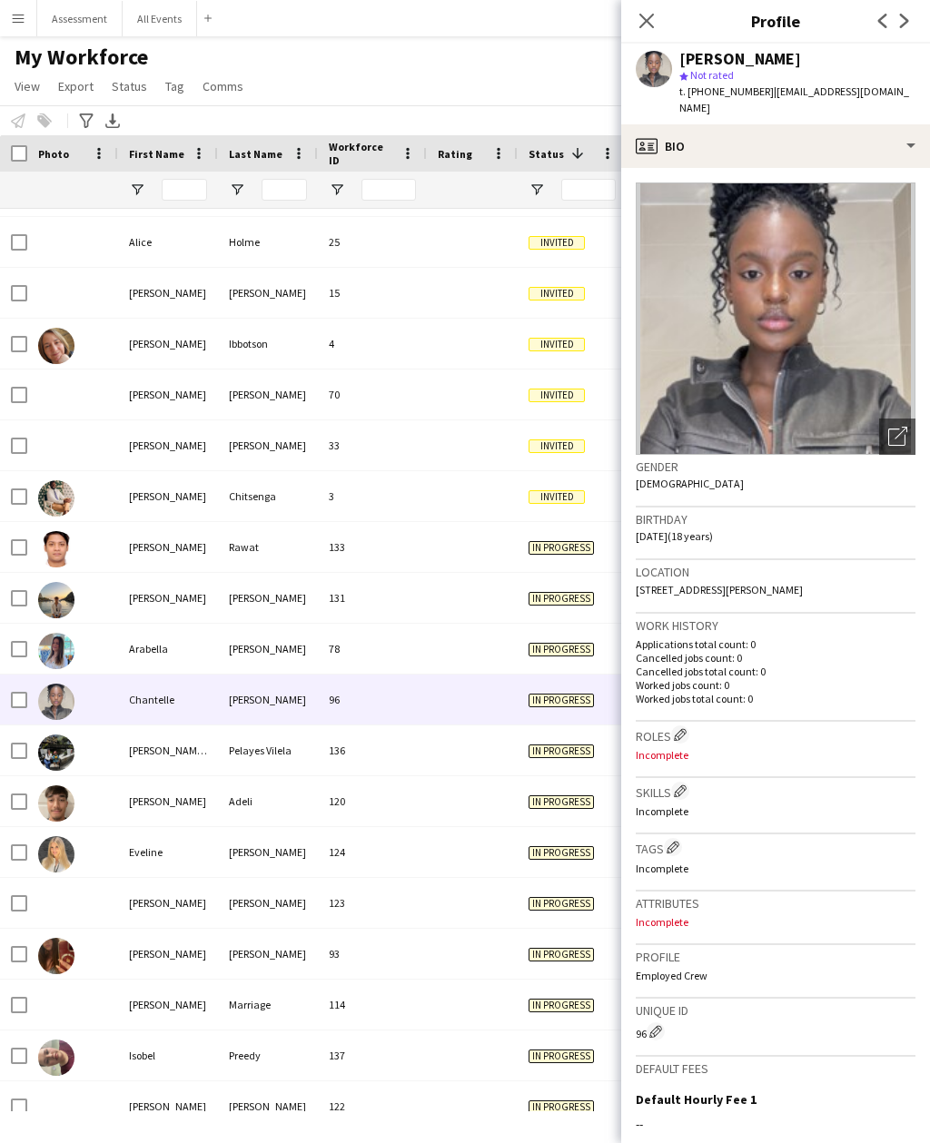
click at [650, 28] on icon "Close pop-in" at bounding box center [646, 21] width 15 height 15
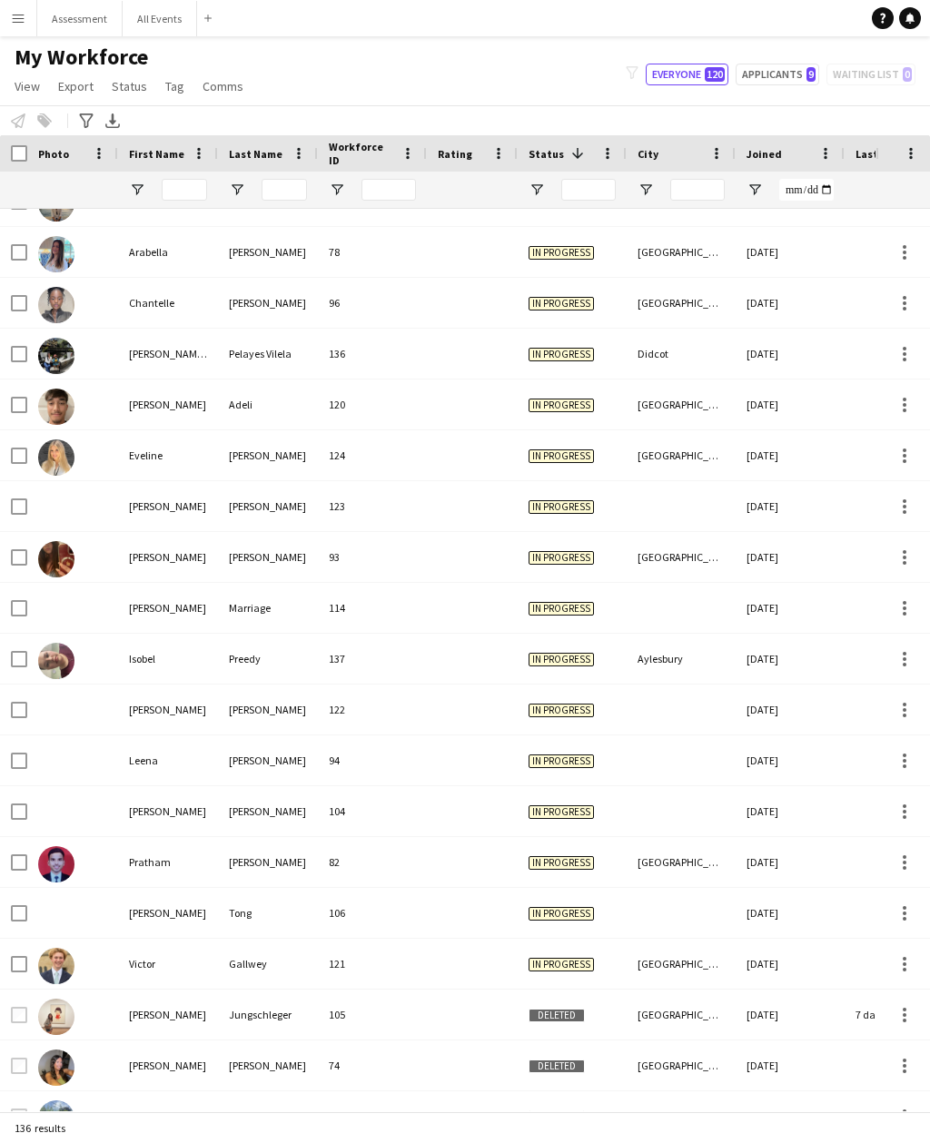
scroll to position [1358, 0]
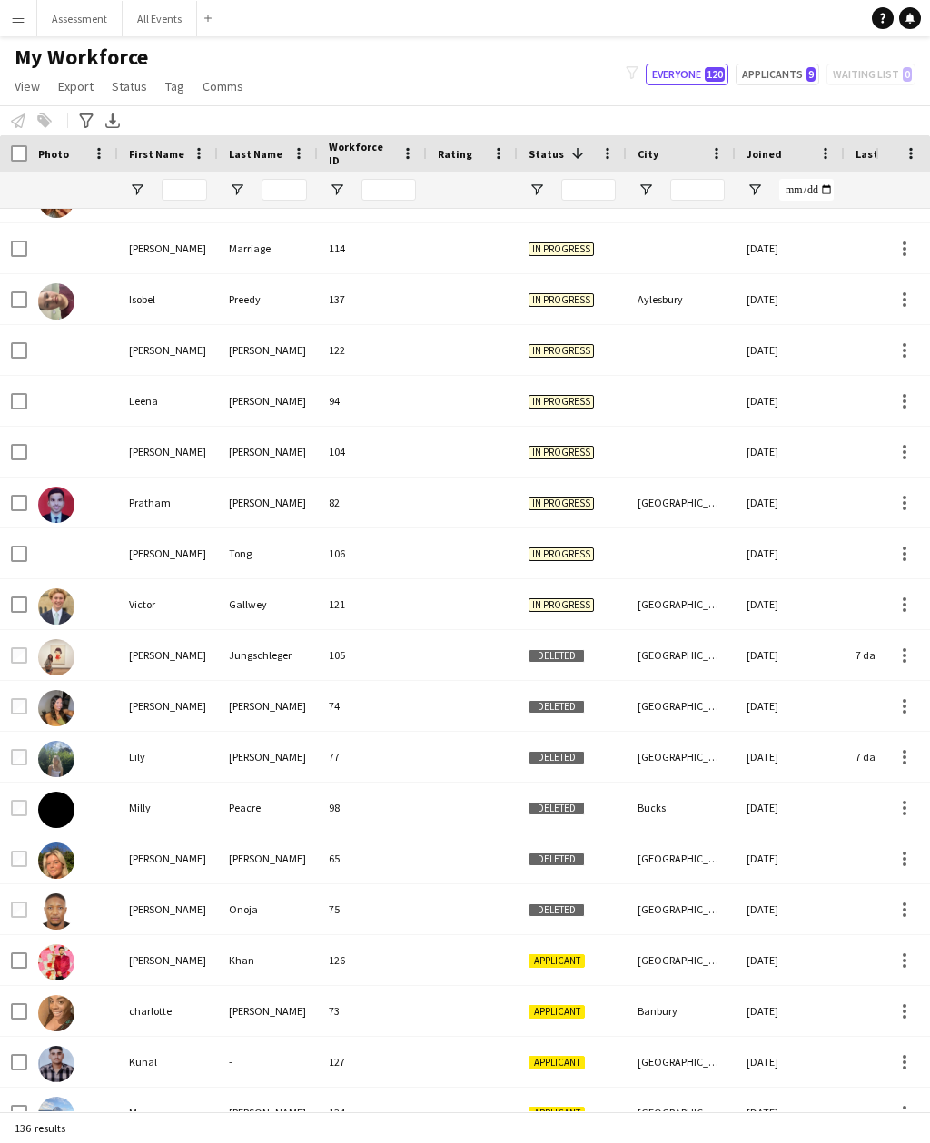
click at [703, 619] on div "[GEOGRAPHIC_DATA]" at bounding box center [681, 604] width 109 height 50
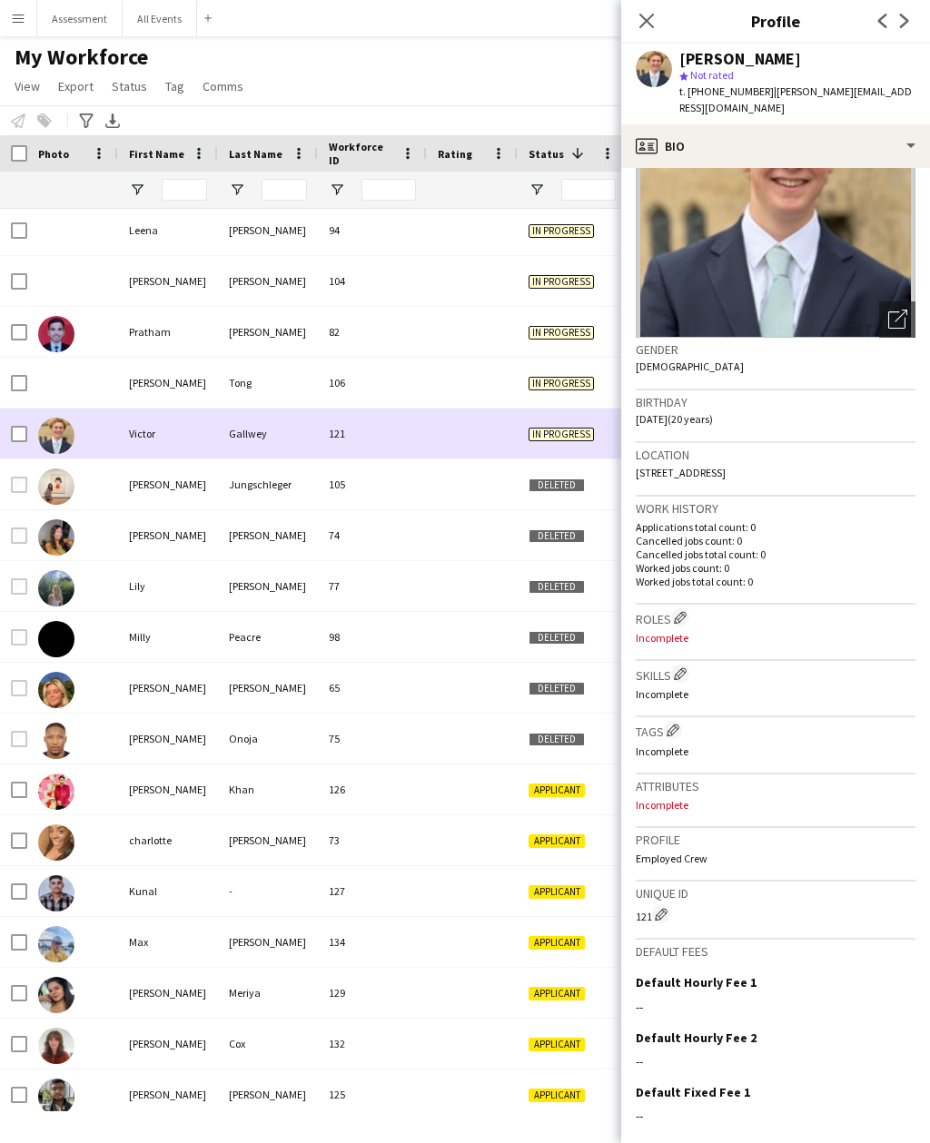
scroll to position [1530, 0]
click at [645, 28] on icon "Close pop-in" at bounding box center [646, 21] width 15 height 15
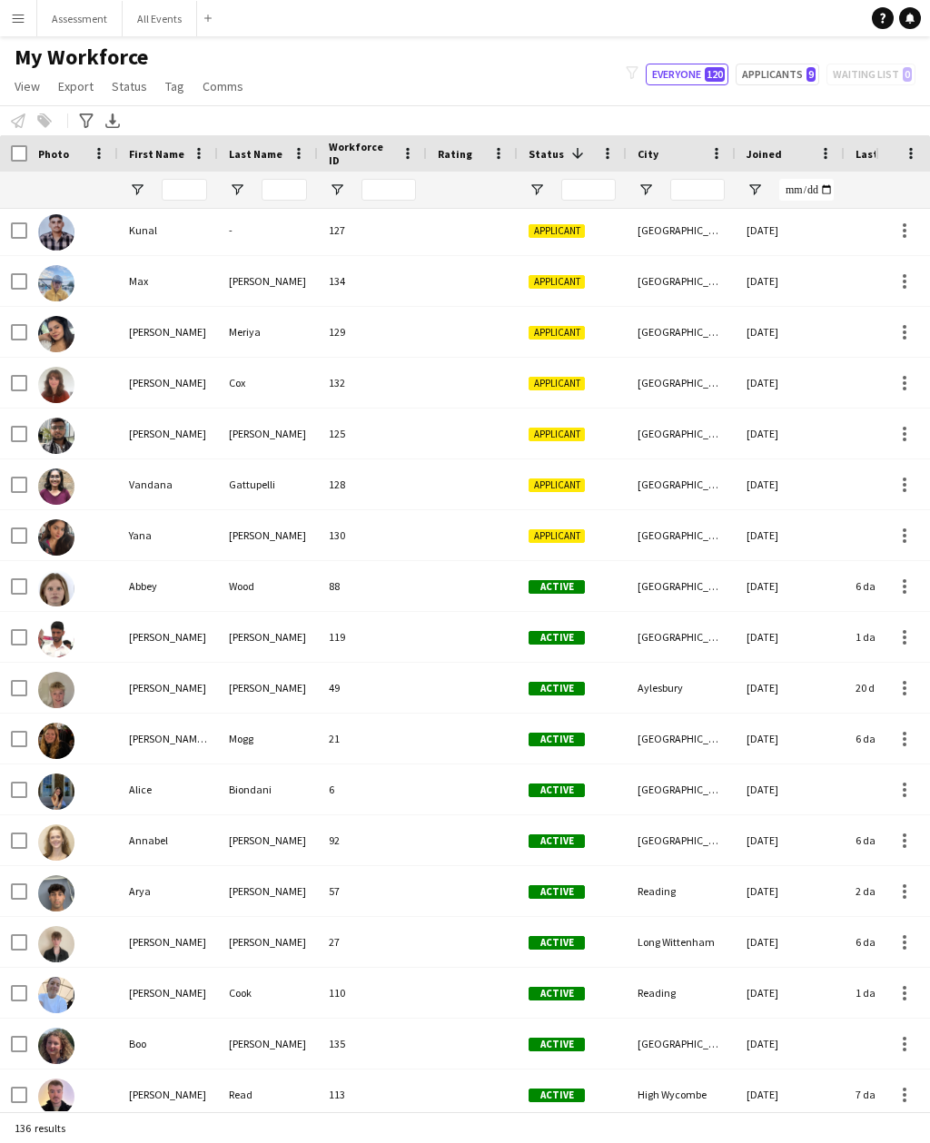
scroll to position [2288, 0]
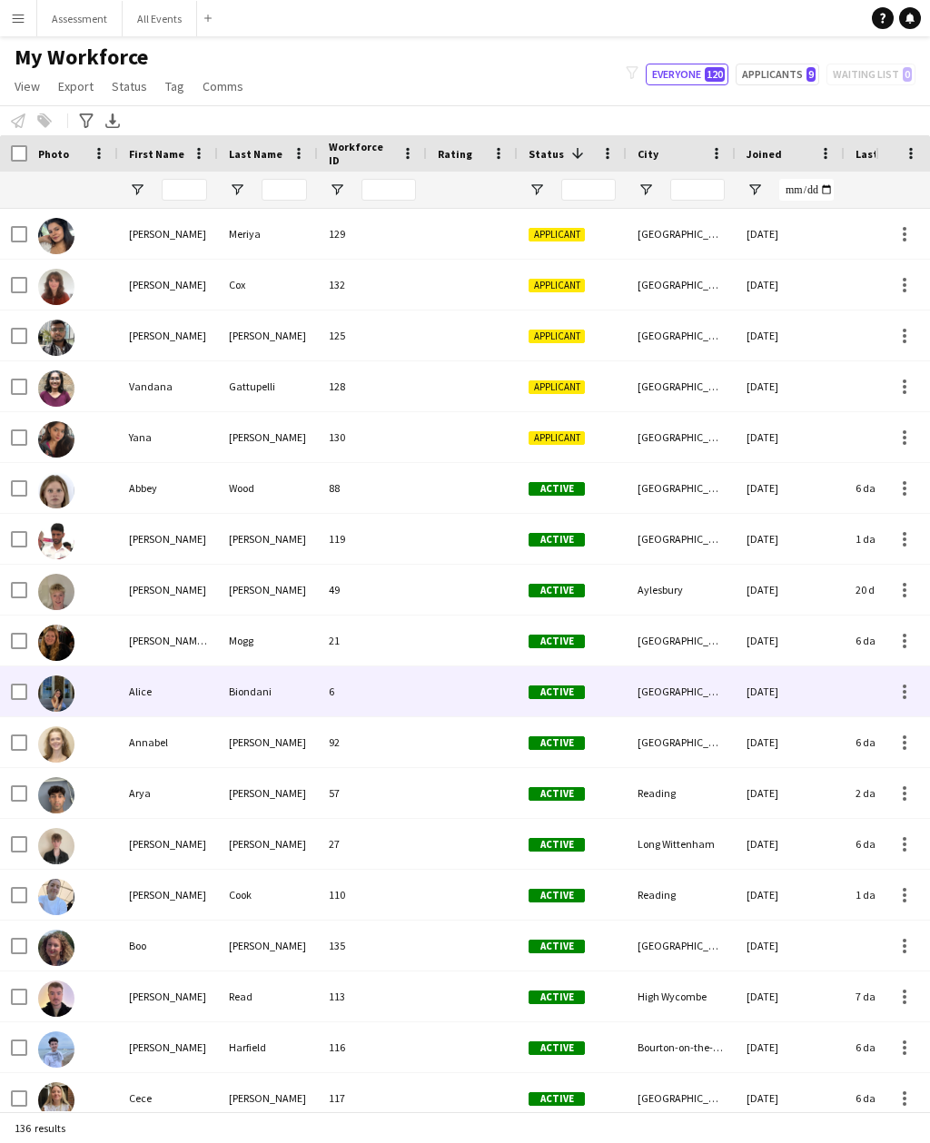
click at [679, 682] on div "[GEOGRAPHIC_DATA]" at bounding box center [681, 691] width 109 height 50
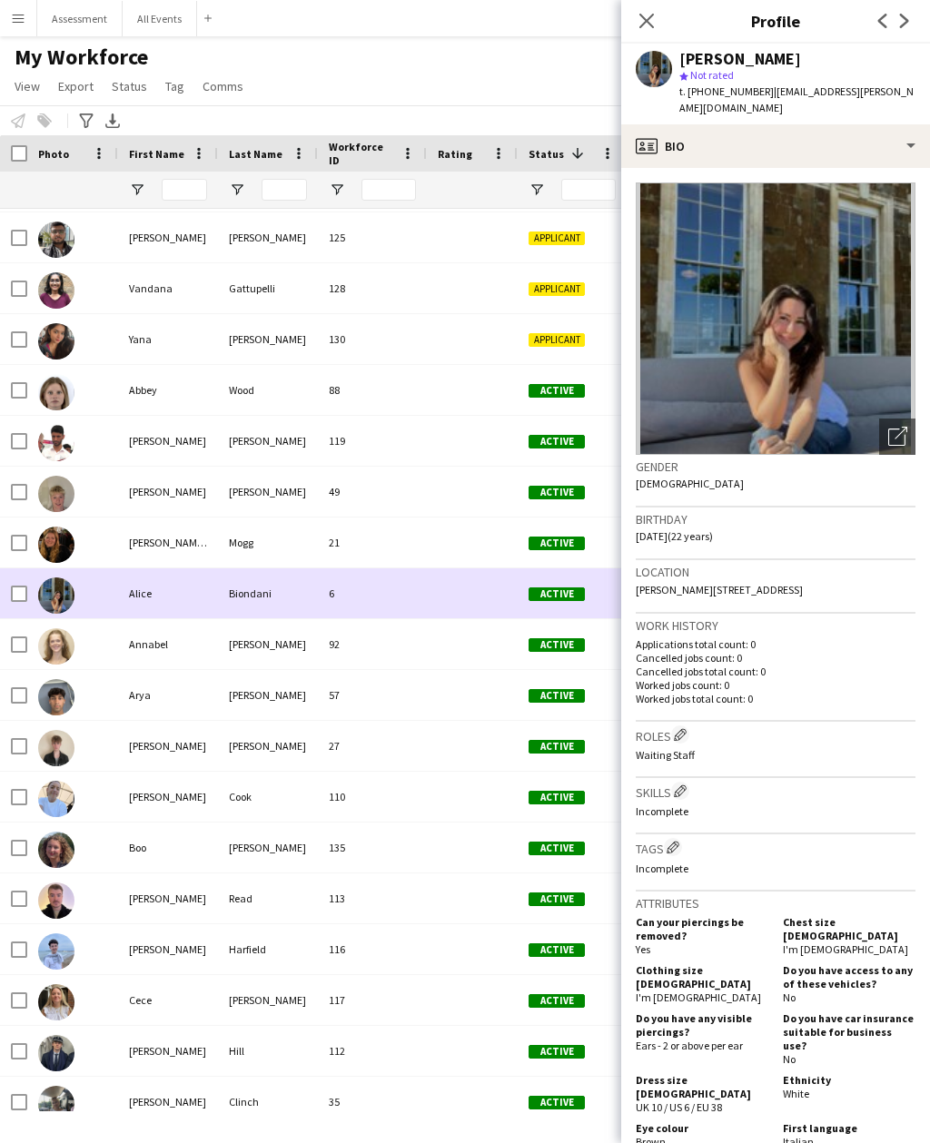
scroll to position [0, 0]
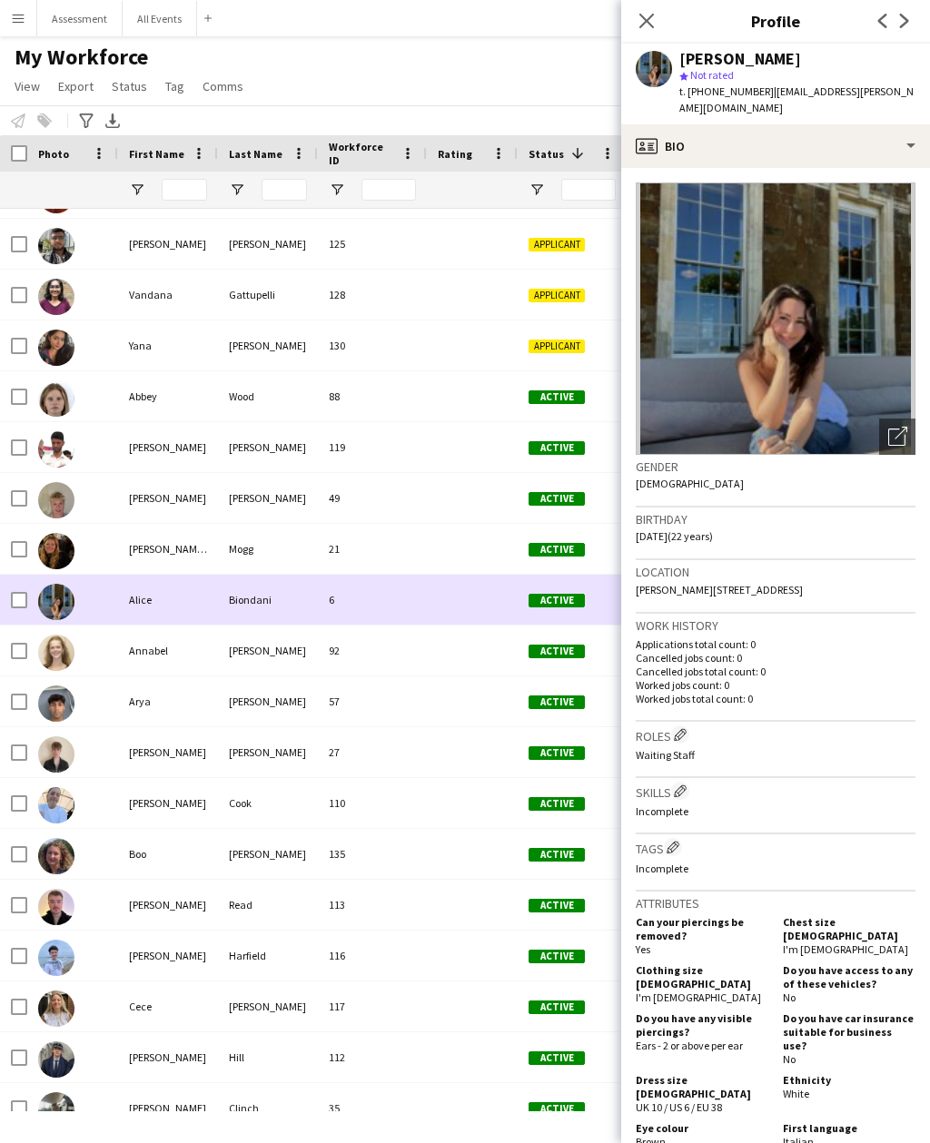
click at [571, 496] on span "Active" at bounding box center [556, 499] width 56 height 14
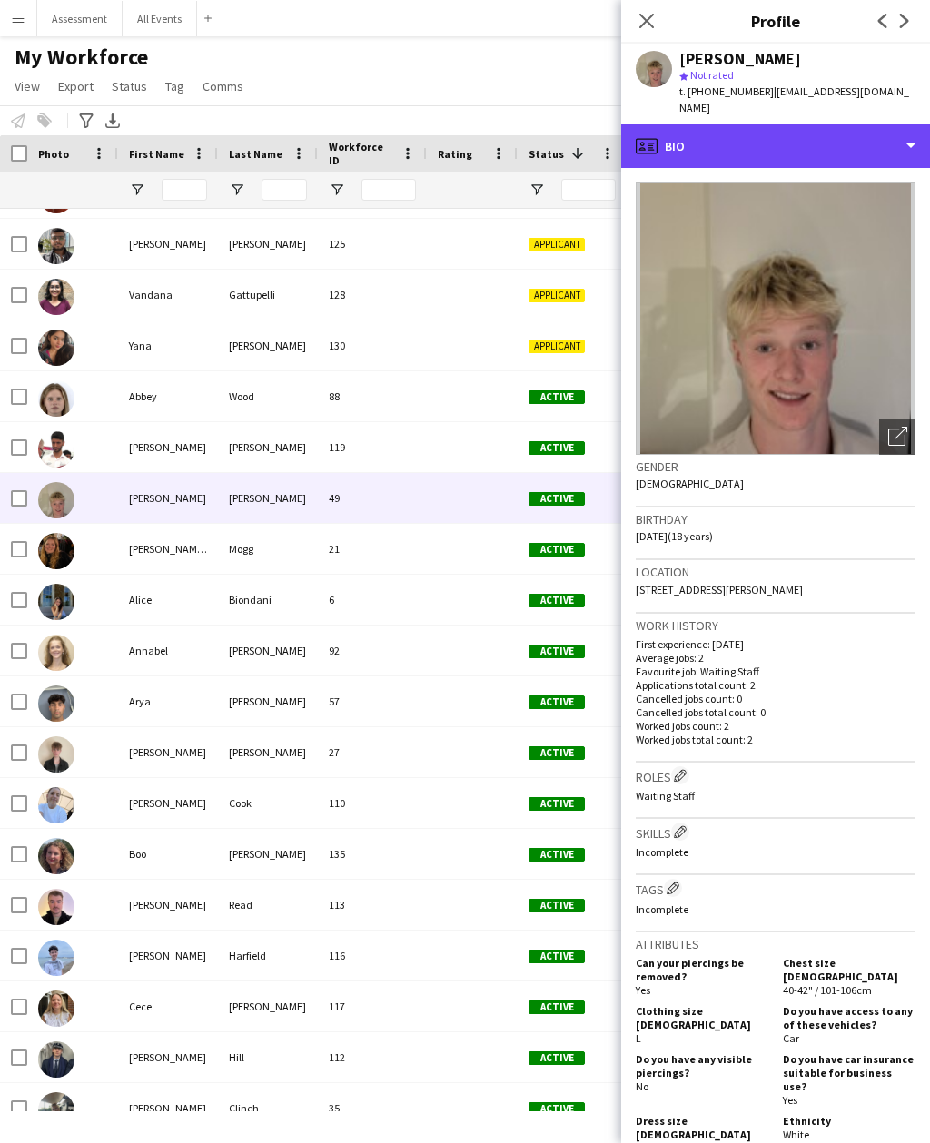
click at [829, 129] on div "profile Bio" at bounding box center [775, 146] width 309 height 44
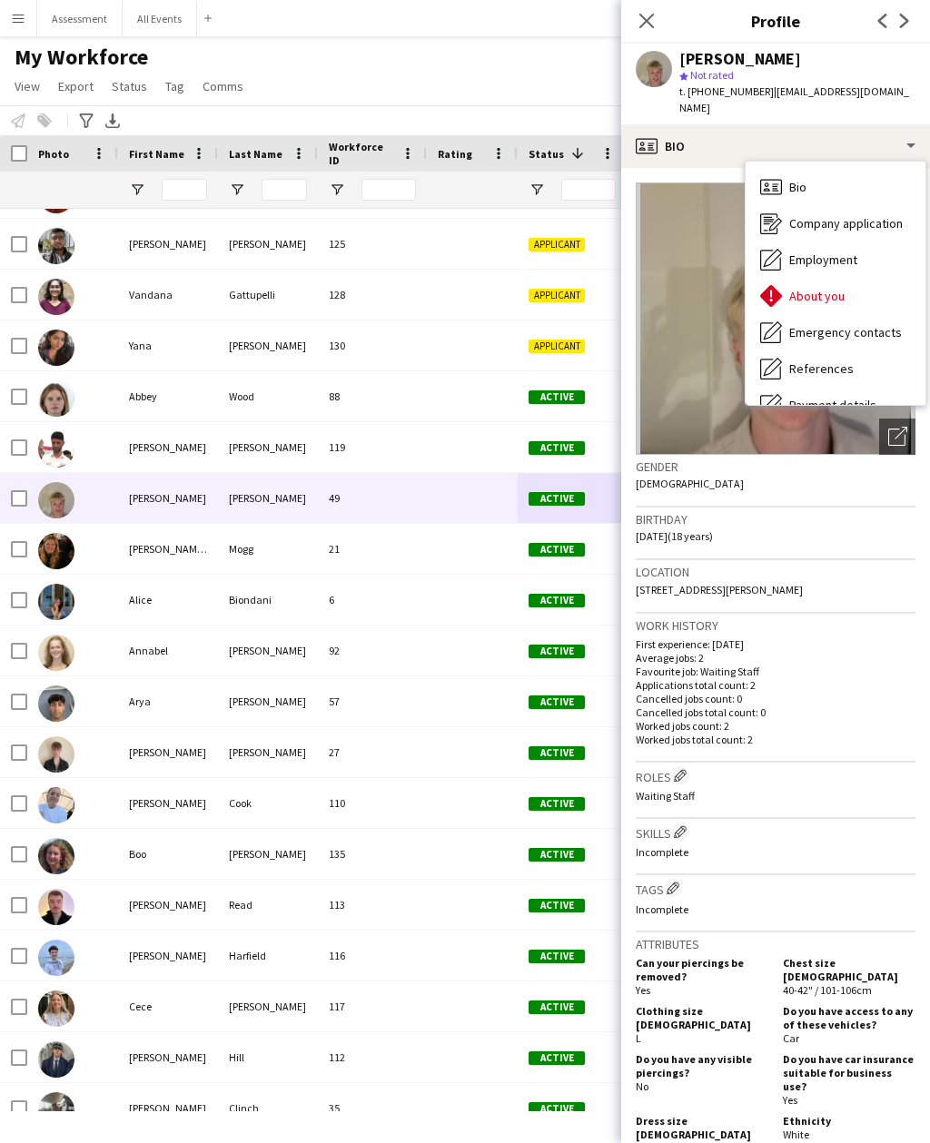
click at [880, 215] on span "Company application" at bounding box center [846, 223] width 114 height 16
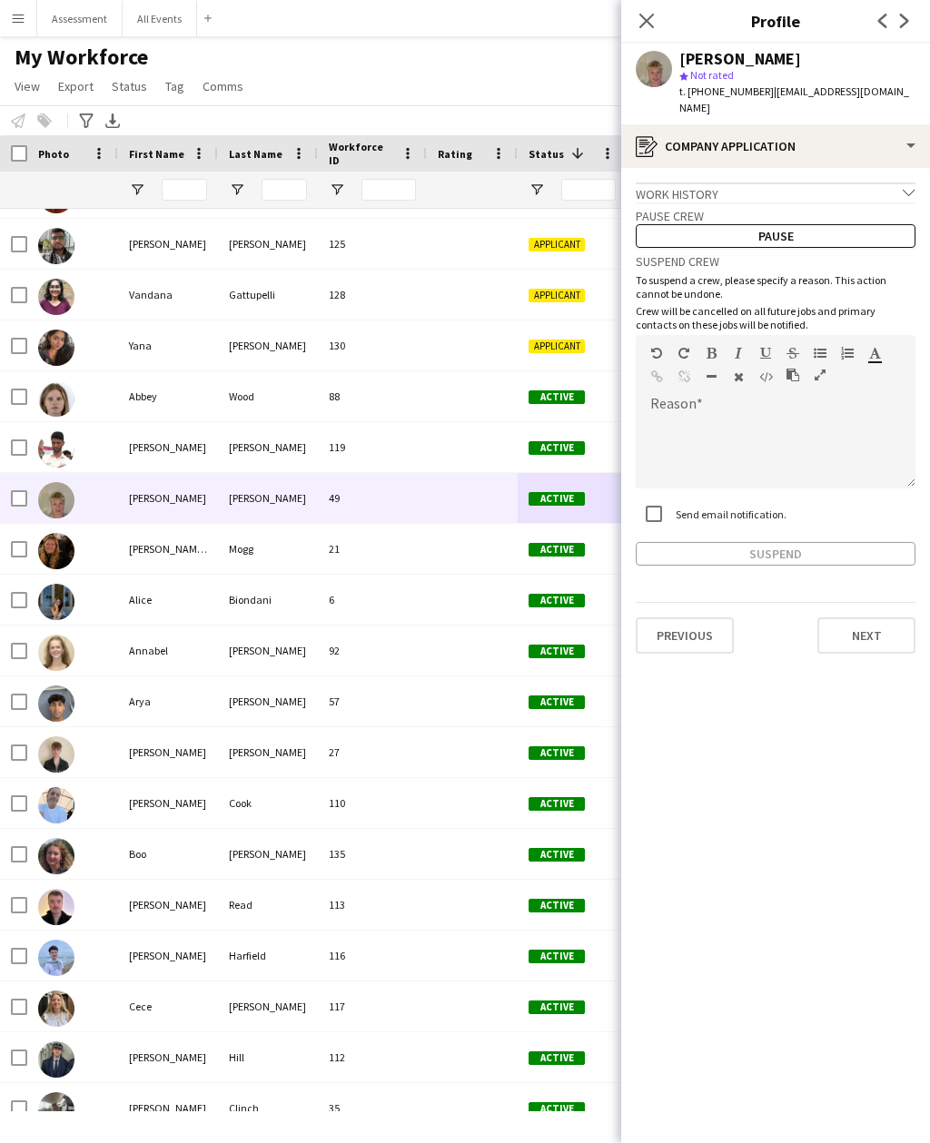
click at [647, 19] on icon "Close pop-in" at bounding box center [646, 21] width 15 height 15
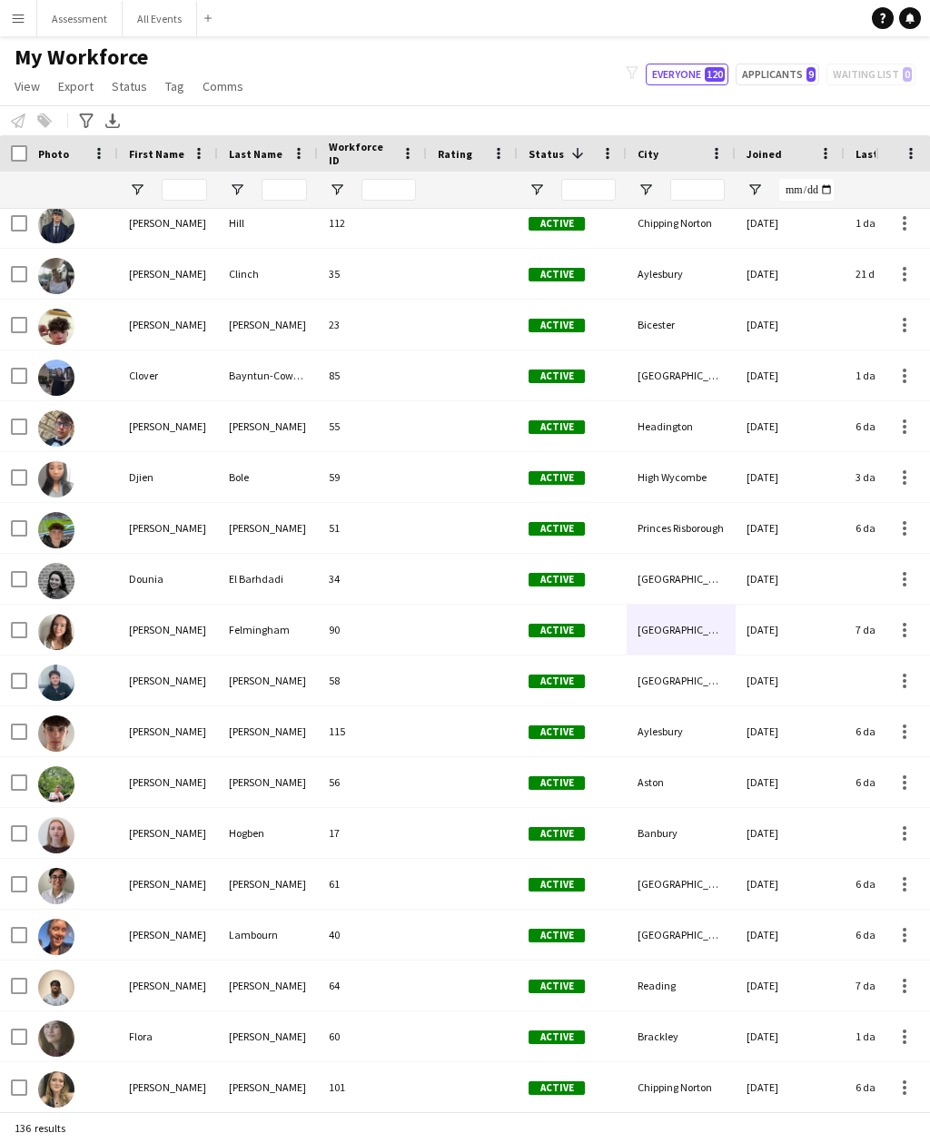
click at [166, 24] on button "All Events Close" at bounding box center [160, 18] width 74 height 35
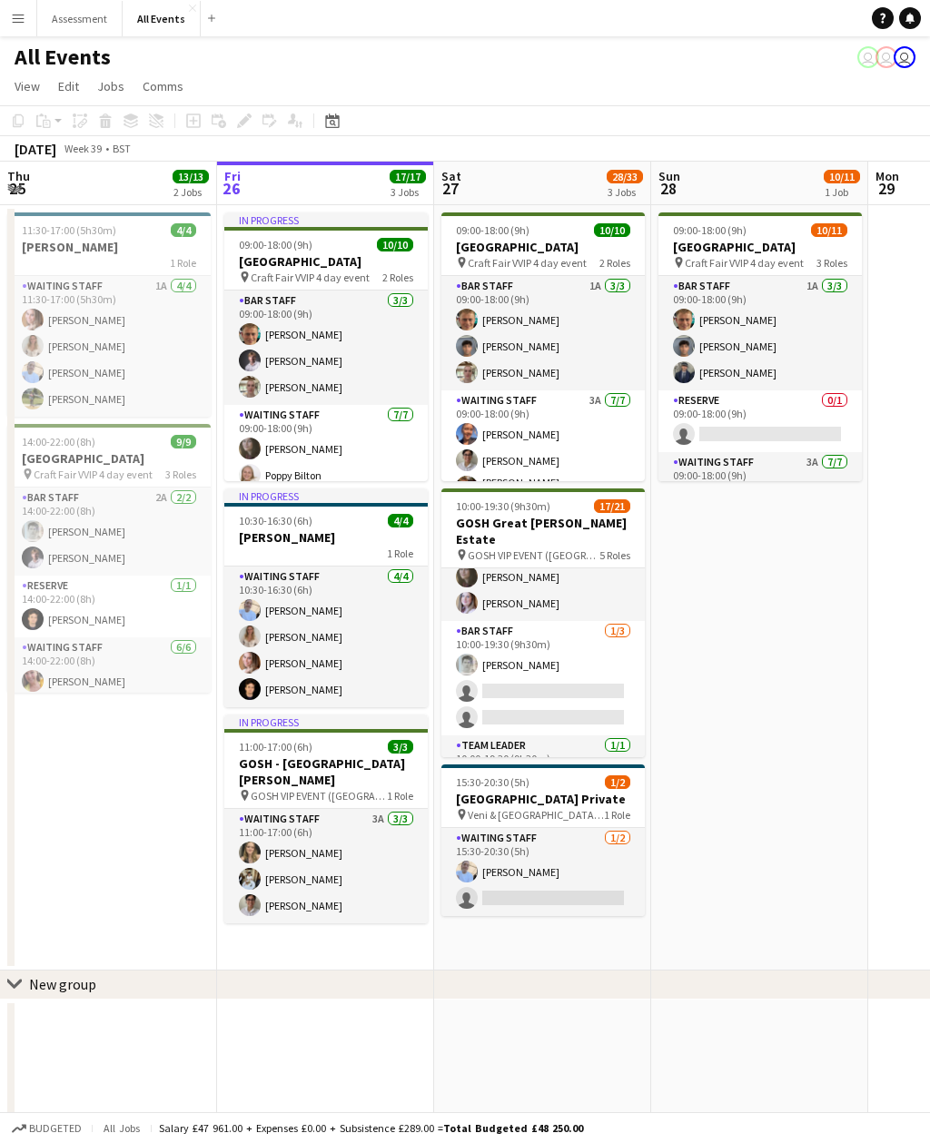
scroll to position [74, 0]
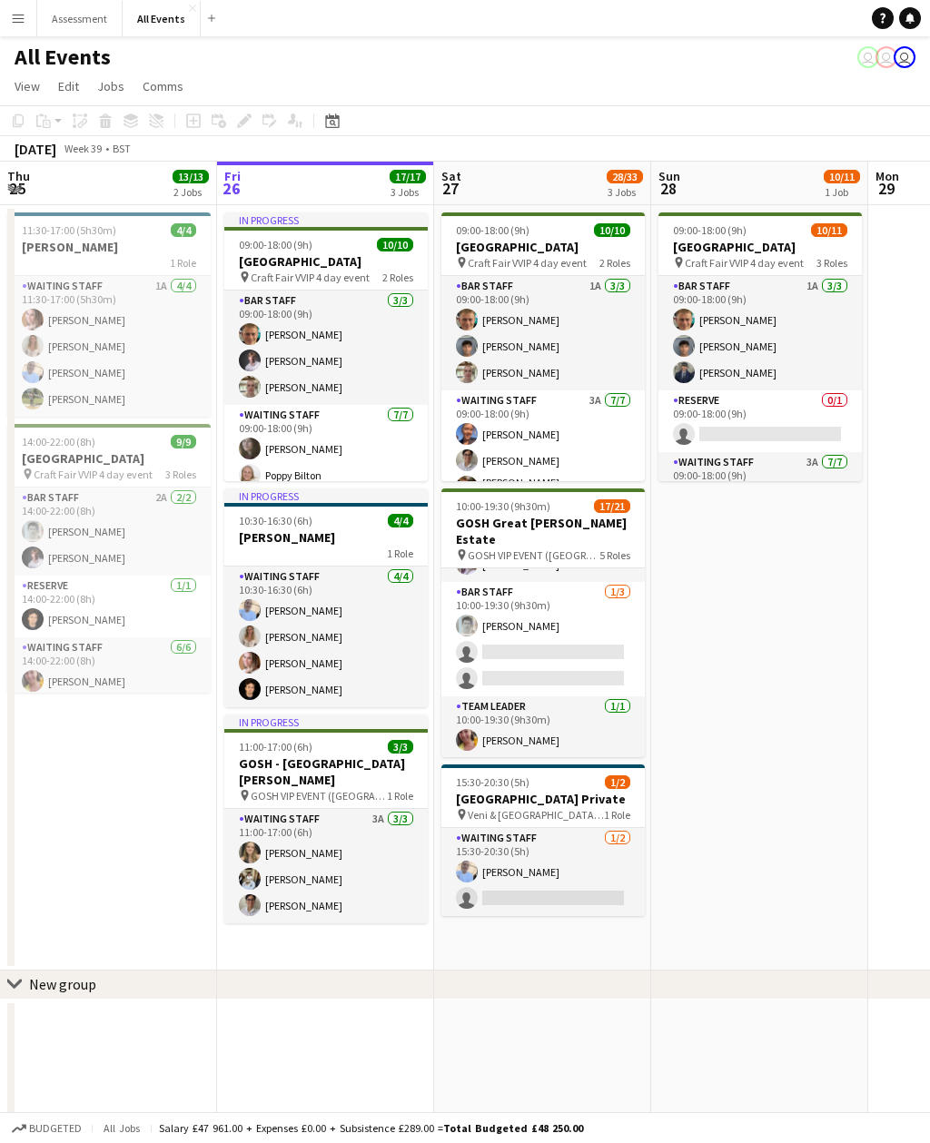
click at [568, 642] on app-card-role "Bar Staff 1/3 10:00-19:30 (9h30m) Lorant Kiraly single-neutral-actions single-n…" at bounding box center [542, 639] width 203 height 114
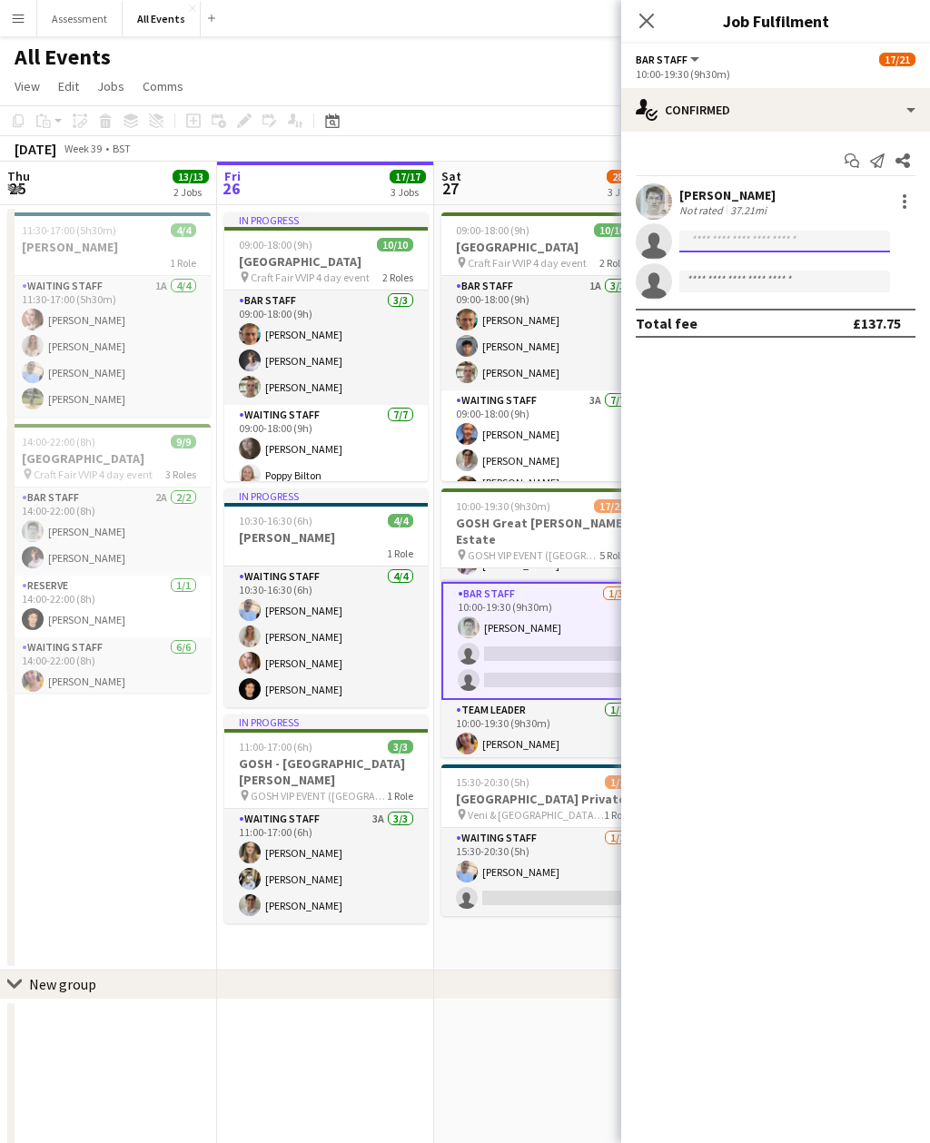
click at [761, 246] on input at bounding box center [784, 242] width 211 height 22
type input "***"
click at [791, 279] on span "tnk1998@outlook.com" at bounding box center [785, 282] width 182 height 15
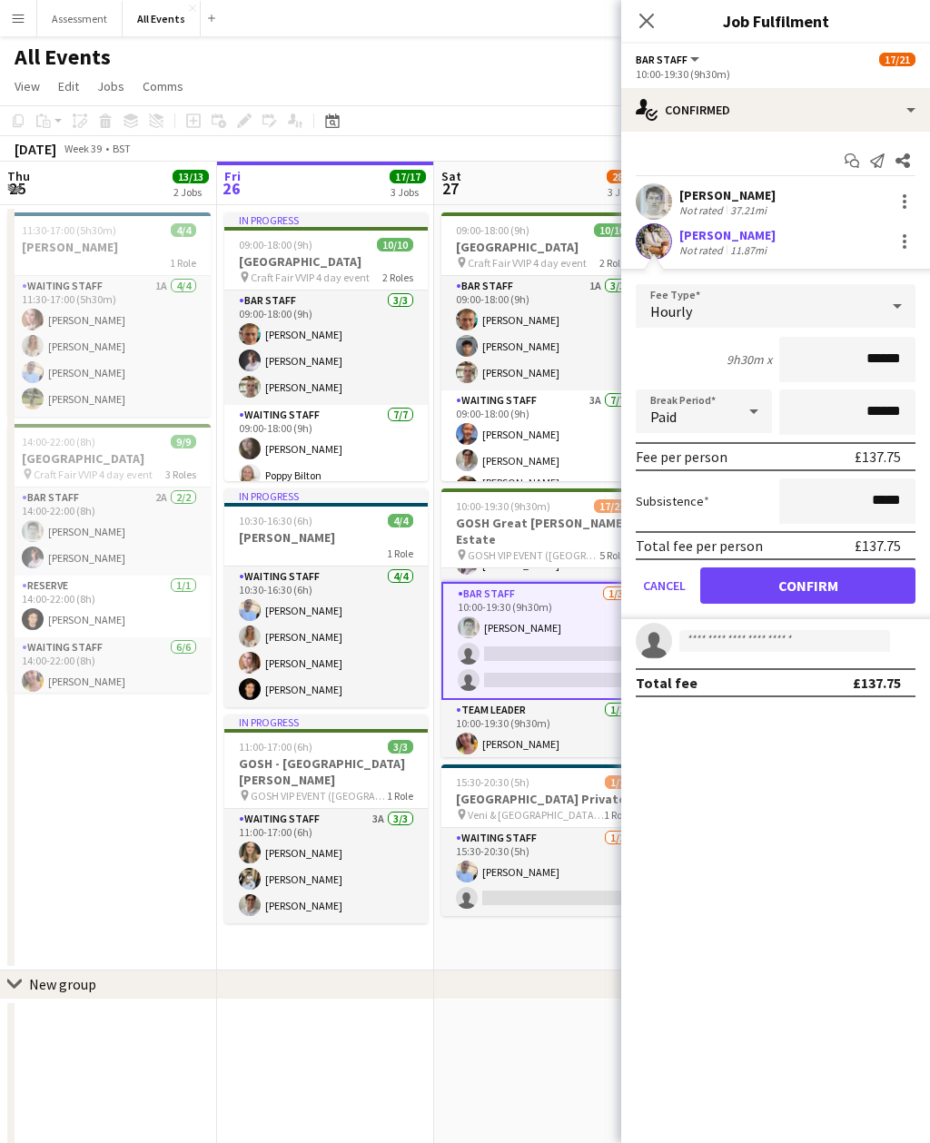
click at [783, 202] on div "Lorant Kiraly Not rated 37.21mi" at bounding box center [775, 201] width 309 height 36
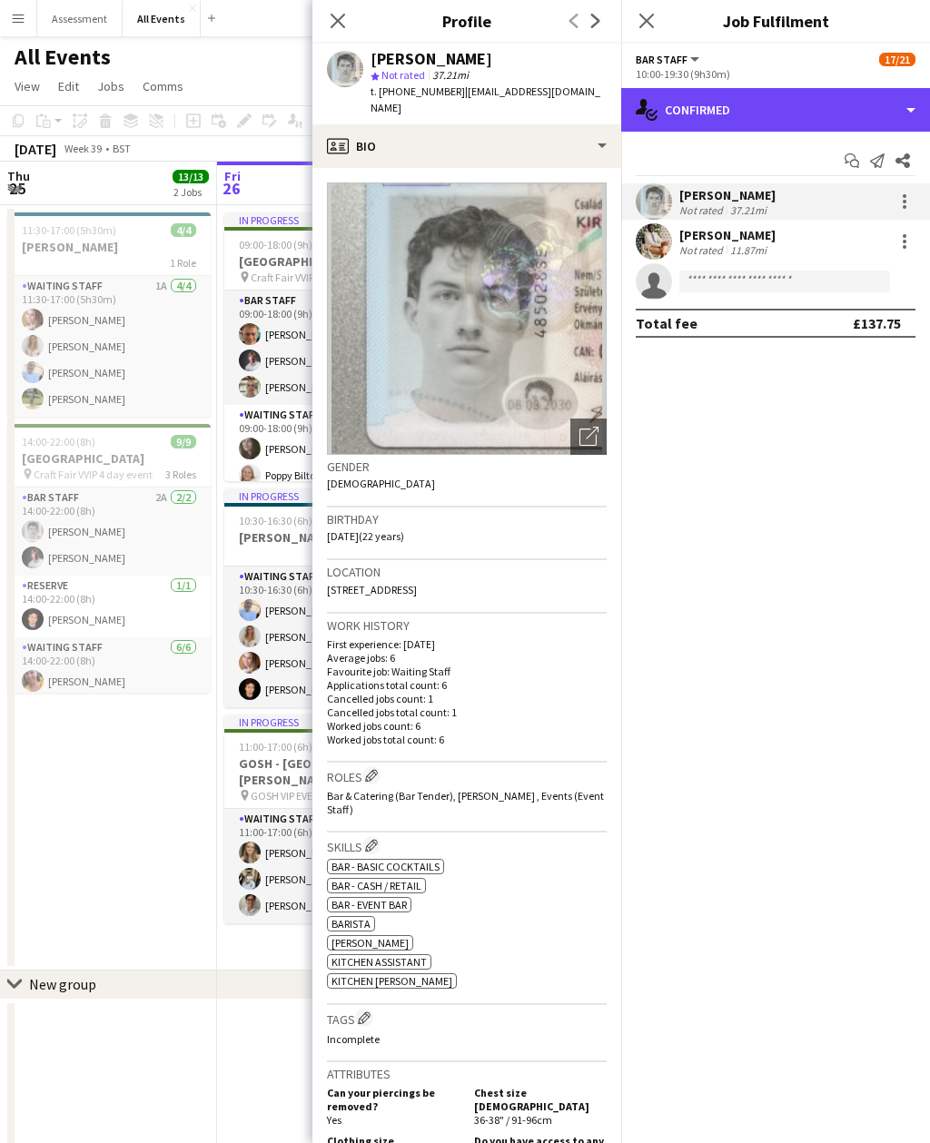
click at [738, 105] on div "single-neutral-actions-check-2 Confirmed" at bounding box center [775, 110] width 309 height 44
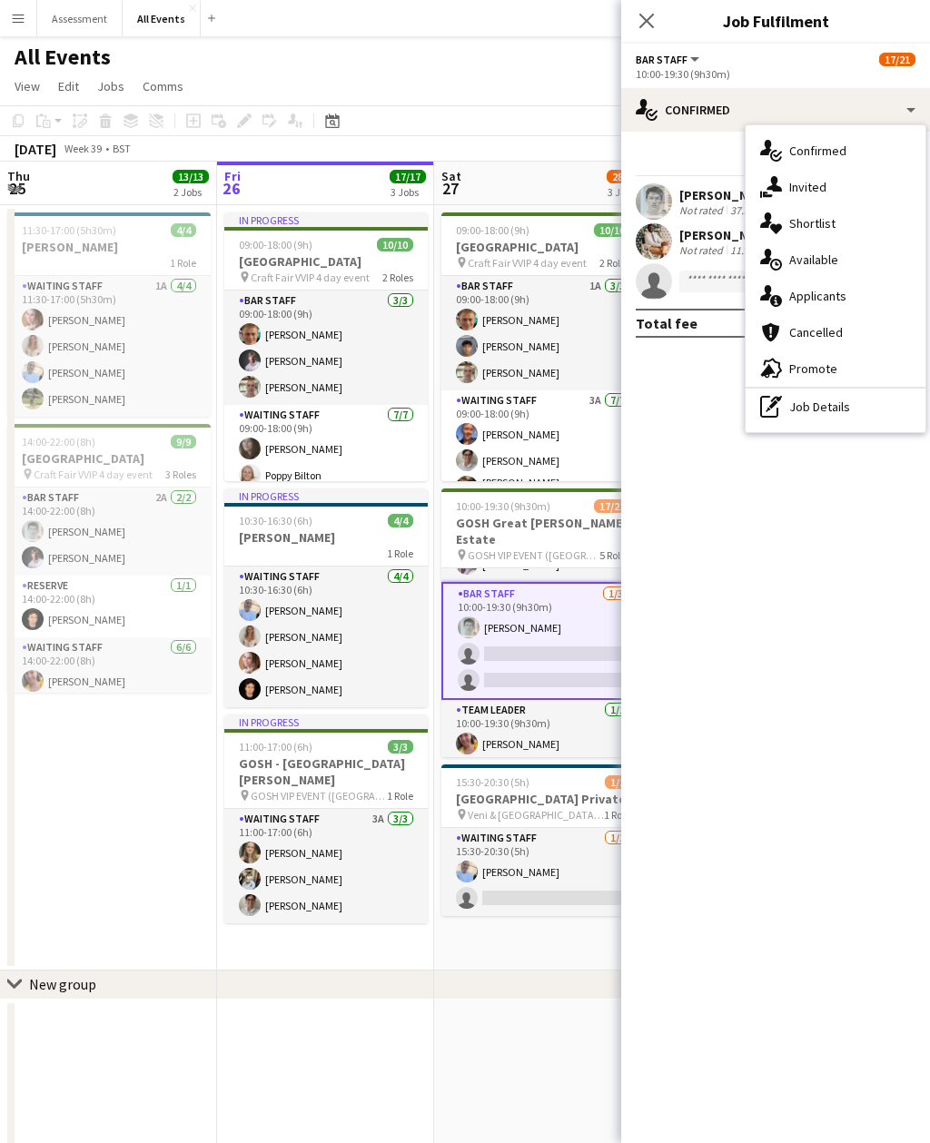
click at [243, 125] on div "Add job Add linked Job Edit Edit linked Job Applicants" at bounding box center [236, 121] width 139 height 22
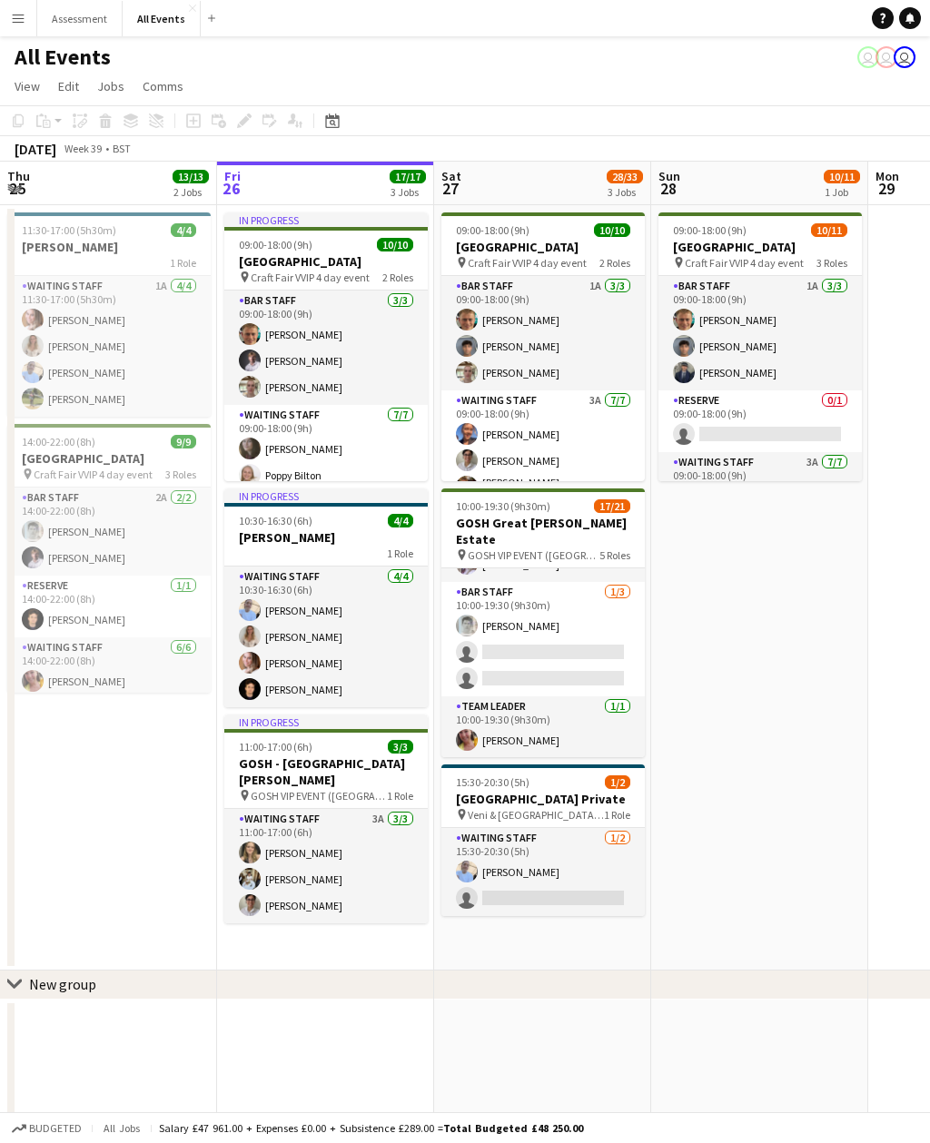
click at [476, 238] on app-job-card "09:00-18:00 (9h) 10/10 Heritage House pin Craft Fair VVIP 4 day event 2 Roles B…" at bounding box center [542, 346] width 203 height 269
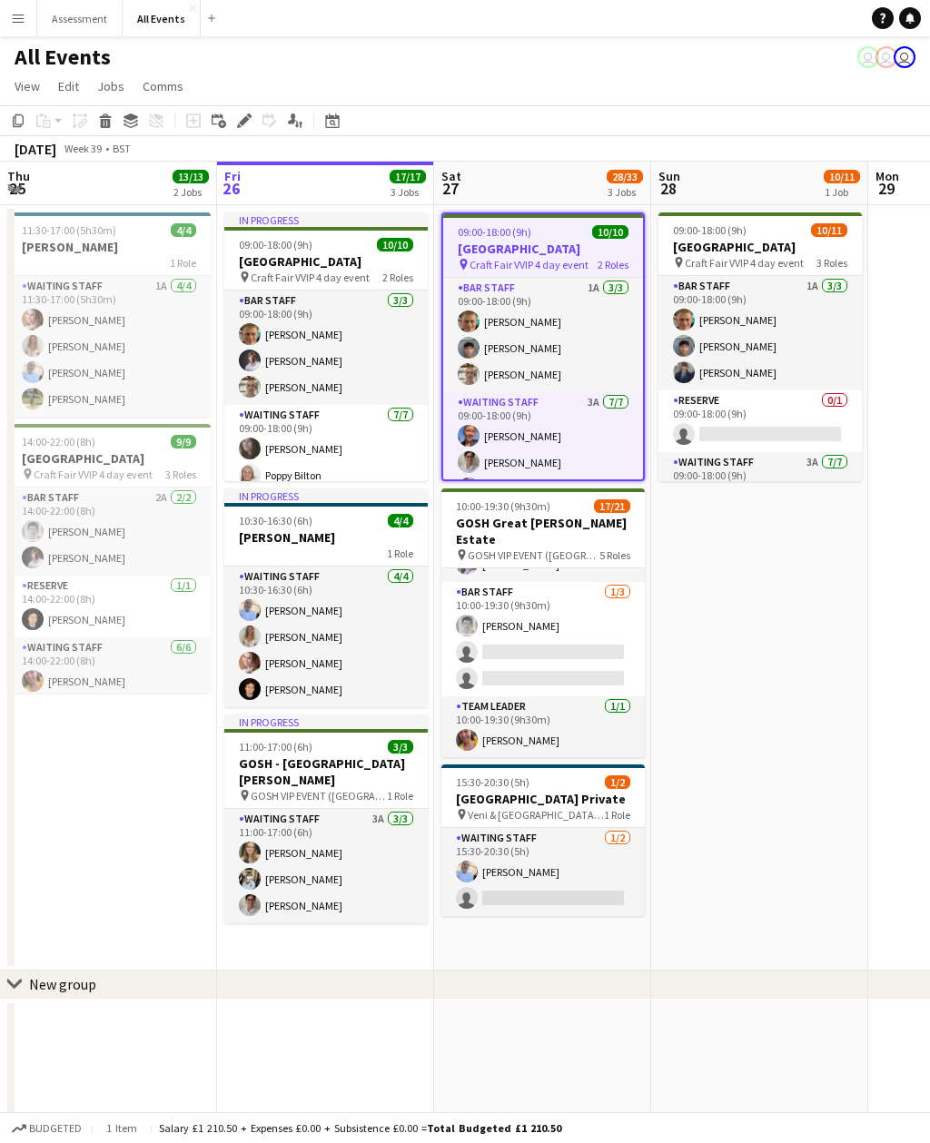
click at [241, 116] on icon "Edit" at bounding box center [244, 121] width 15 height 15
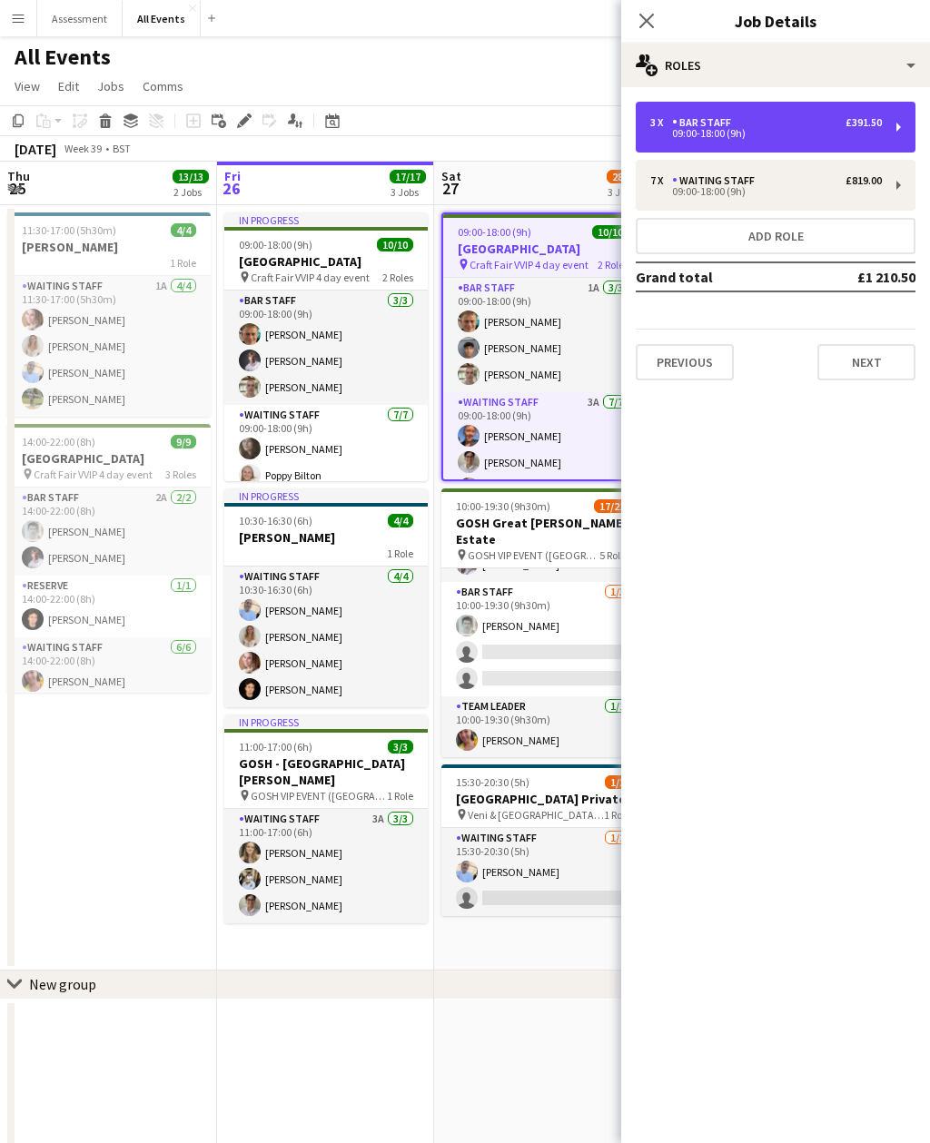
click at [706, 119] on div "Bar Staff" at bounding box center [705, 122] width 66 height 13
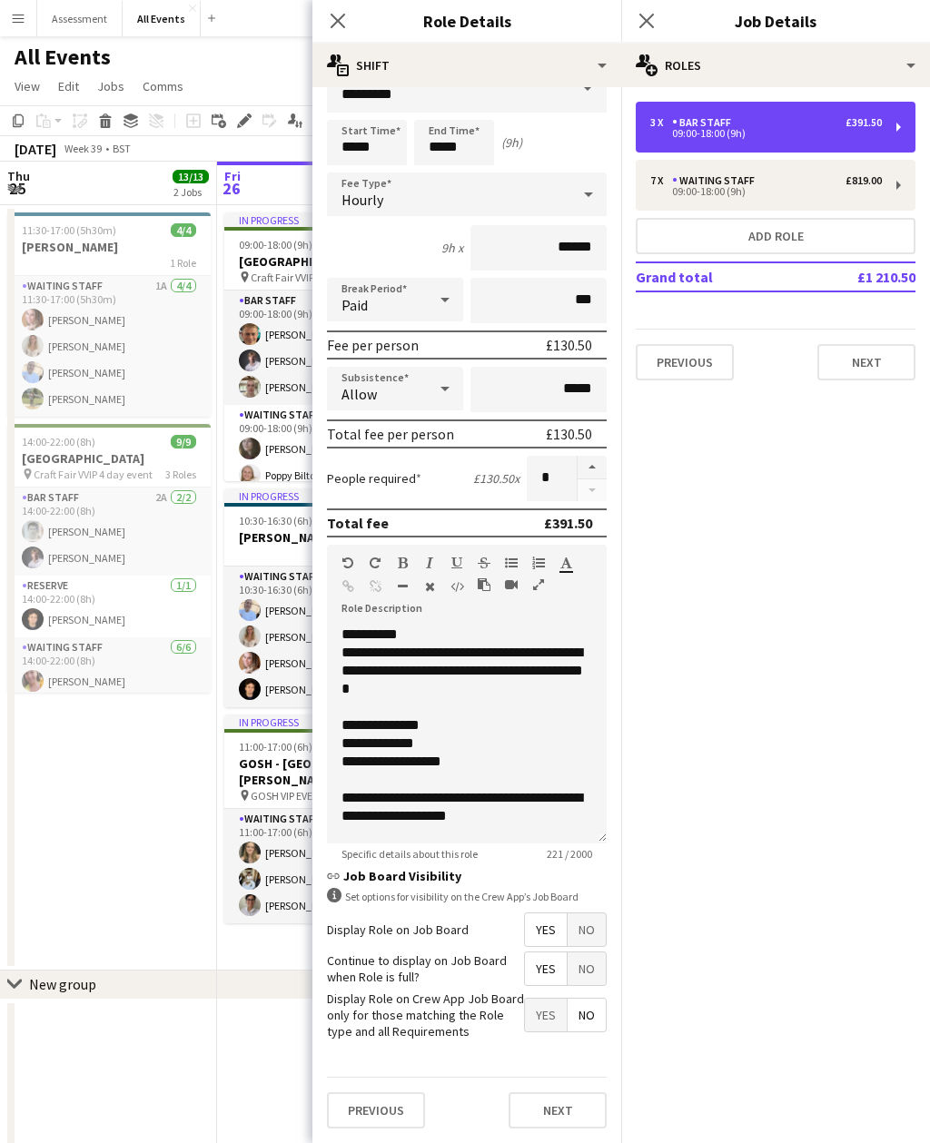
scroll to position [40, 0]
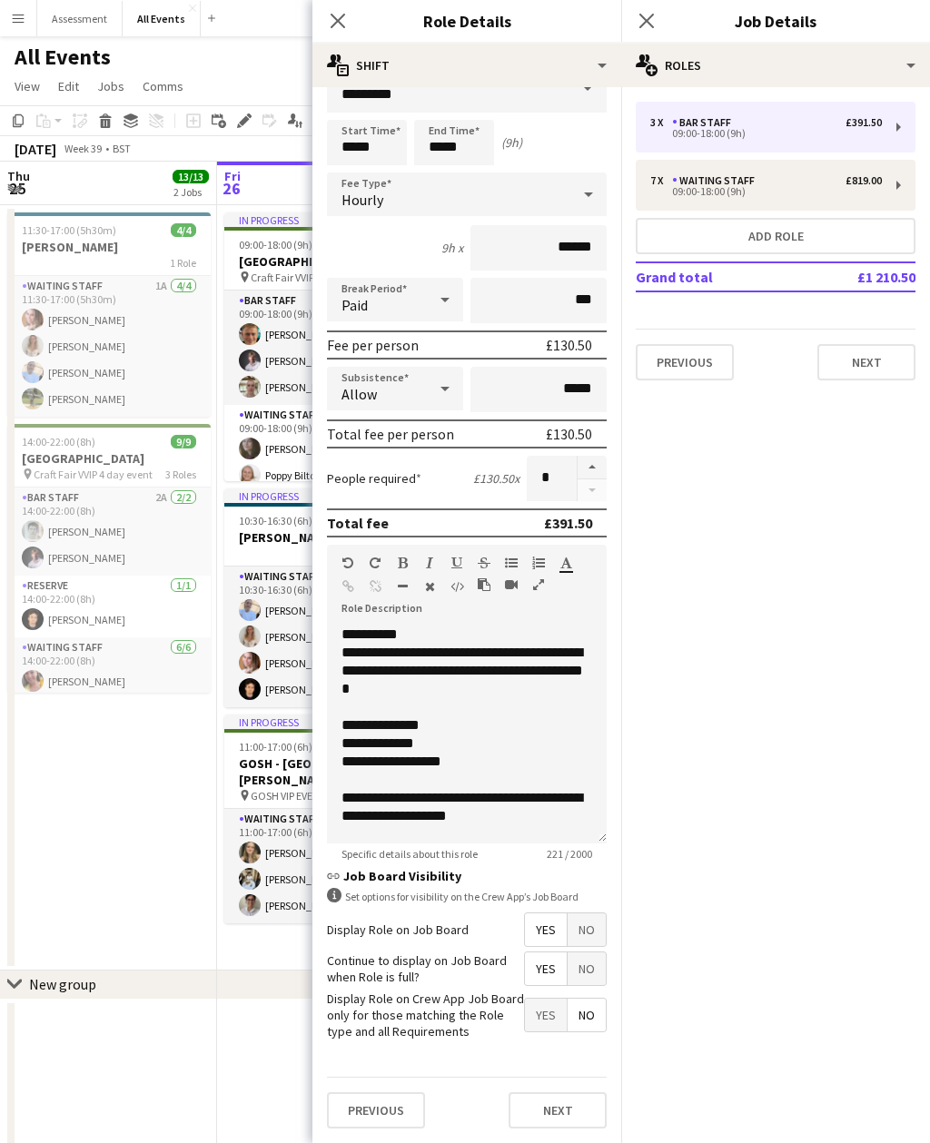
click at [880, 344] on button "Next" at bounding box center [866, 362] width 98 height 36
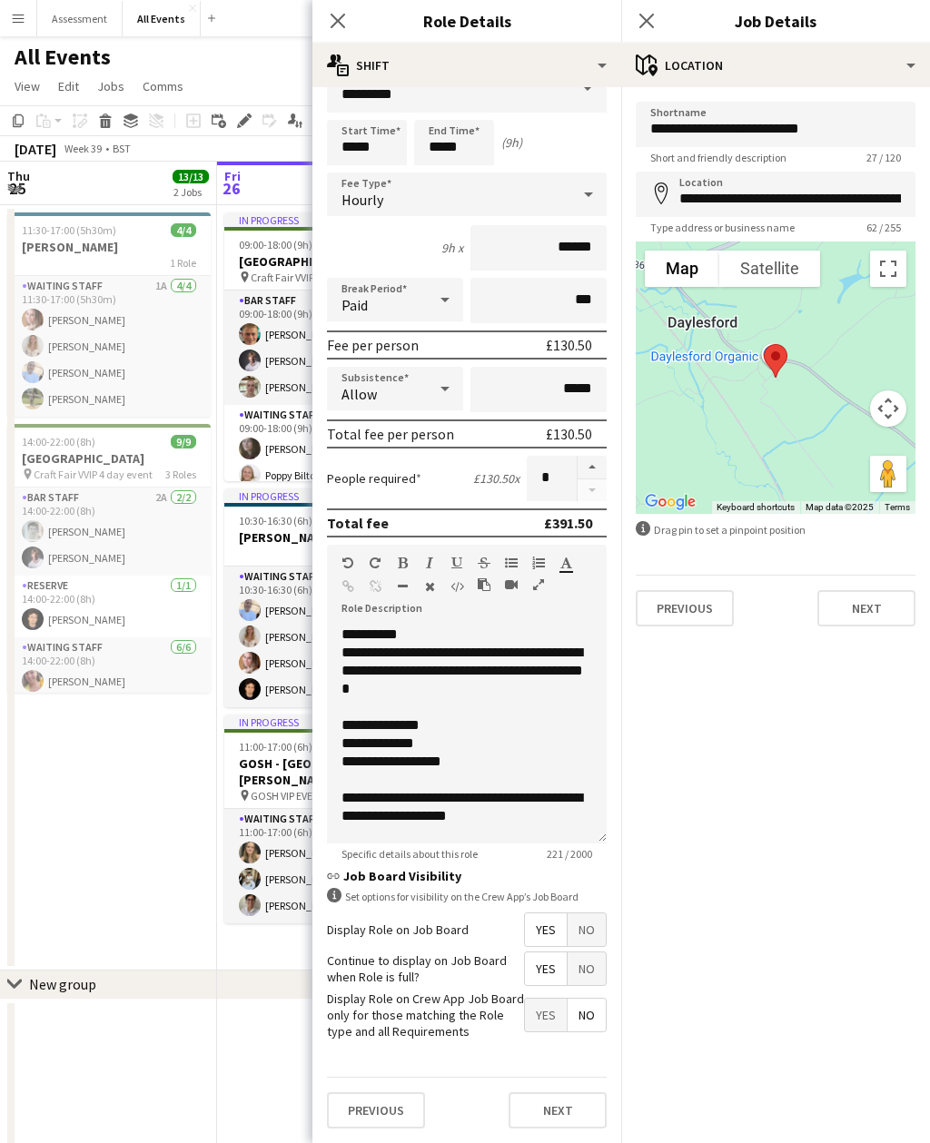
click at [837, 638] on div "**********" at bounding box center [775, 364] width 309 height 554
click at [867, 612] on button "Next" at bounding box center [866, 608] width 98 height 36
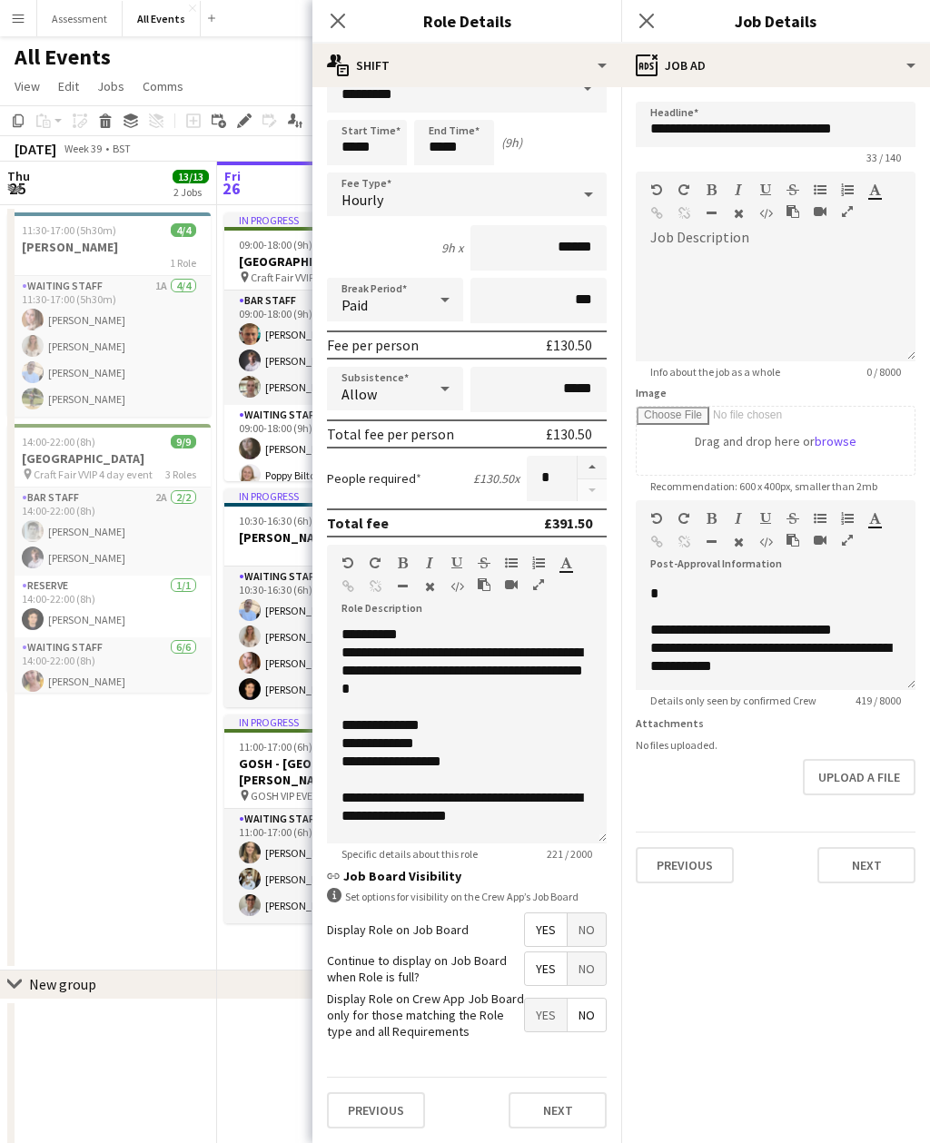
scroll to position [178, 0]
click at [253, 1090] on app-date-cell at bounding box center [325, 1085] width 217 height 171
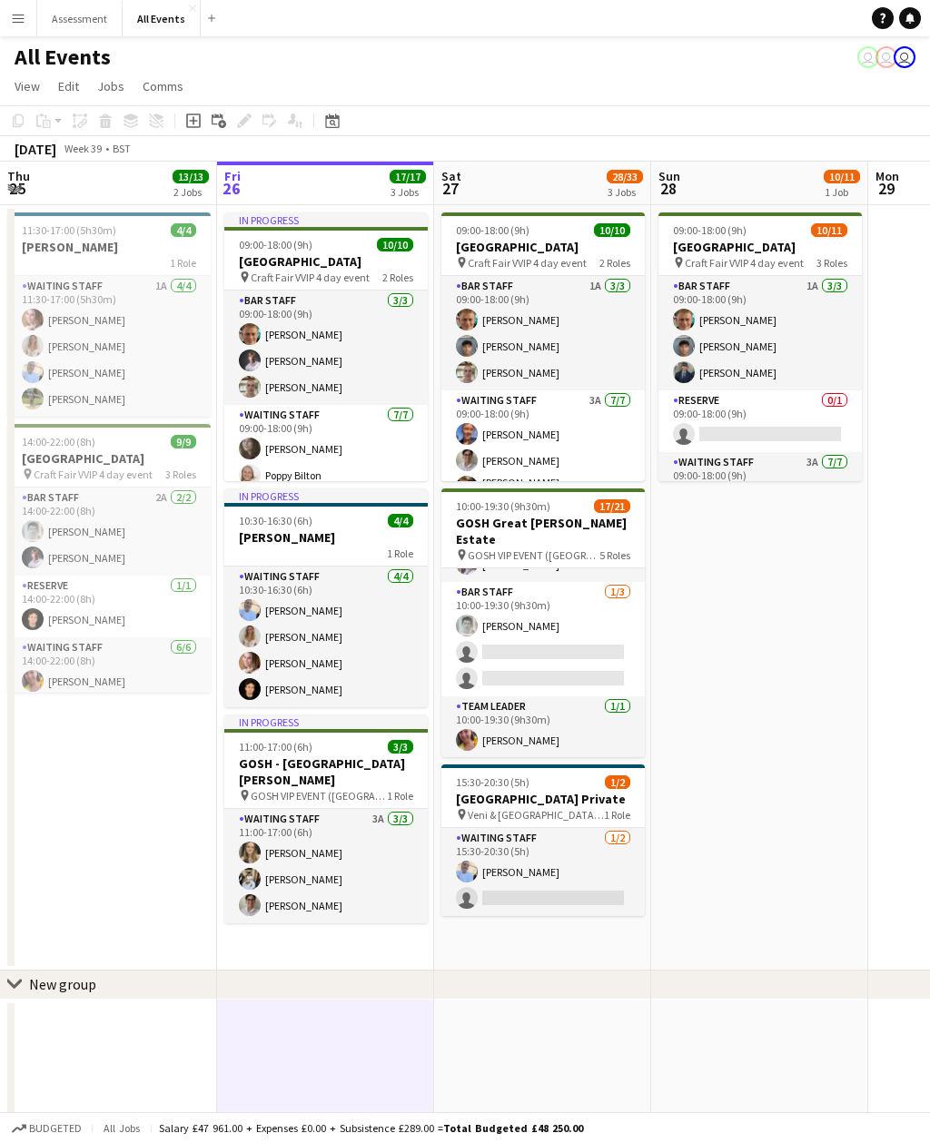
click at [571, 627] on app-card-role "Bar Staff 1/3 10:00-19:30 (9h30m) Lorant Kiraly single-neutral-actions single-n…" at bounding box center [542, 639] width 203 height 114
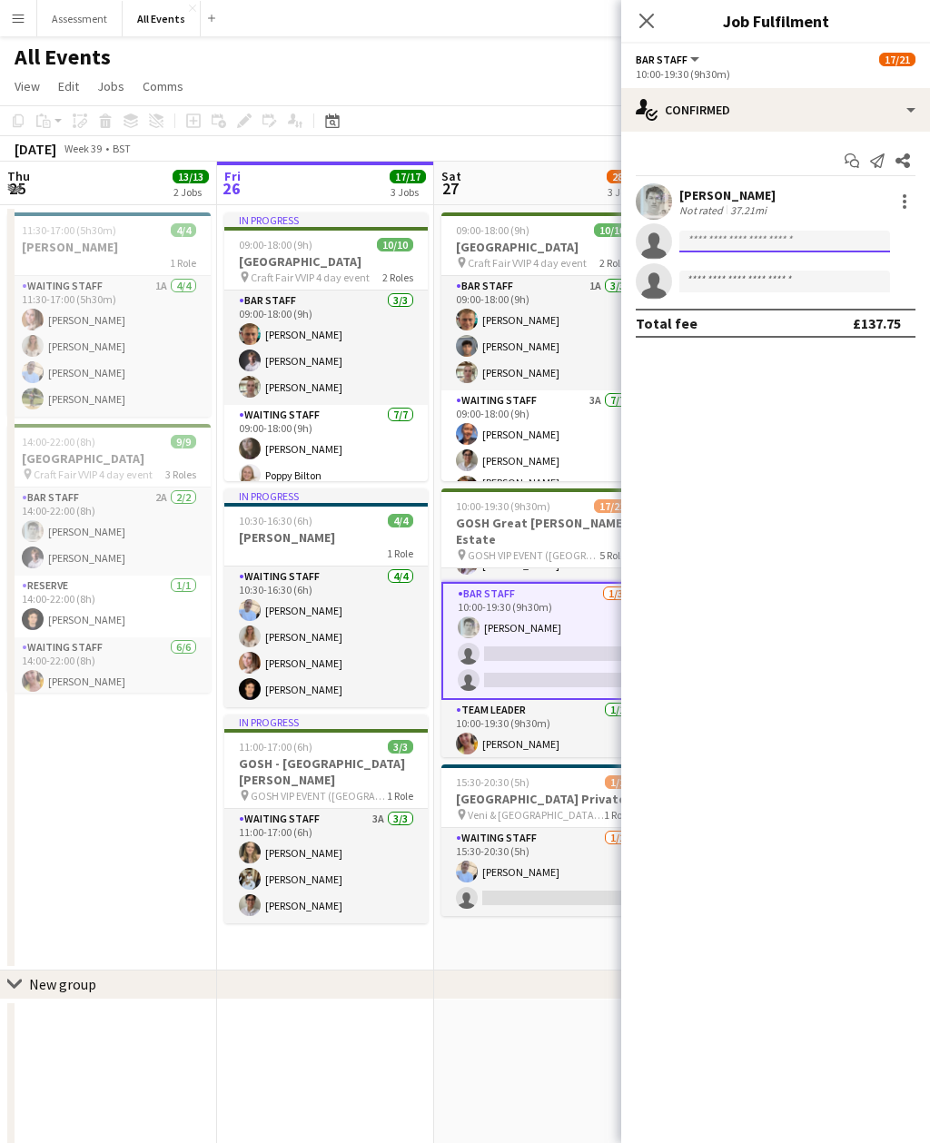
click at [769, 238] on input at bounding box center [784, 242] width 211 height 22
type input "***"
click at [792, 280] on span "tnk1998@outlook.com" at bounding box center [785, 282] width 182 height 15
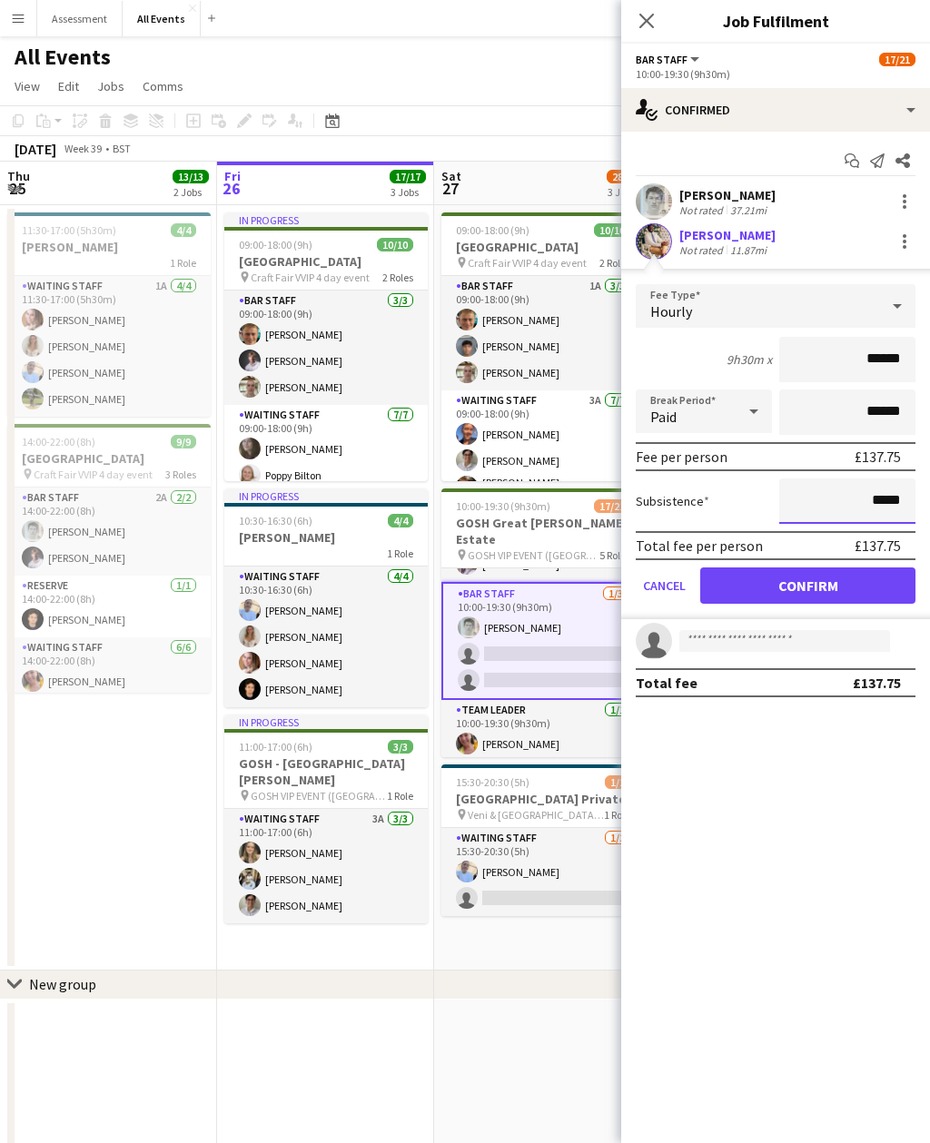
click at [875, 506] on input "*****" at bounding box center [847, 501] width 136 height 45
click at [883, 508] on input "*****" at bounding box center [847, 501] width 136 height 45
click at [894, 505] on input "*****" at bounding box center [847, 501] width 136 height 45
click at [897, 501] on input "*****" at bounding box center [847, 501] width 136 height 45
type input "*****"
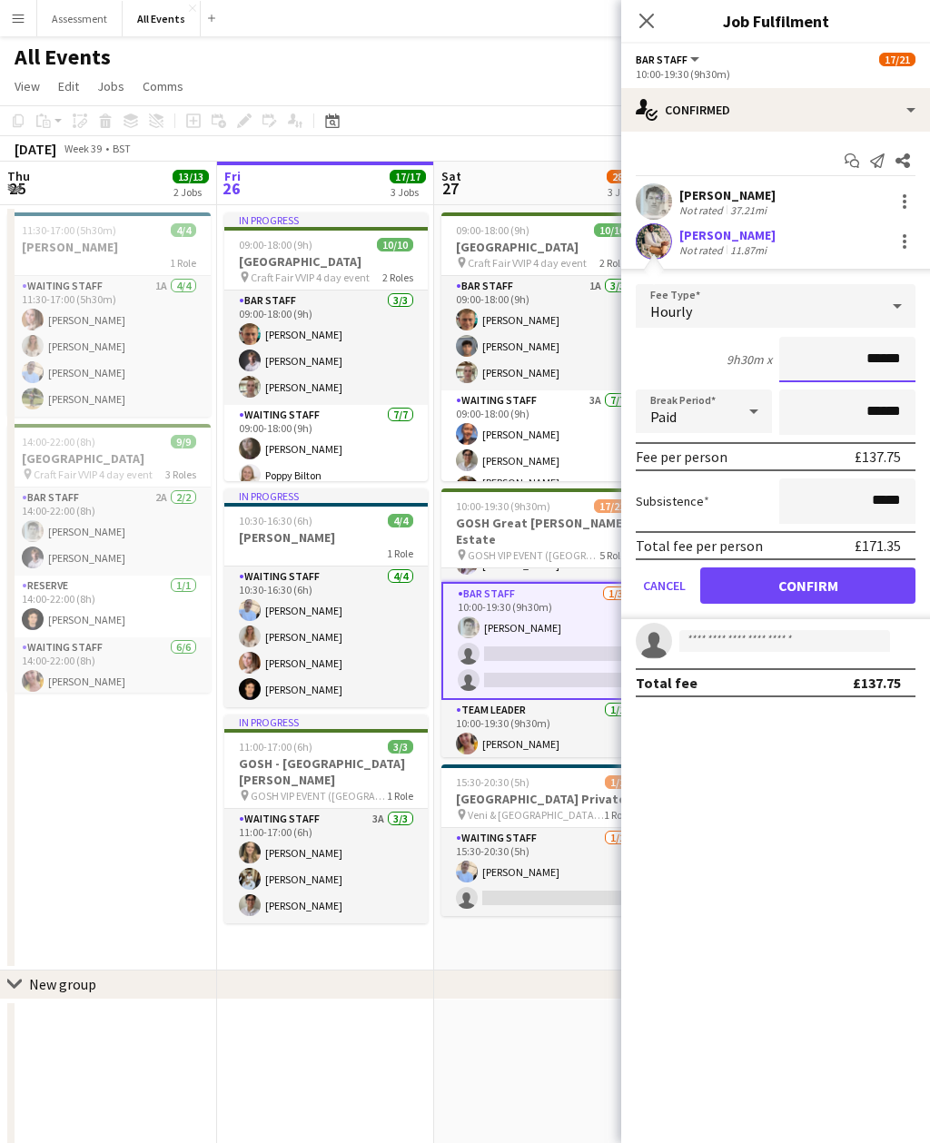
click at [874, 355] on input "******" at bounding box center [847, 359] width 136 height 45
click at [888, 357] on input "******" at bounding box center [847, 359] width 136 height 45
click at [891, 588] on button "Confirm" at bounding box center [807, 586] width 215 height 36
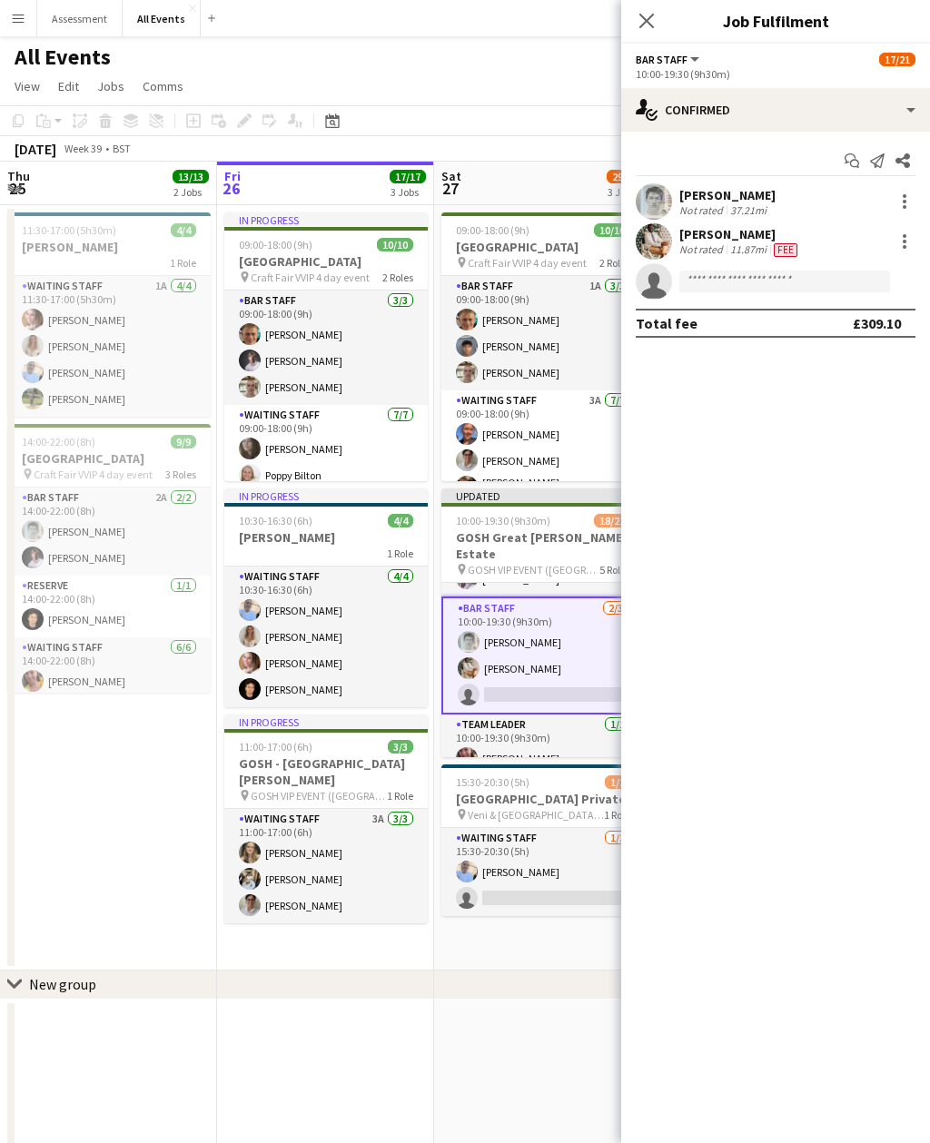
click at [562, 129] on app-toolbar "Copy Paste Paste Command V Paste with crew Command Shift V Paste linked Job Del…" at bounding box center [465, 120] width 930 height 31
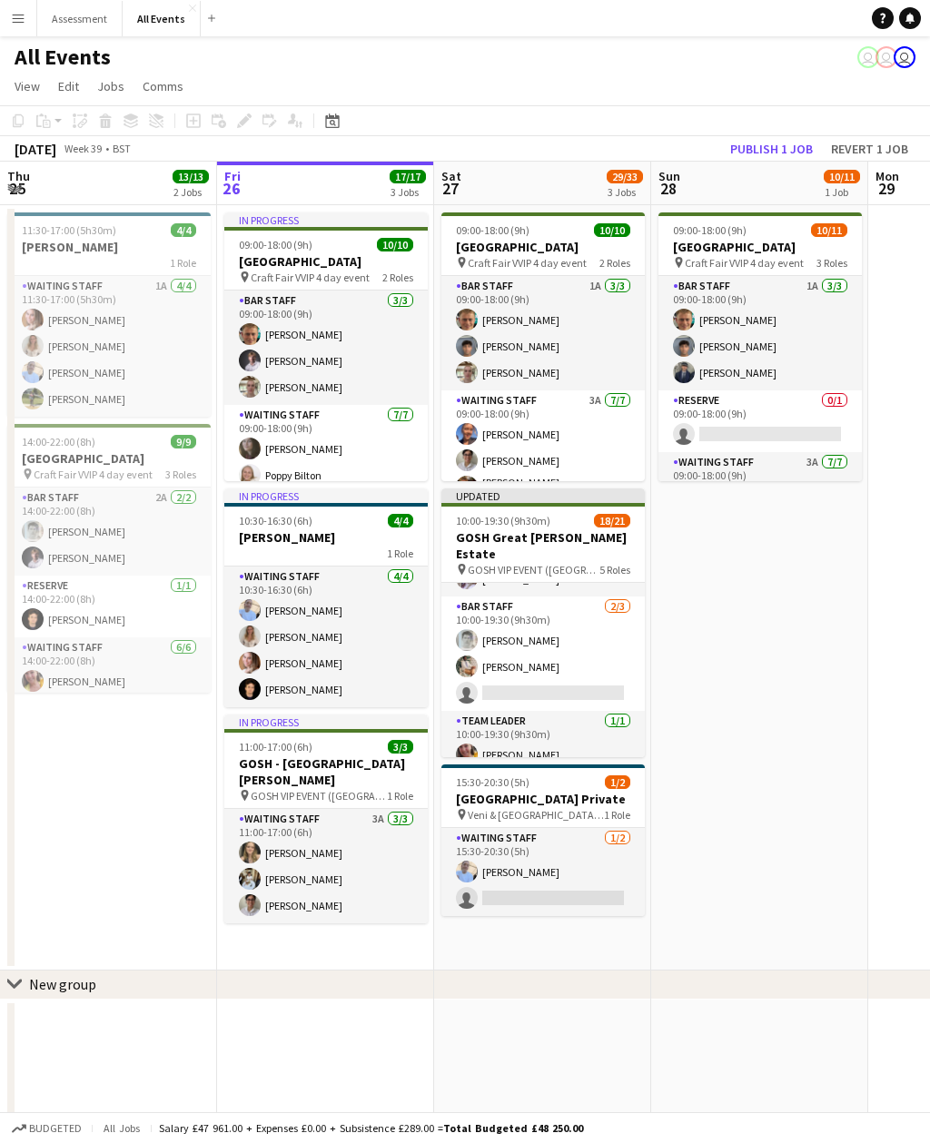
click at [783, 158] on button "Publish 1 job" at bounding box center [771, 149] width 97 height 24
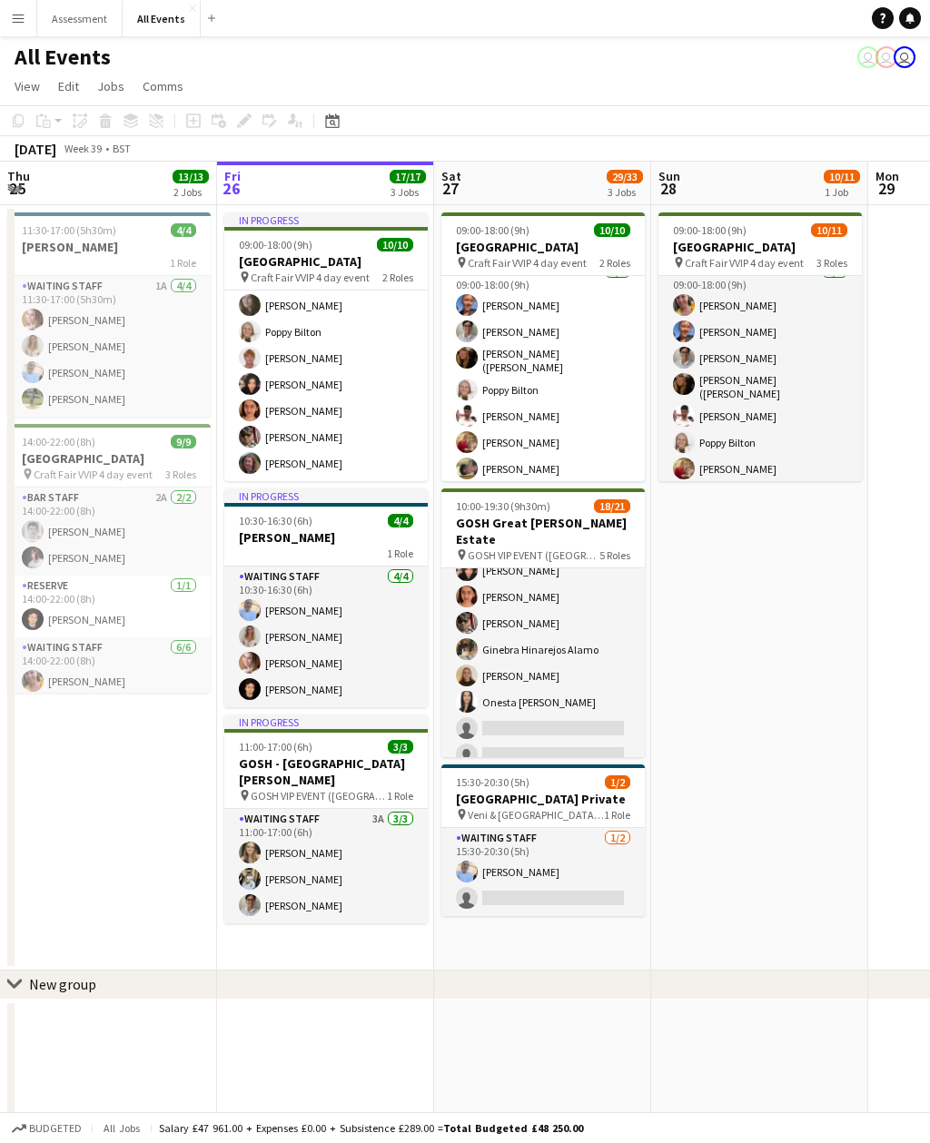
scroll to position [525, 0]
